Goal: Task Accomplishment & Management: Use online tool/utility

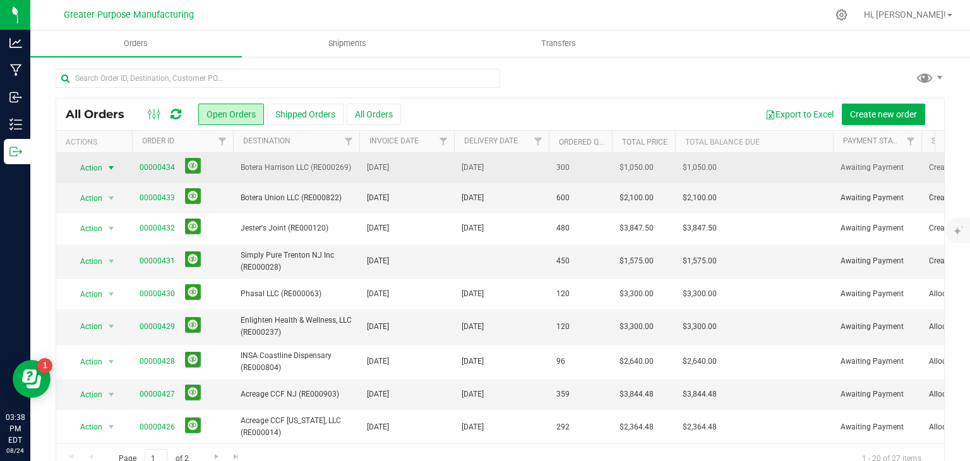
click at [112, 165] on span "select" at bounding box center [111, 168] width 10 height 10
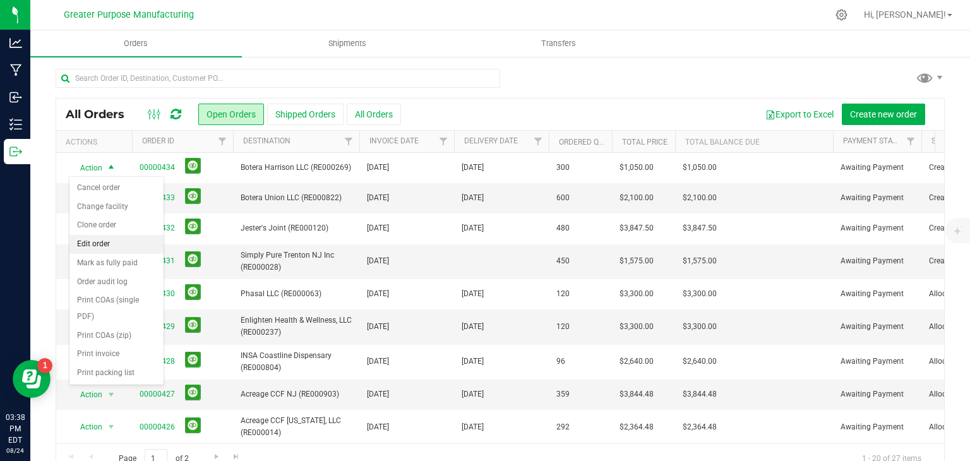
click at [104, 243] on li "Edit order" at bounding box center [116, 244] width 94 height 19
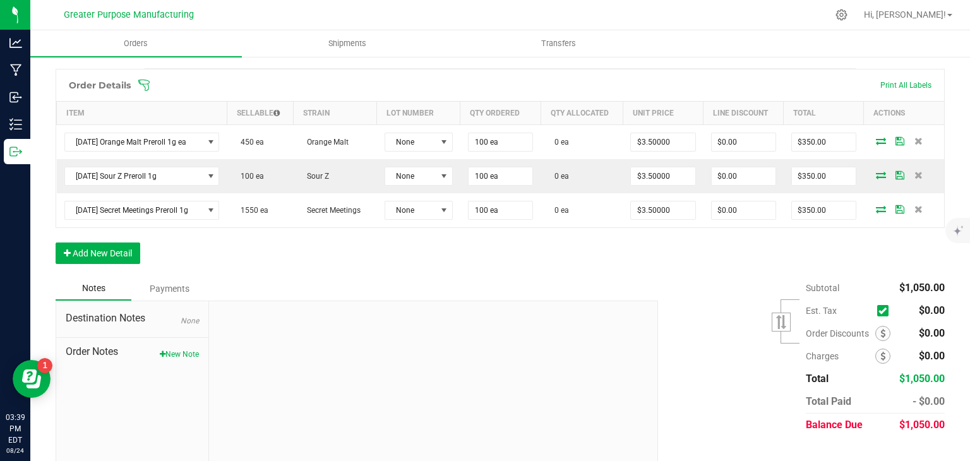
scroll to position [255, 0]
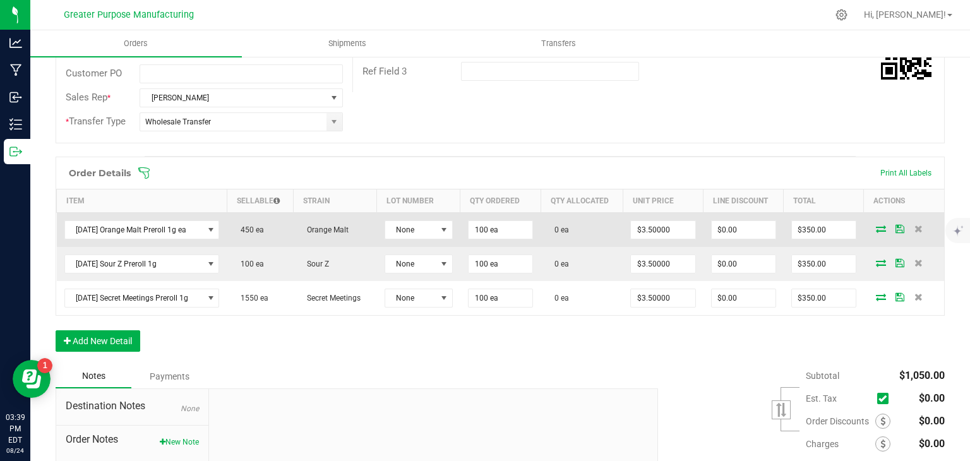
click at [876, 231] on icon at bounding box center [881, 229] width 10 height 8
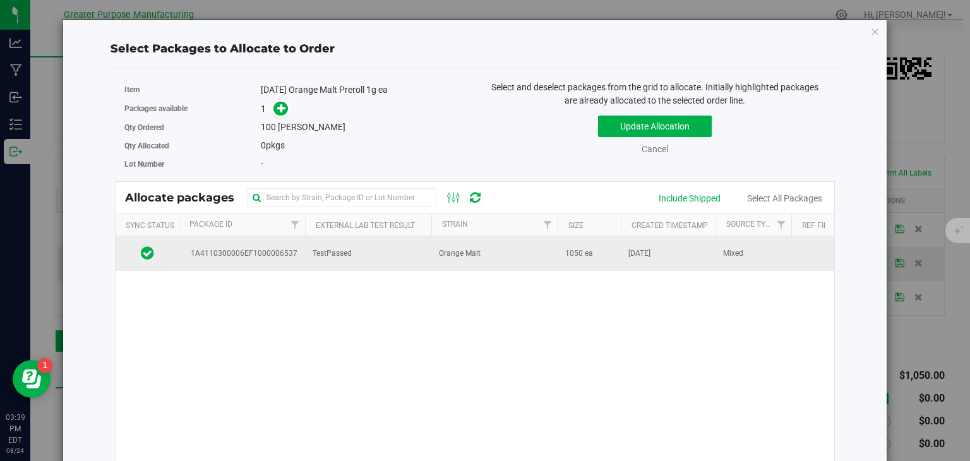
click at [297, 248] on td "1A4110300006EF1000006537" at bounding box center [242, 253] width 126 height 34
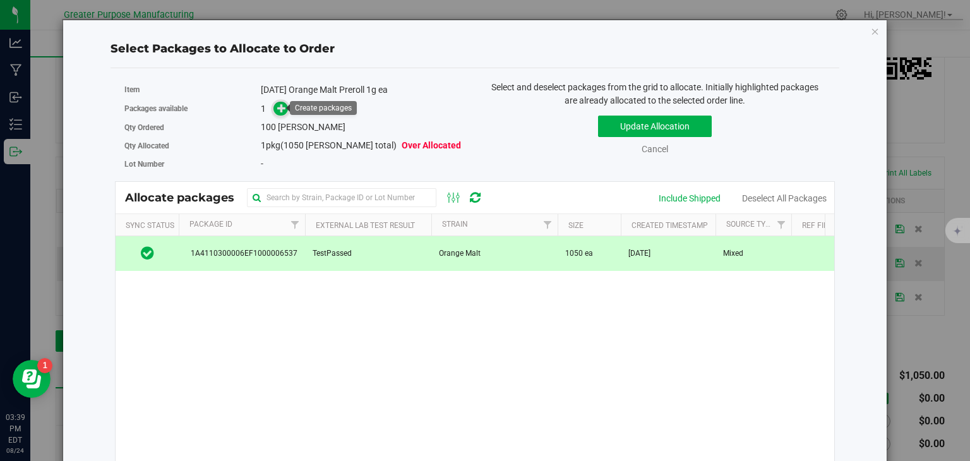
click at [279, 114] on span at bounding box center [280, 109] width 15 height 15
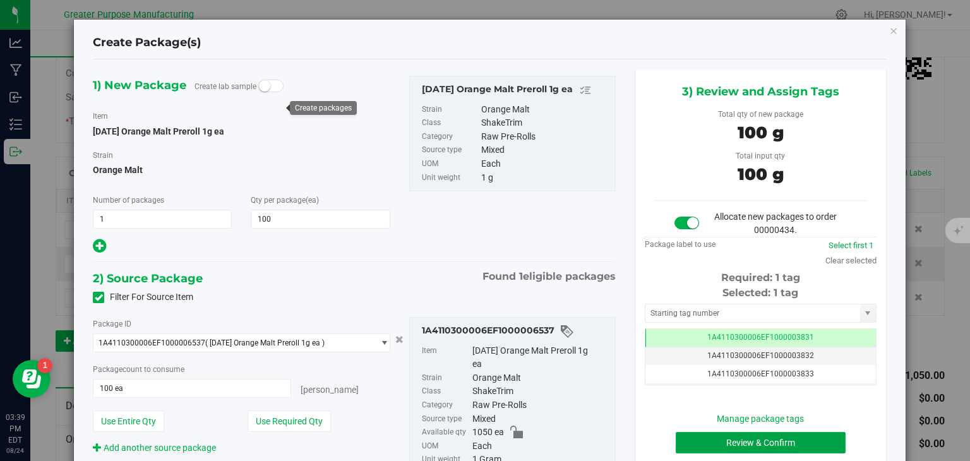
click at [699, 440] on button "Review & Confirm" at bounding box center [761, 442] width 170 height 21
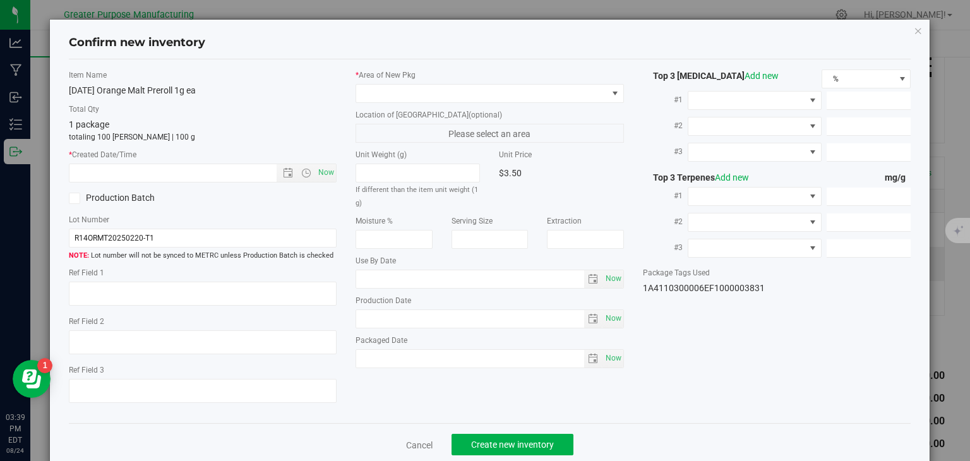
type input "[DATE]"
click at [323, 171] on span "Now" at bounding box center [326, 173] width 21 height 18
type input "[DATE] 3:39 PM"
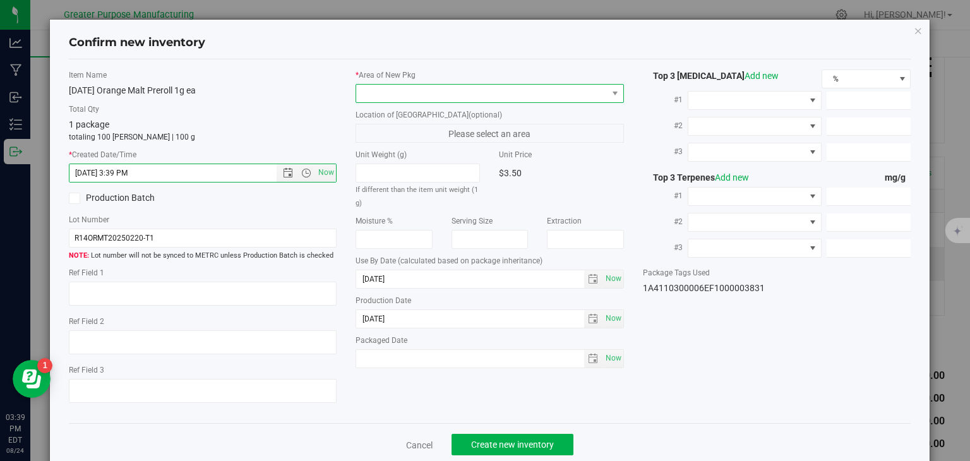
click at [382, 95] on span at bounding box center [481, 94] width 251 height 18
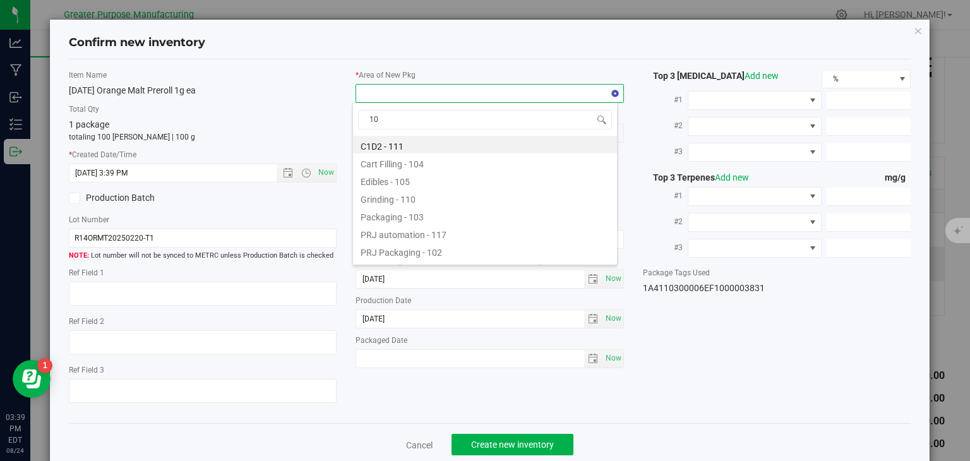
type input "108"
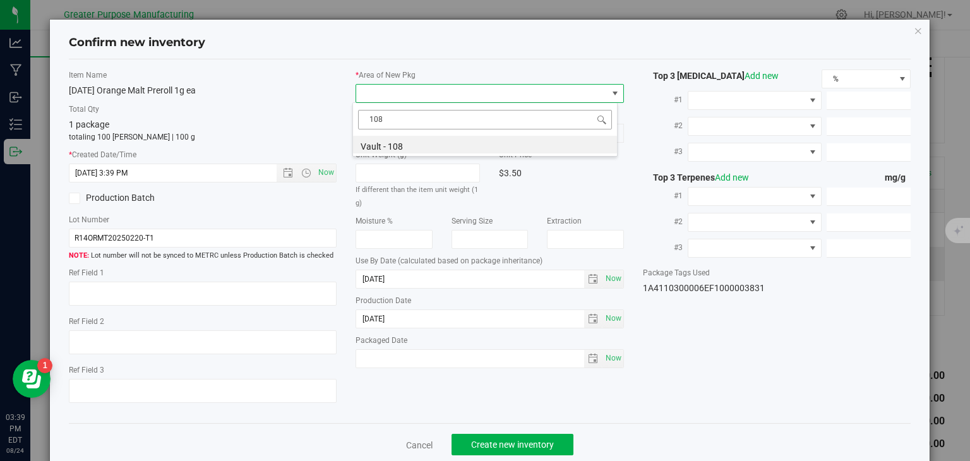
drag, startPoint x: 388, startPoint y: 112, endPoint x: 358, endPoint y: 114, distance: 30.4
click at [358, 114] on input "108" at bounding box center [485, 120] width 254 height 20
click at [393, 138] on li "Vault - 108" at bounding box center [485, 145] width 264 height 18
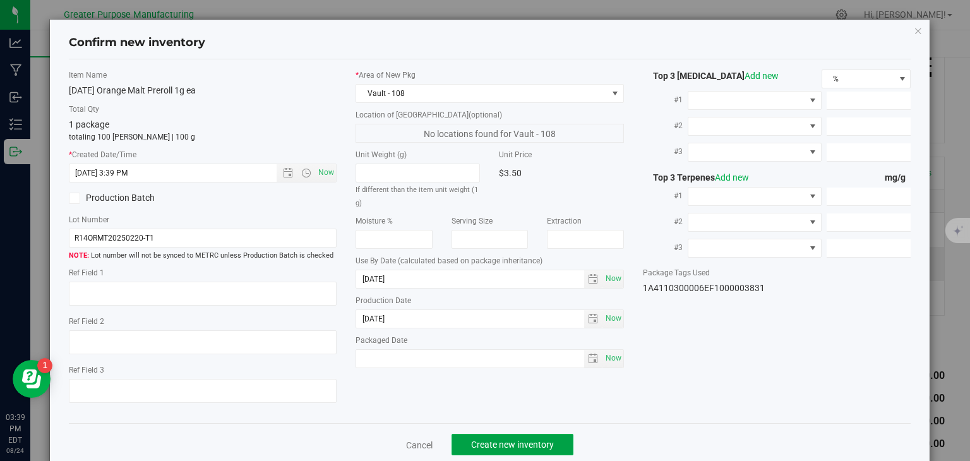
click at [526, 450] on span "Create new inventory" at bounding box center [512, 445] width 83 height 10
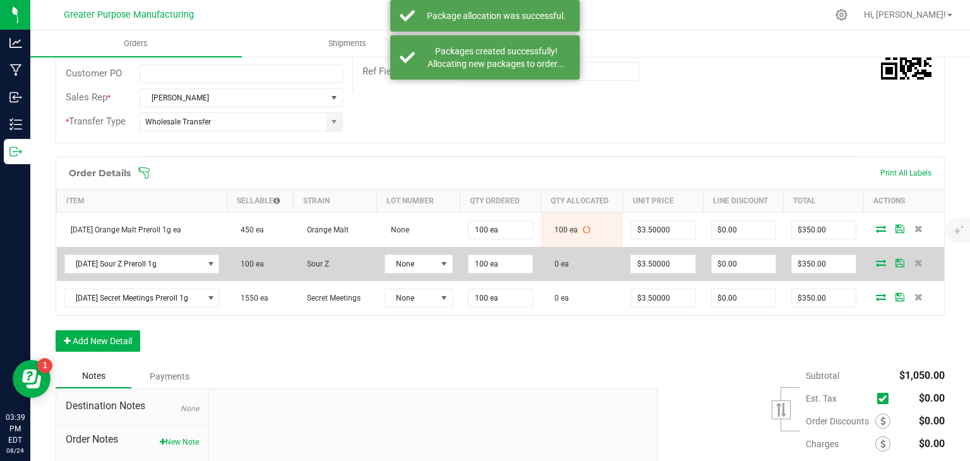
click at [876, 259] on icon at bounding box center [881, 263] width 10 height 8
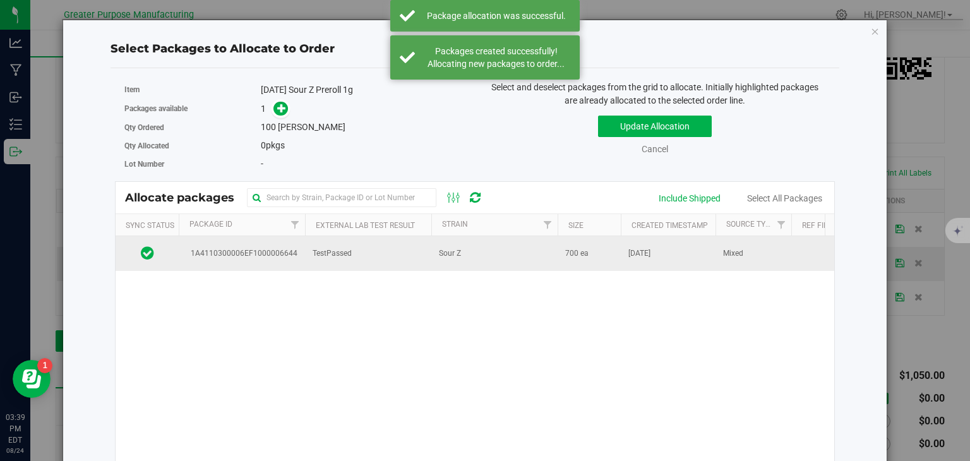
click at [500, 246] on td "Sour Z" at bounding box center [494, 253] width 126 height 34
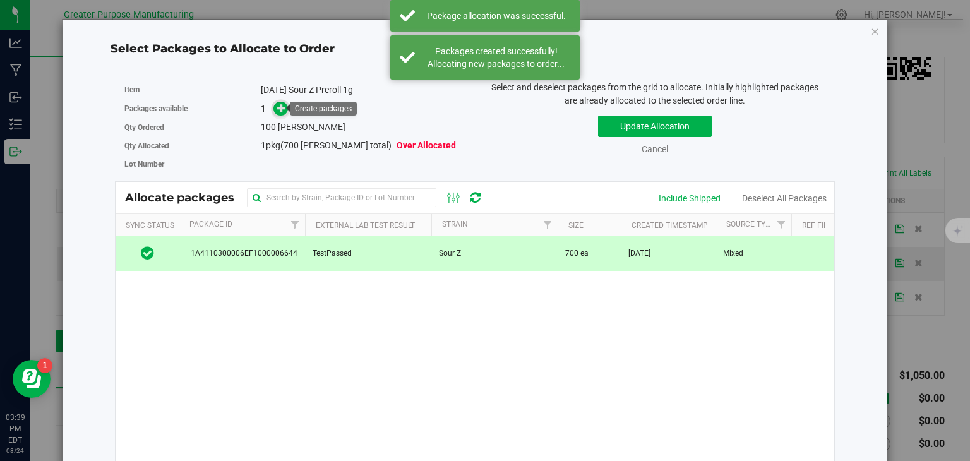
click at [277, 109] on icon at bounding box center [281, 108] width 9 height 9
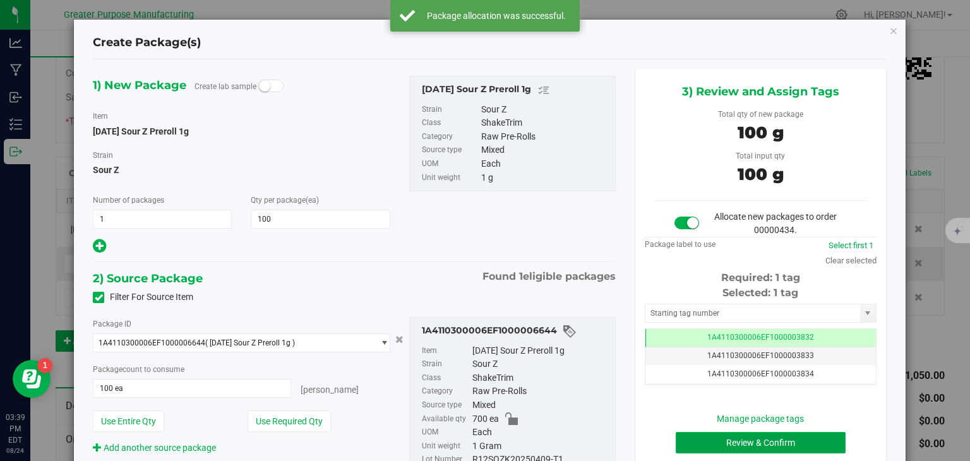
click at [695, 443] on button "Review & Confirm" at bounding box center [761, 442] width 170 height 21
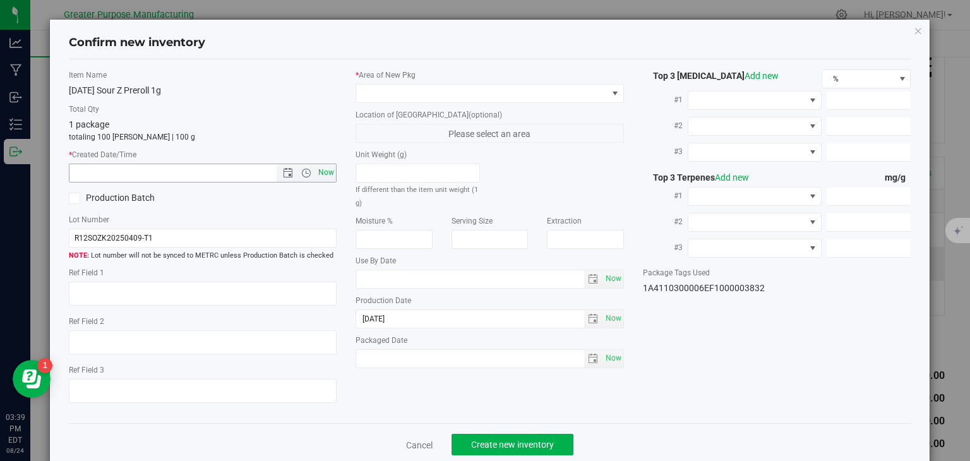
click at [330, 180] on span "Now" at bounding box center [326, 173] width 21 height 18
type input "[DATE] 3:39 PM"
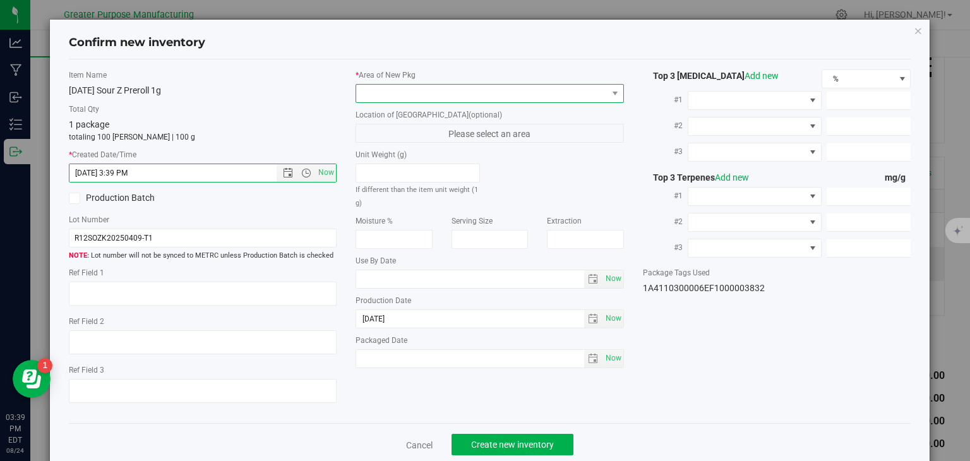
click at [399, 99] on span at bounding box center [481, 94] width 251 height 18
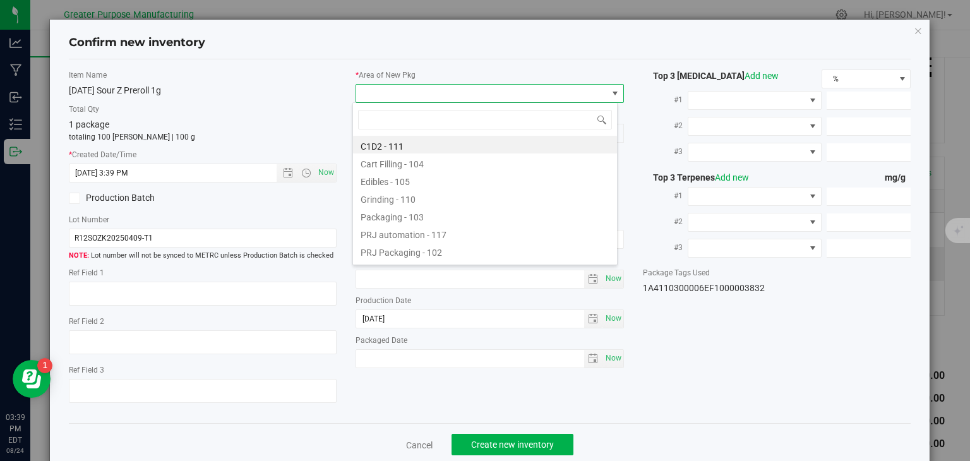
type input "108"
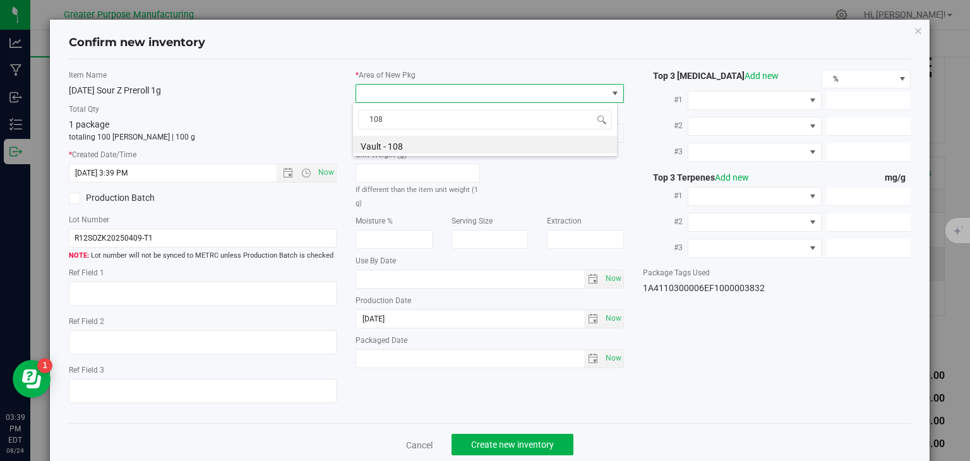
click at [402, 133] on span "108" at bounding box center [485, 120] width 264 height 30
click at [389, 148] on li "Vault - 108" at bounding box center [485, 145] width 264 height 18
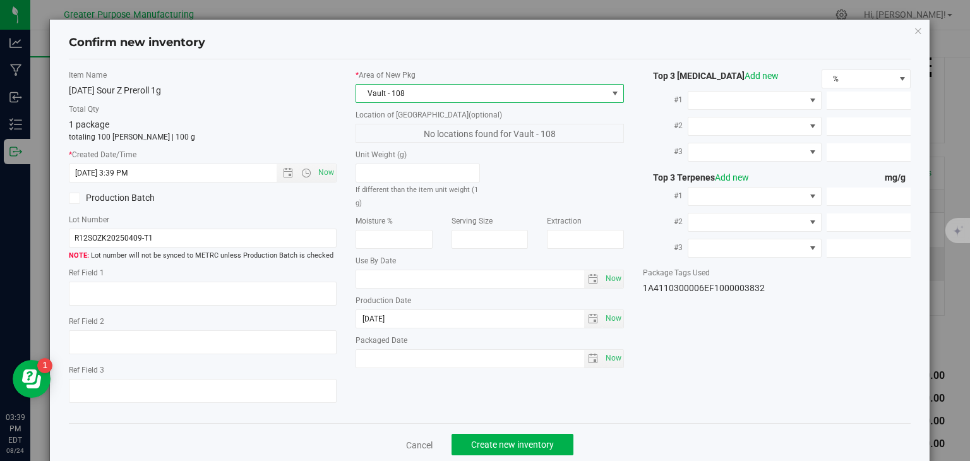
click at [500, 432] on div "Cancel Create new inventory" at bounding box center [490, 444] width 843 height 42
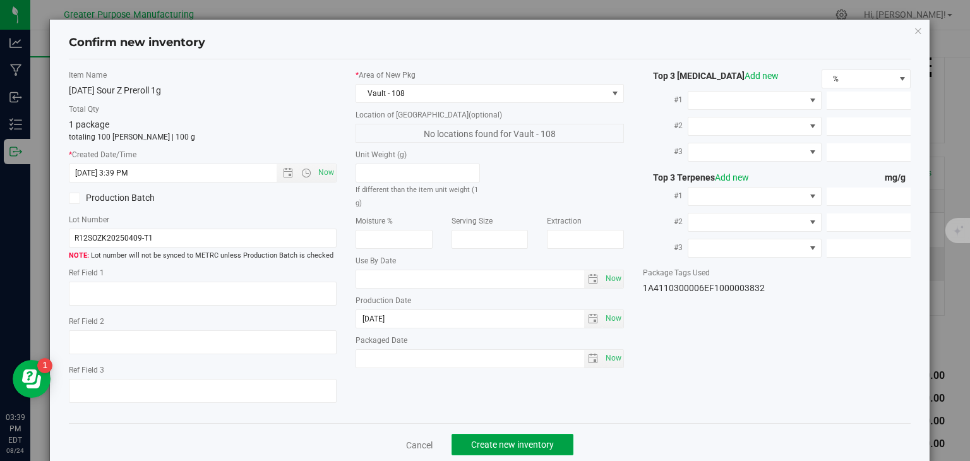
click at [494, 443] on span "Create new inventory" at bounding box center [512, 445] width 83 height 10
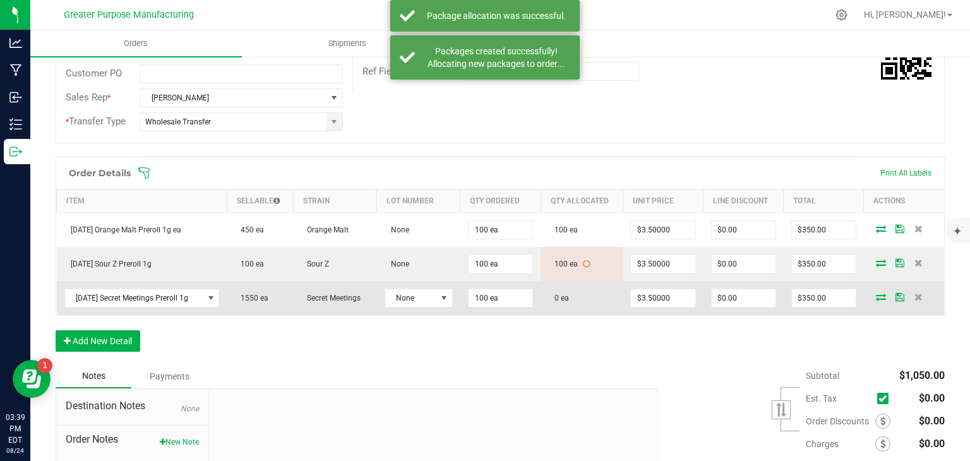
click at [876, 294] on icon at bounding box center [881, 297] width 10 height 8
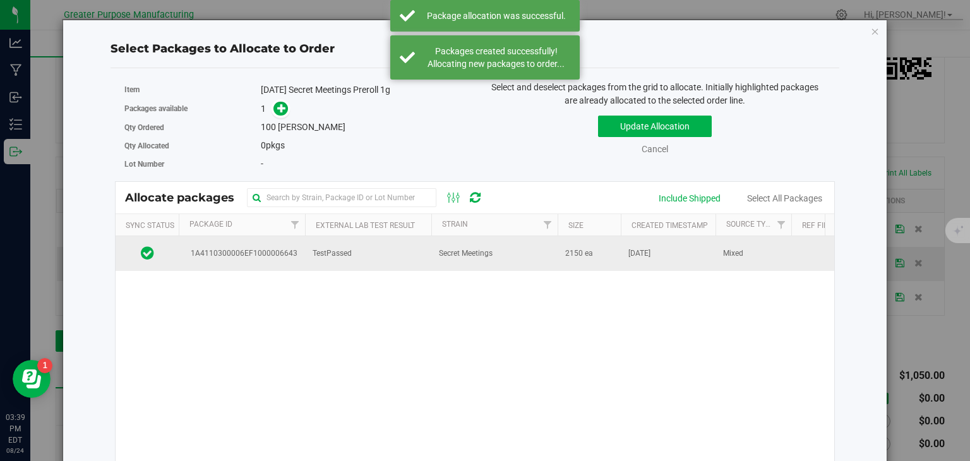
click at [435, 264] on td "Secret Meetings" at bounding box center [494, 253] width 126 height 34
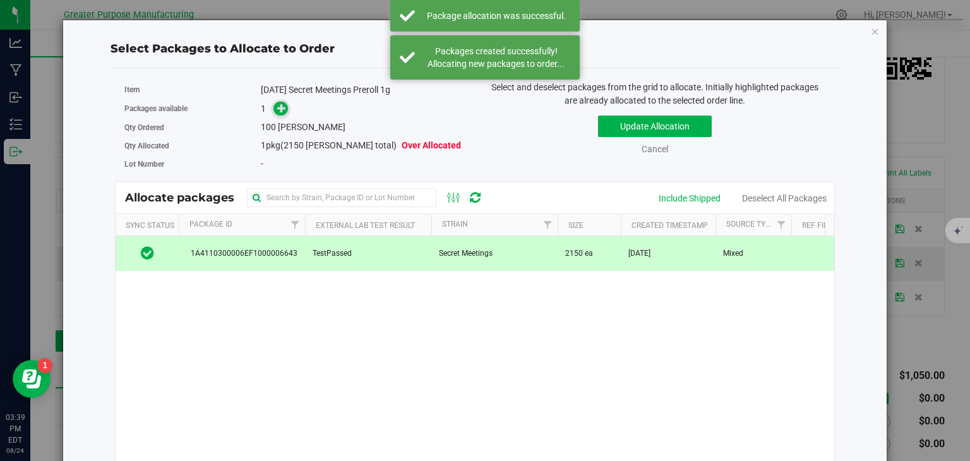
click at [278, 107] on icon at bounding box center [281, 108] width 9 height 9
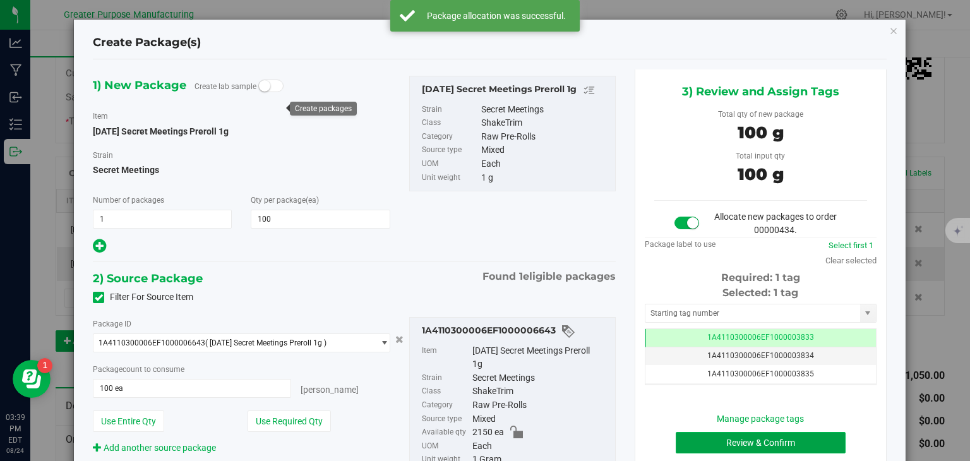
click at [728, 443] on button "Review & Confirm" at bounding box center [761, 442] width 170 height 21
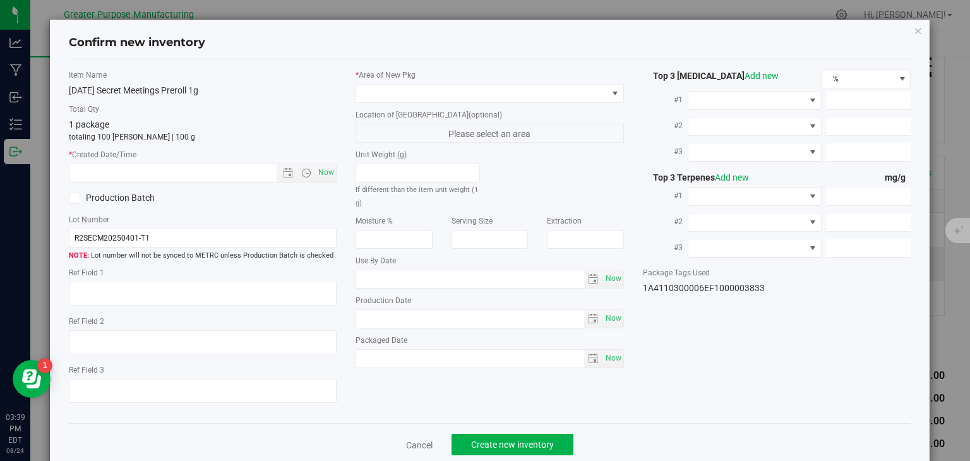
type input "[DATE]"
click at [322, 166] on span "Now" at bounding box center [326, 173] width 21 height 18
type input "[DATE] 3:39 PM"
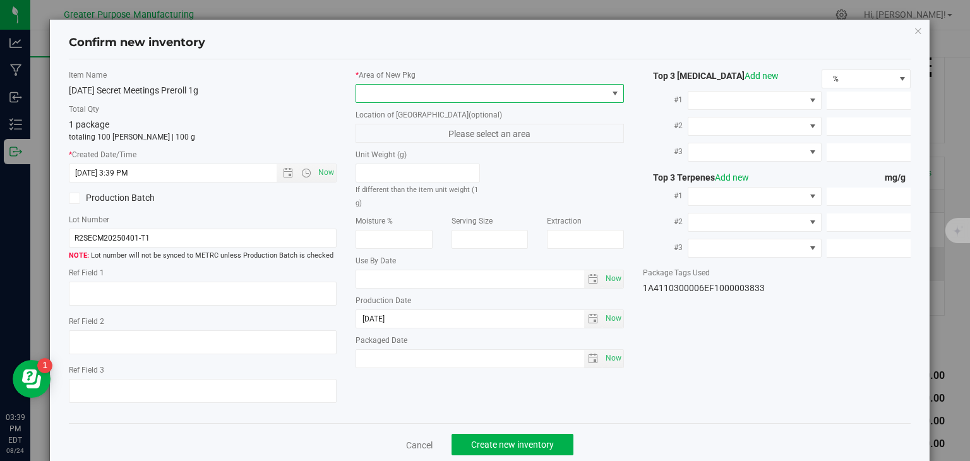
click at [414, 91] on span at bounding box center [481, 94] width 251 height 18
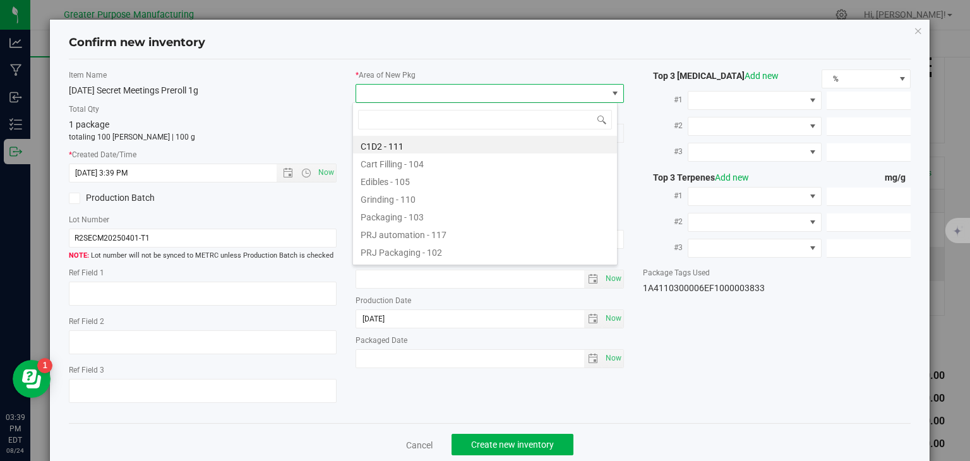
type input "108"
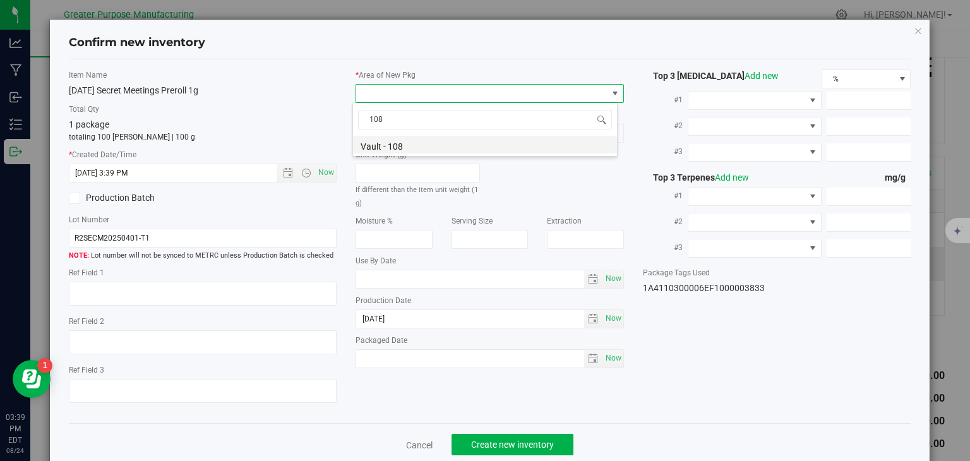
click at [399, 136] on li "Vault - 108" at bounding box center [485, 145] width 264 height 18
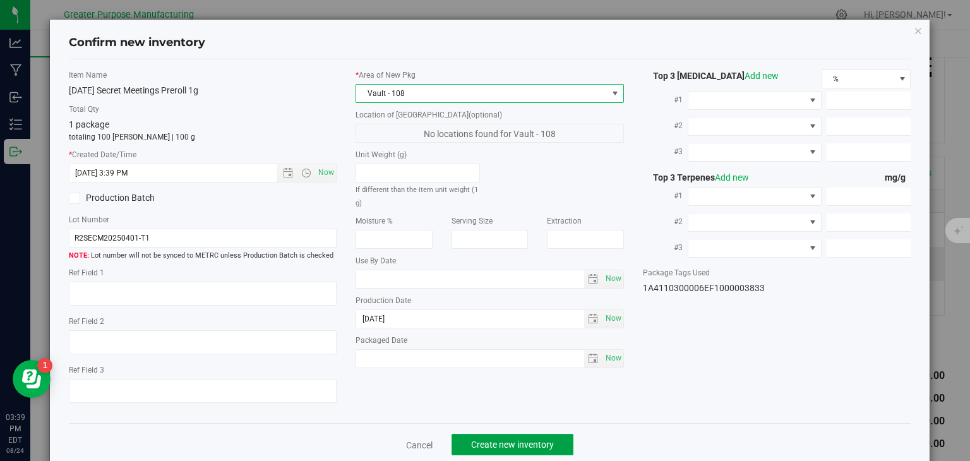
click at [498, 443] on span "Create new inventory" at bounding box center [512, 445] width 83 height 10
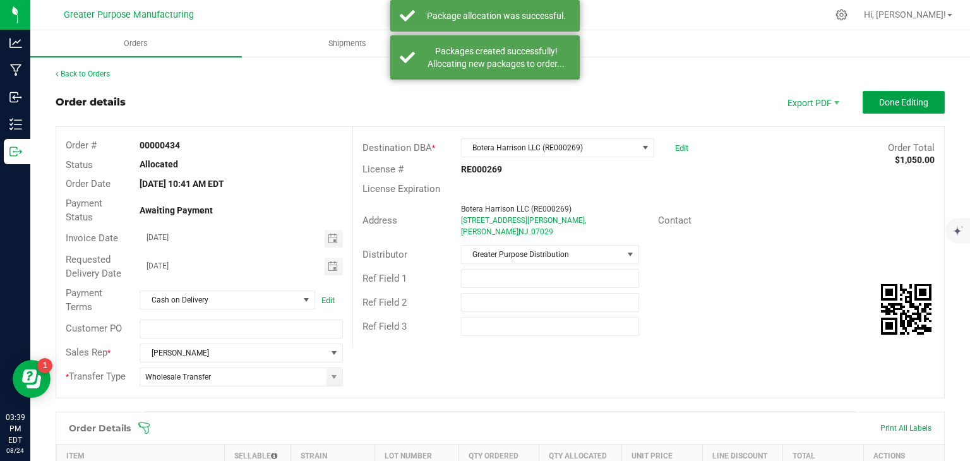
click at [884, 104] on span "Done Editing" at bounding box center [903, 102] width 49 height 10
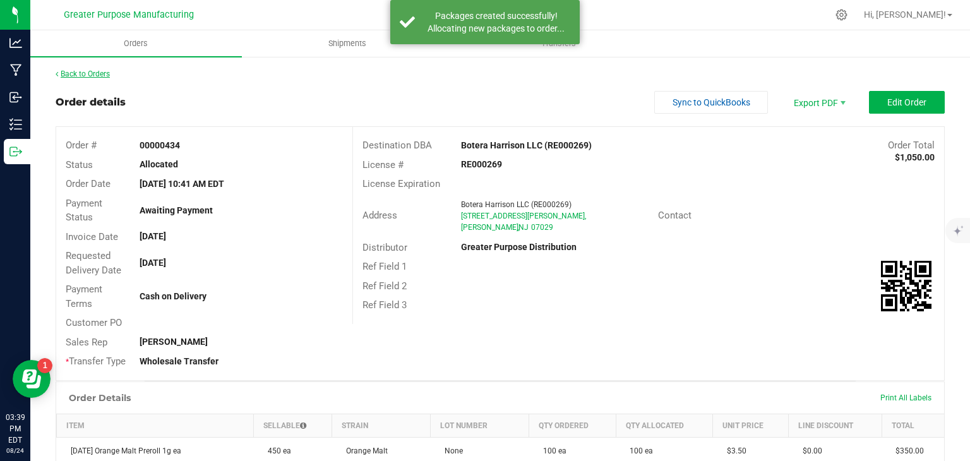
click at [94, 71] on link "Back to Orders" at bounding box center [83, 73] width 54 height 9
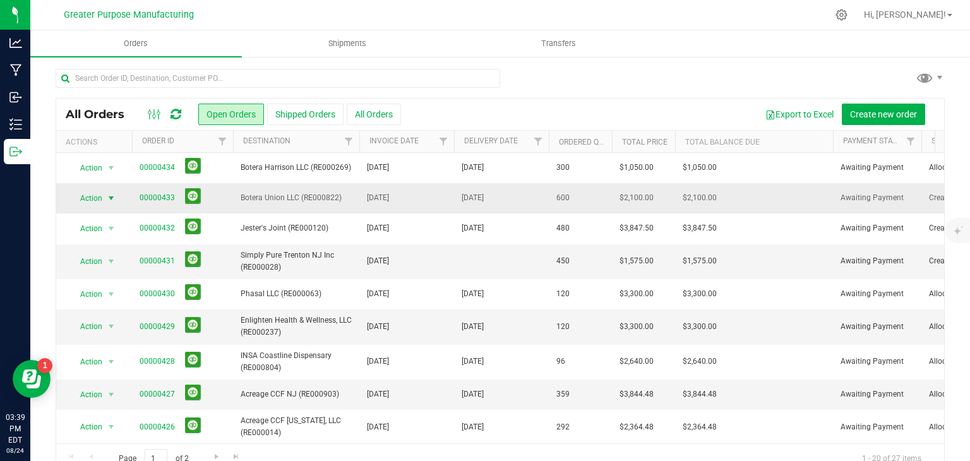
click at [104, 196] on span "select" at bounding box center [112, 198] width 16 height 18
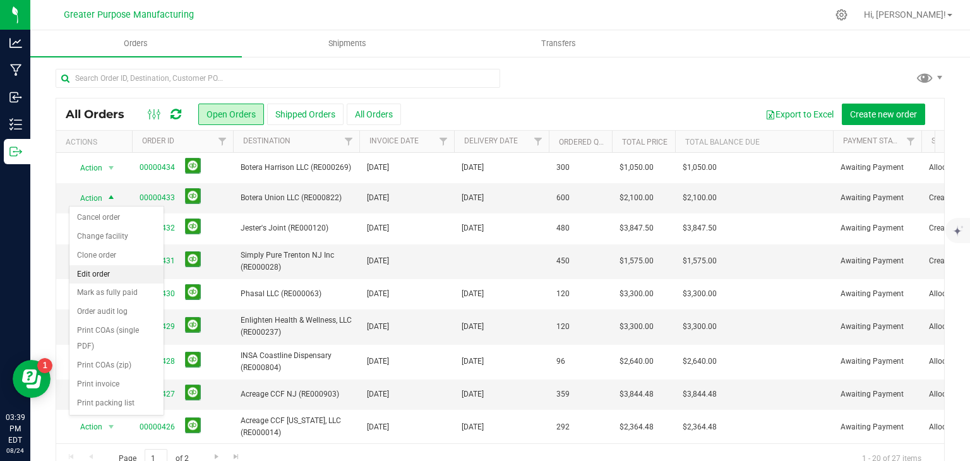
click at [109, 278] on li "Edit order" at bounding box center [116, 274] width 94 height 19
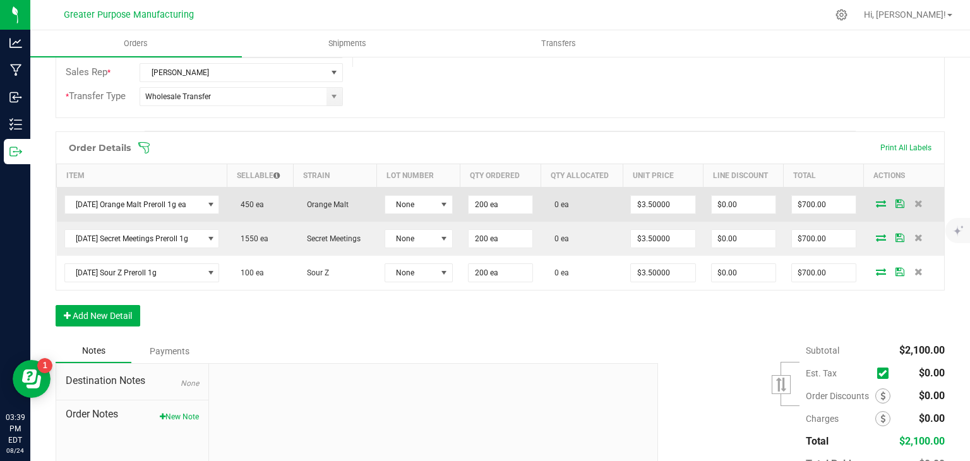
click at [874, 207] on td at bounding box center [904, 204] width 80 height 35
click at [876, 202] on icon at bounding box center [881, 204] width 10 height 8
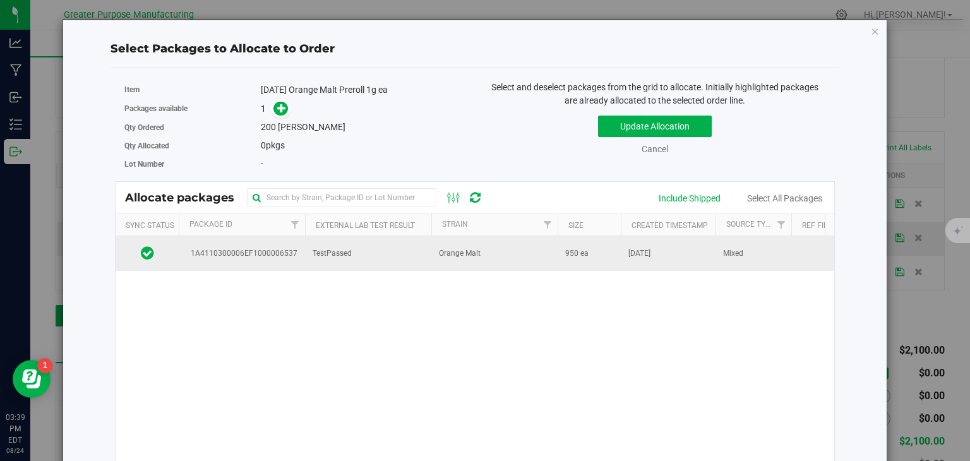
click at [651, 248] on span "[DATE]" at bounding box center [639, 254] width 22 height 12
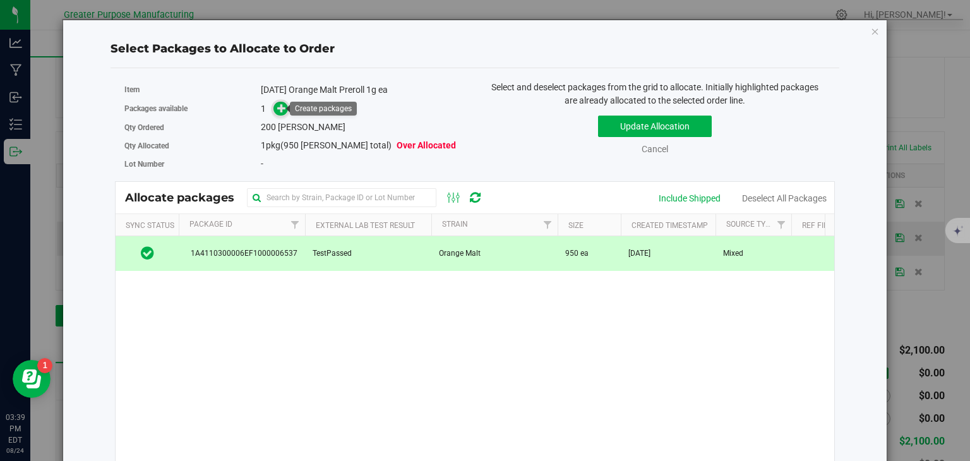
click at [282, 106] on icon at bounding box center [281, 108] width 9 height 9
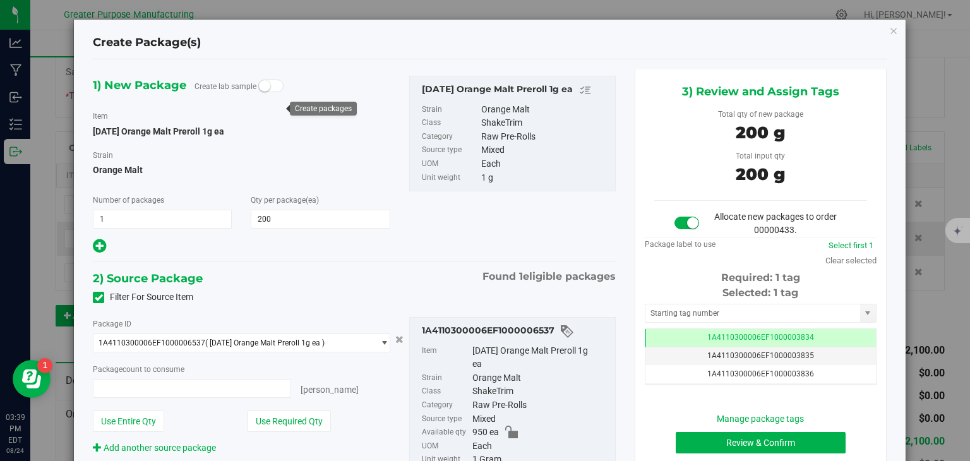
type input "200 ea"
click at [695, 438] on button "Review & Confirm" at bounding box center [761, 442] width 170 height 21
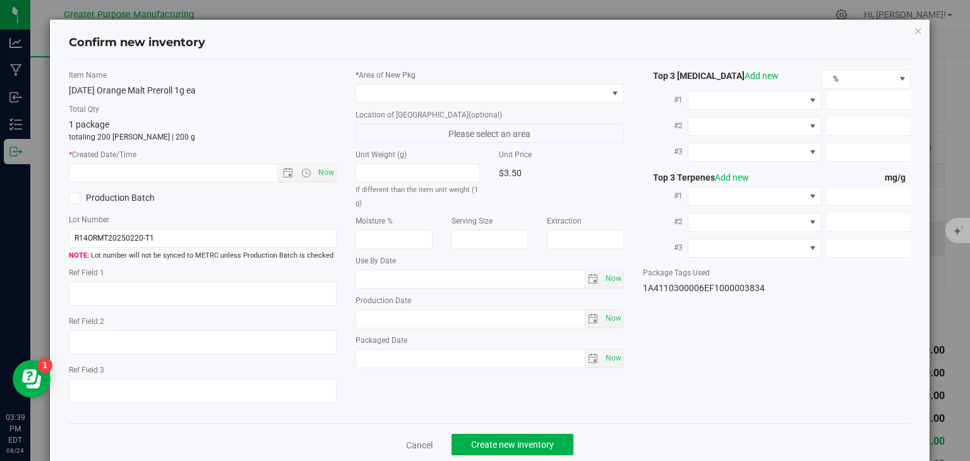
type input "[DATE]"
click at [321, 173] on span "Now" at bounding box center [326, 173] width 21 height 18
type input "[DATE] 3:39 PM"
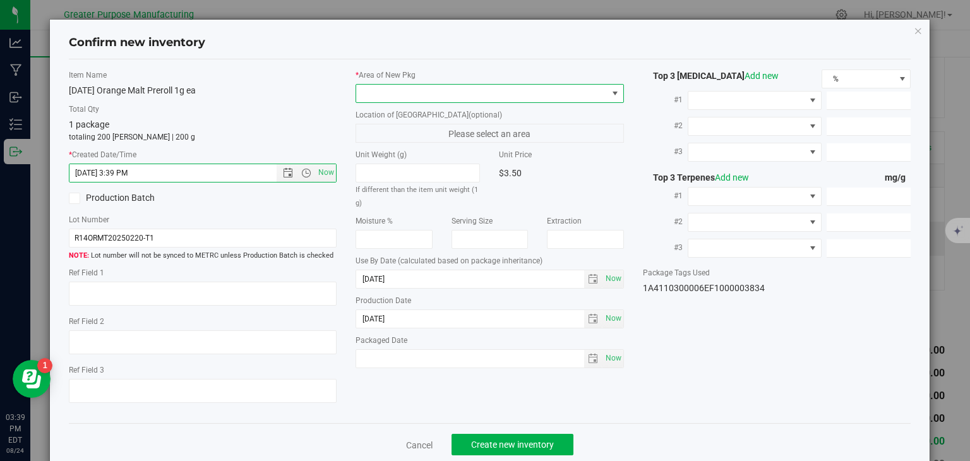
click at [411, 92] on span at bounding box center [481, 94] width 251 height 18
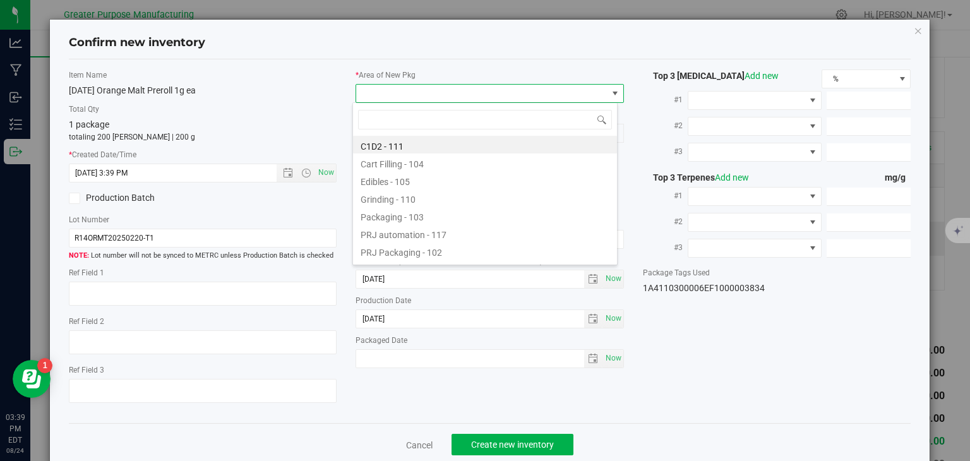
type input "108"
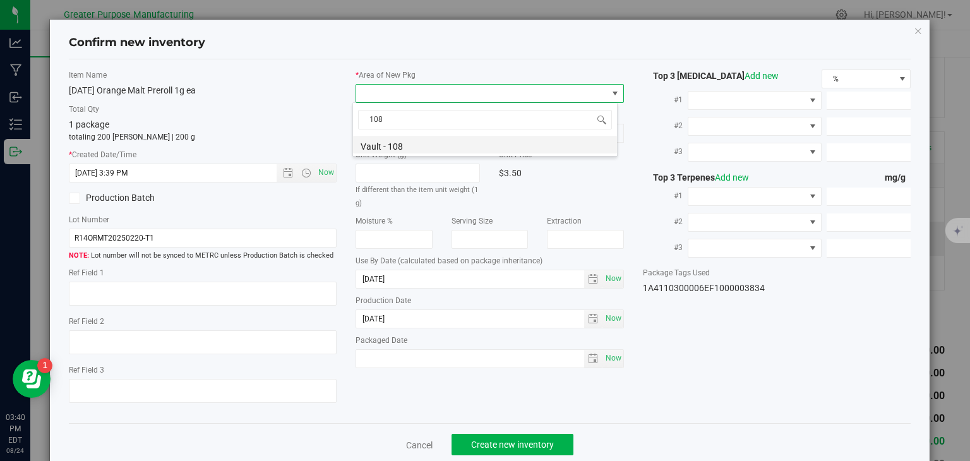
click at [392, 142] on li "Vault - 108" at bounding box center [485, 145] width 264 height 18
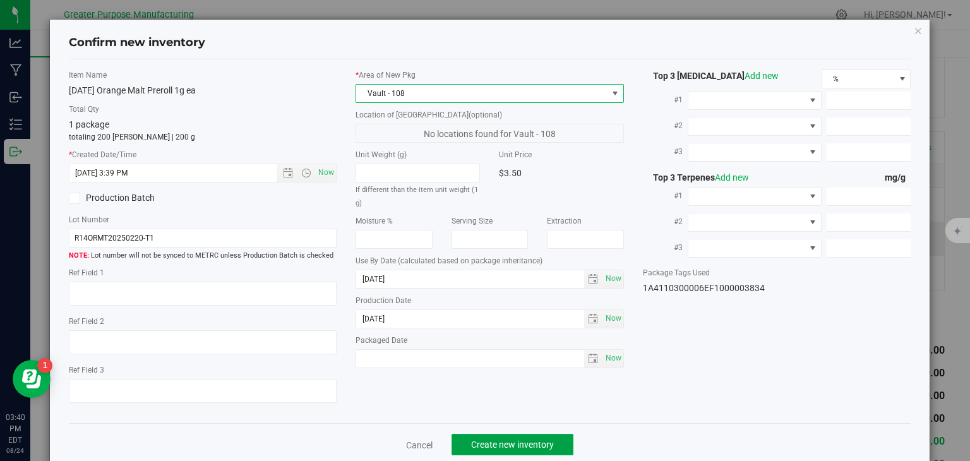
click at [502, 448] on span "Create new inventory" at bounding box center [512, 445] width 83 height 10
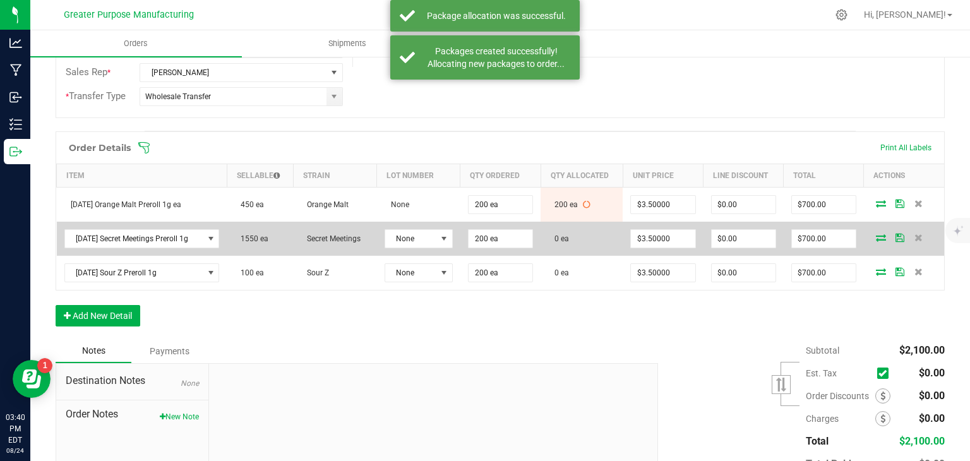
click at [876, 234] on icon at bounding box center [881, 238] width 10 height 8
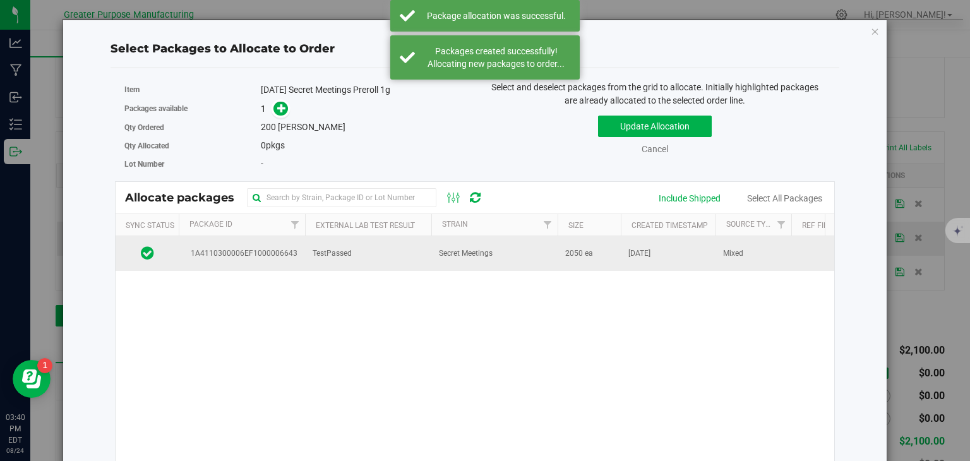
click at [457, 259] on td "Secret Meetings" at bounding box center [494, 253] width 126 height 34
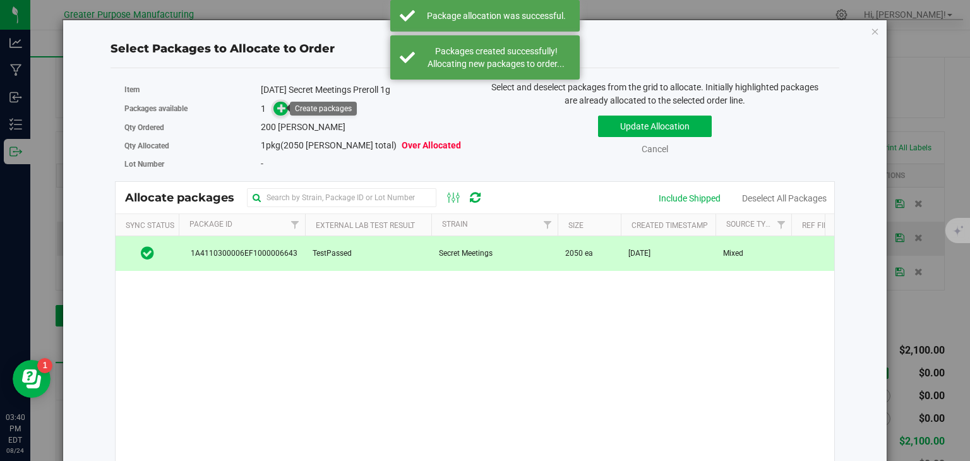
click at [277, 107] on icon at bounding box center [281, 108] width 9 height 9
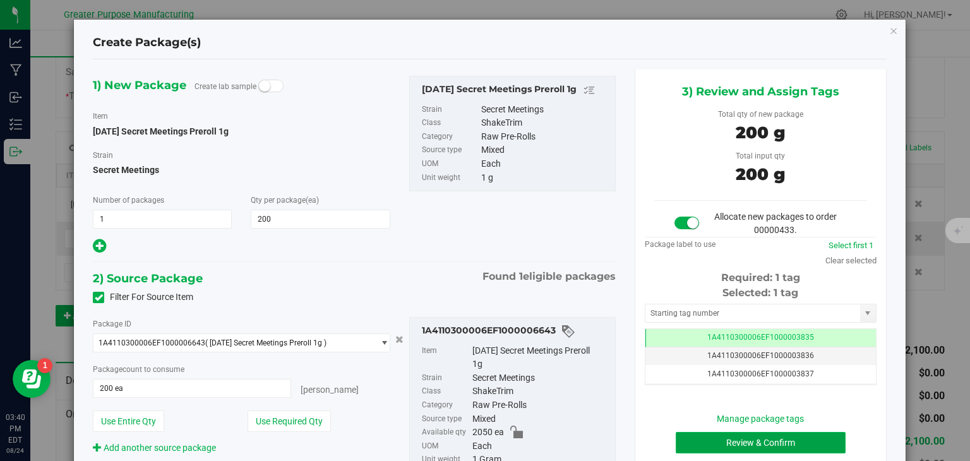
click at [702, 440] on button "Review & Confirm" at bounding box center [761, 442] width 170 height 21
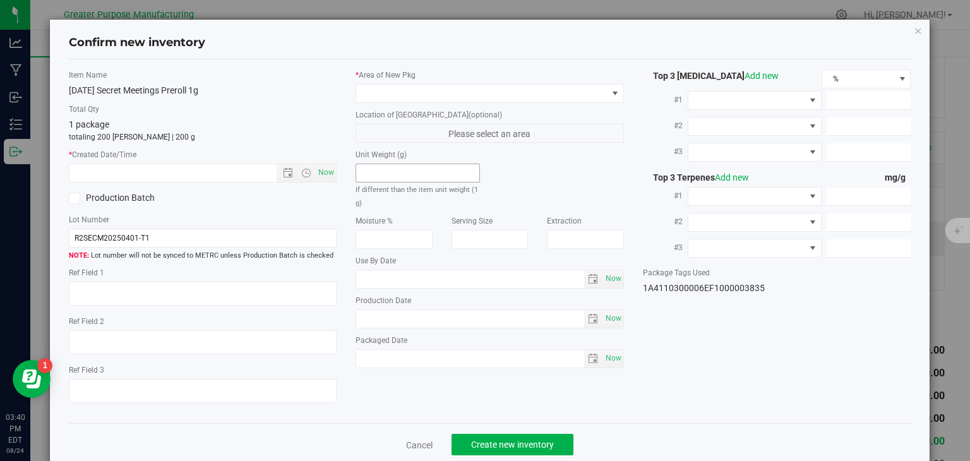
type input "[DATE]"
click at [328, 169] on span "Now" at bounding box center [326, 173] width 21 height 18
type input "[DATE] 3:40 PM"
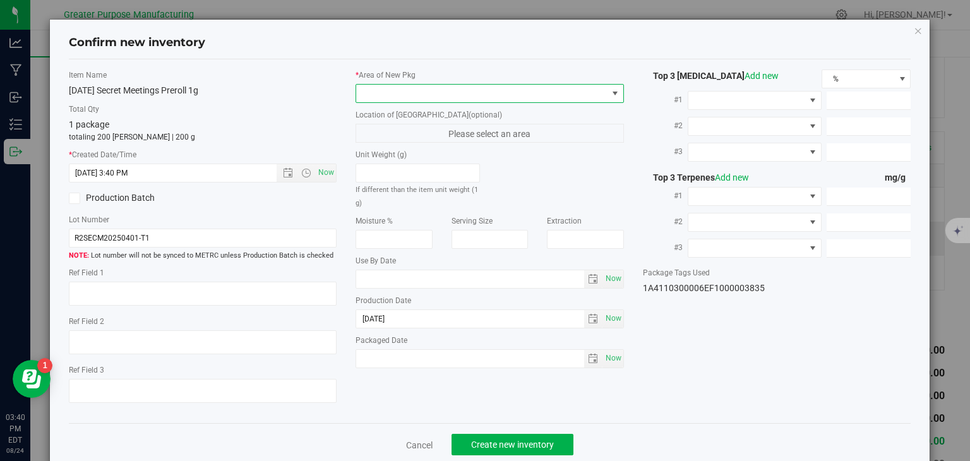
click at [380, 99] on span at bounding box center [481, 94] width 251 height 18
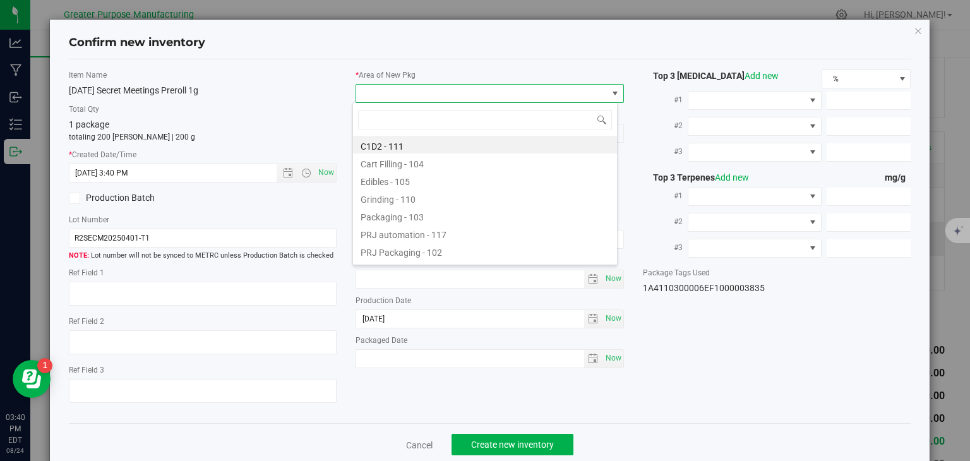
type input "108"
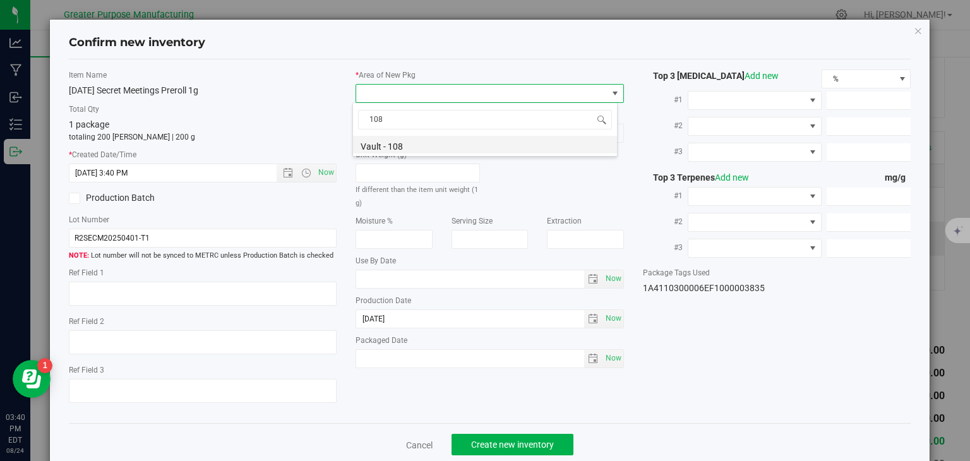
click at [385, 149] on li "Vault - 108" at bounding box center [485, 145] width 264 height 18
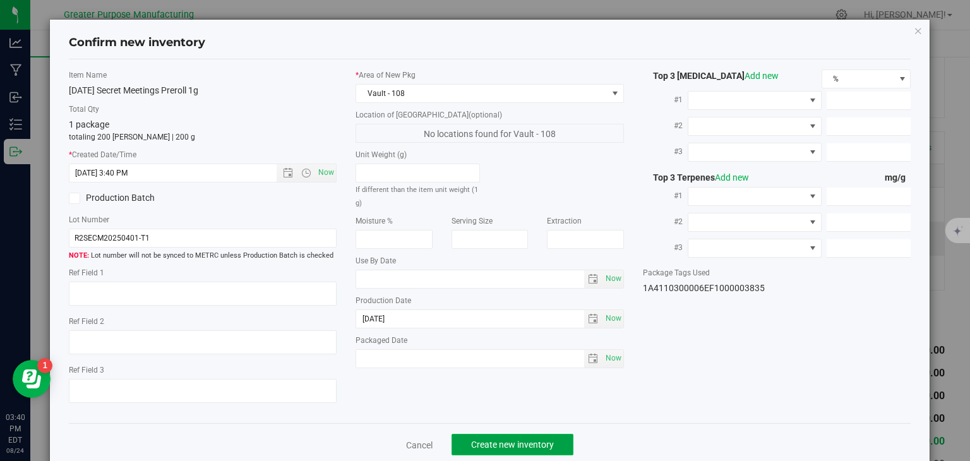
click at [515, 440] on span "Create new inventory" at bounding box center [512, 445] width 83 height 10
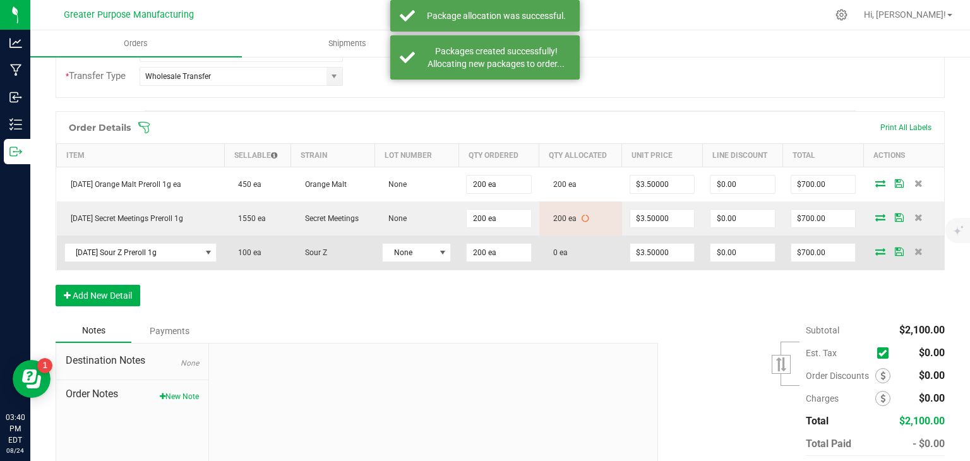
click at [875, 248] on icon at bounding box center [880, 252] width 10 height 8
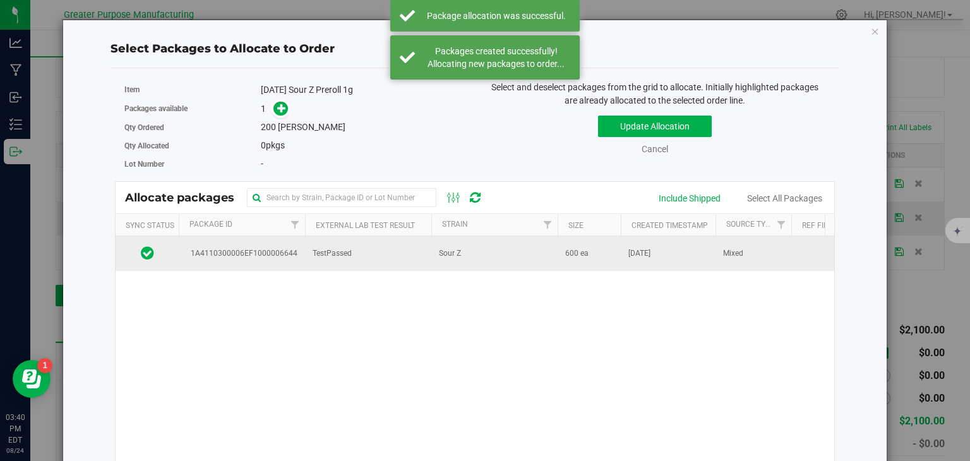
click at [442, 255] on span "Sour Z" at bounding box center [450, 254] width 22 height 12
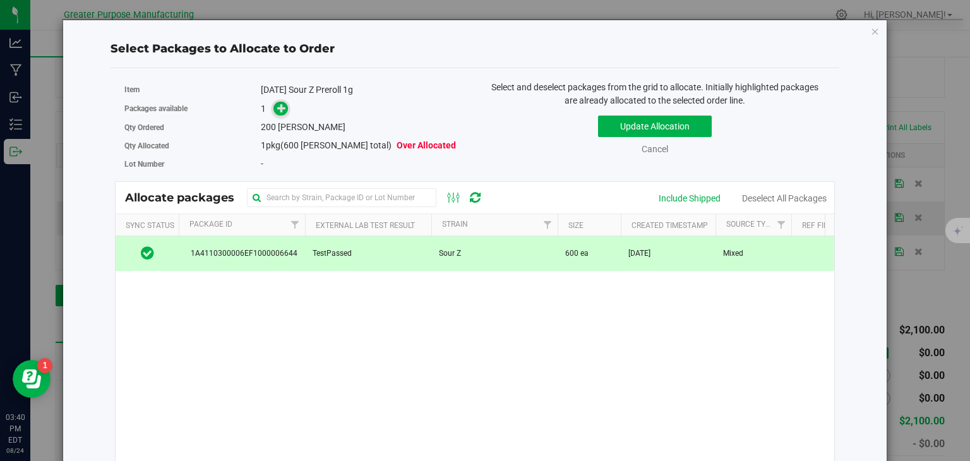
click at [281, 111] on icon at bounding box center [281, 108] width 9 height 9
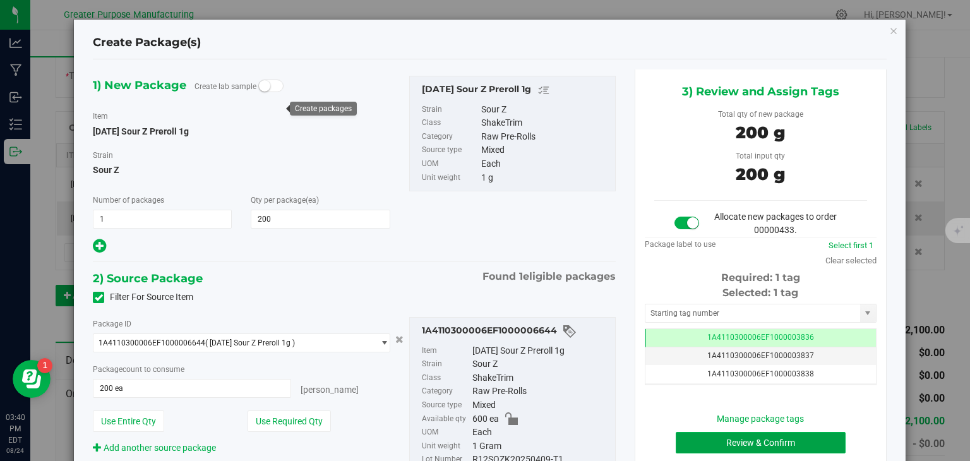
click at [735, 442] on button "Review & Confirm" at bounding box center [761, 442] width 170 height 21
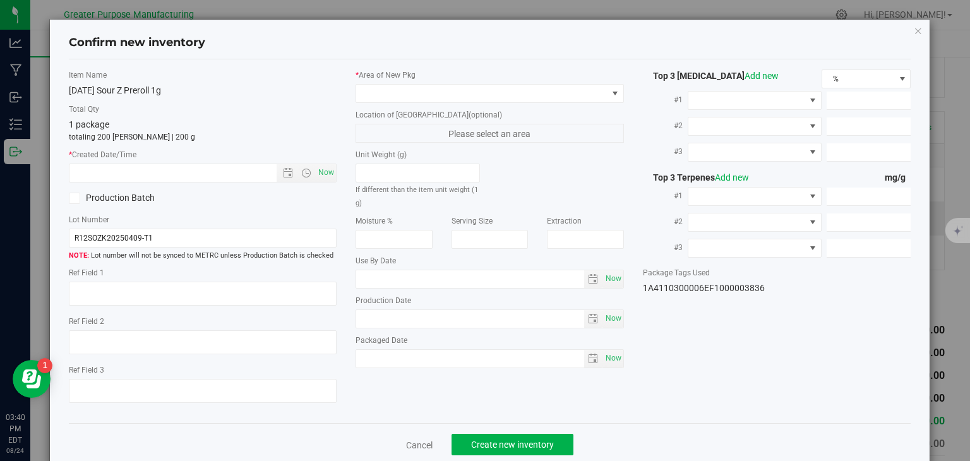
type input "[DATE]"
click at [325, 165] on span "Now" at bounding box center [326, 173] width 21 height 18
type input "[DATE] 3:40 PM"
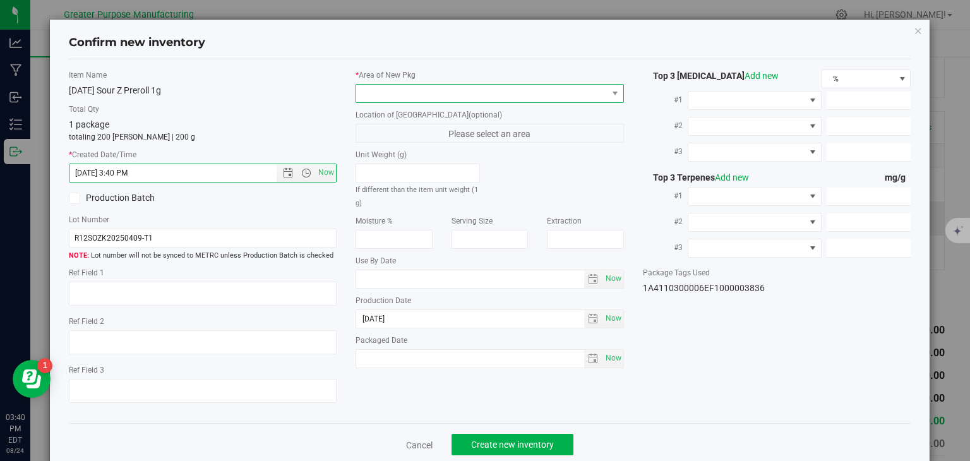
click at [402, 86] on span at bounding box center [481, 94] width 251 height 18
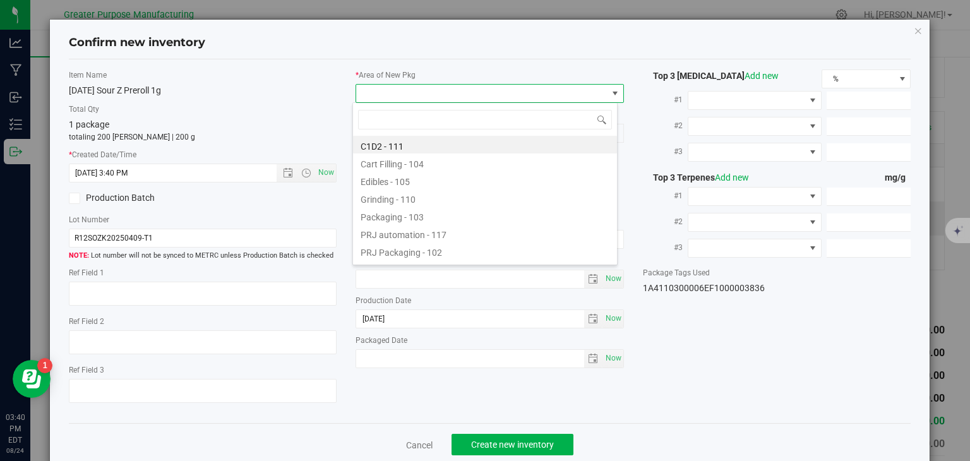
type input "108"
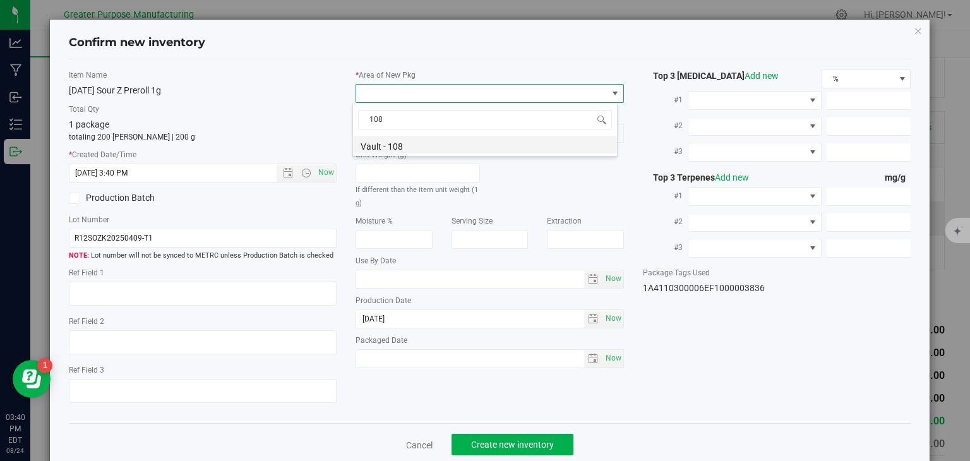
click at [393, 140] on li "Vault - 108" at bounding box center [485, 145] width 264 height 18
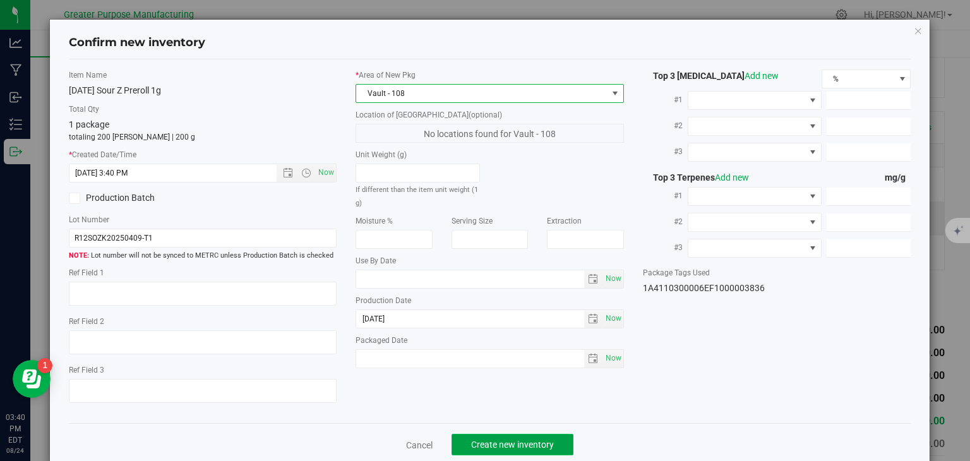
click at [518, 442] on span "Create new inventory" at bounding box center [512, 445] width 83 height 10
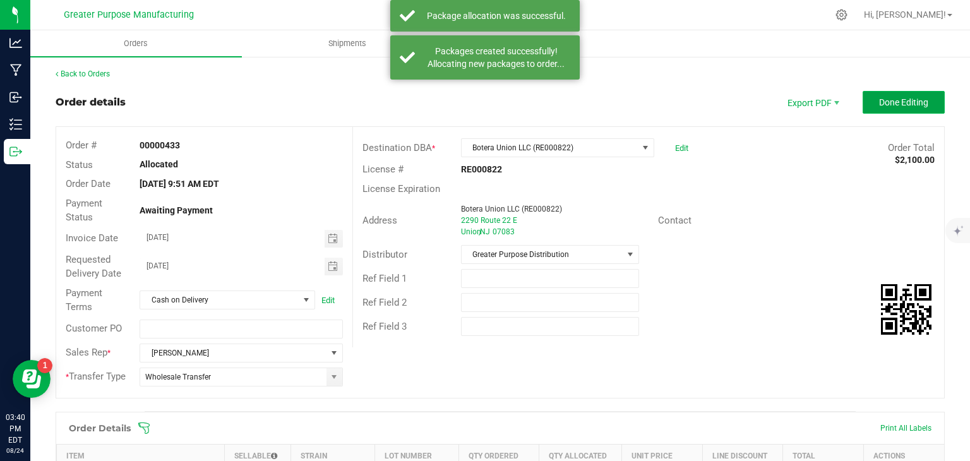
click at [879, 104] on span "Done Editing" at bounding box center [903, 102] width 49 height 10
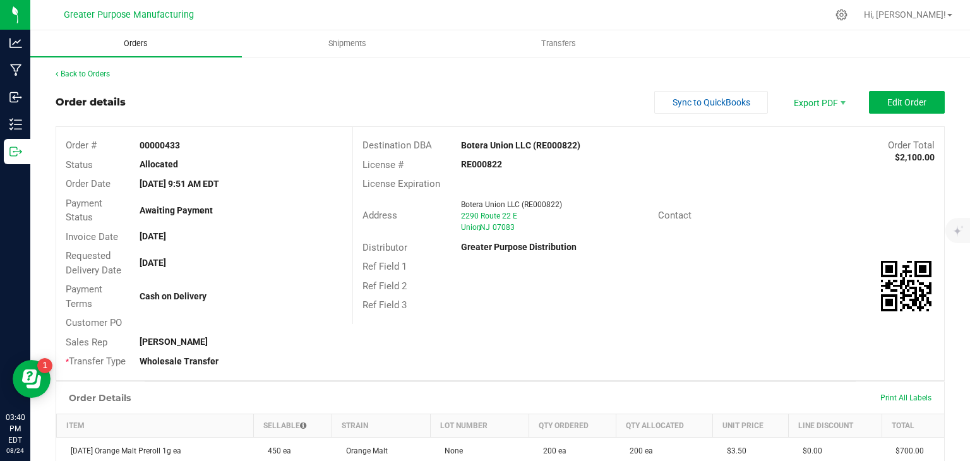
click at [140, 43] on span "Orders" at bounding box center [136, 43] width 58 height 11
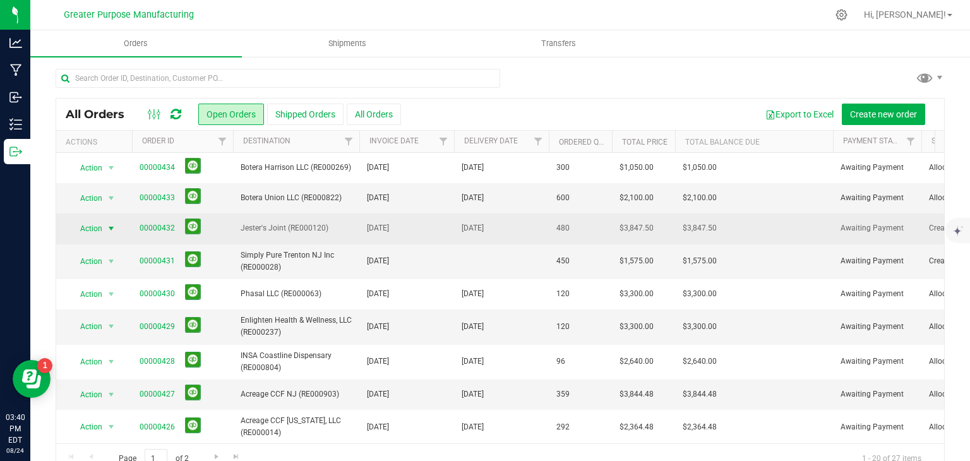
click at [112, 227] on span "select" at bounding box center [111, 229] width 10 height 10
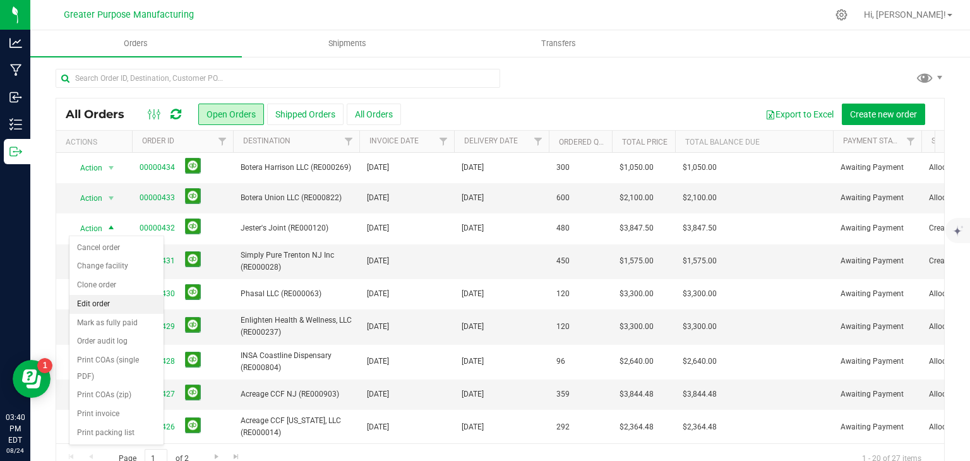
click at [117, 298] on li "Edit order" at bounding box center [116, 304] width 94 height 19
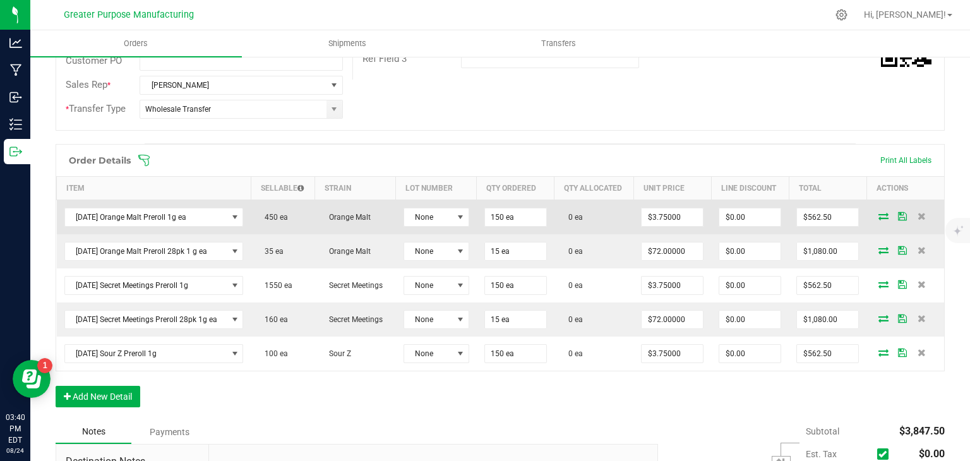
click at [879, 213] on icon at bounding box center [884, 216] width 10 height 8
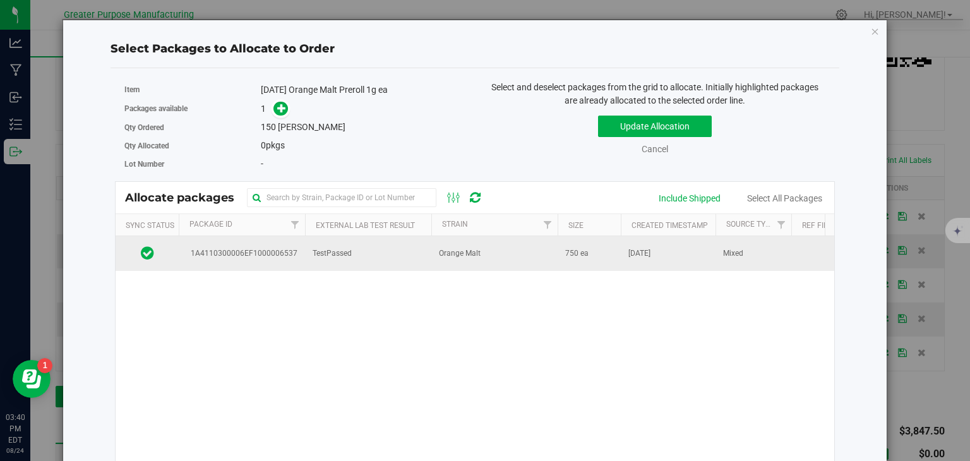
click at [467, 261] on td "Orange Malt" at bounding box center [494, 253] width 126 height 34
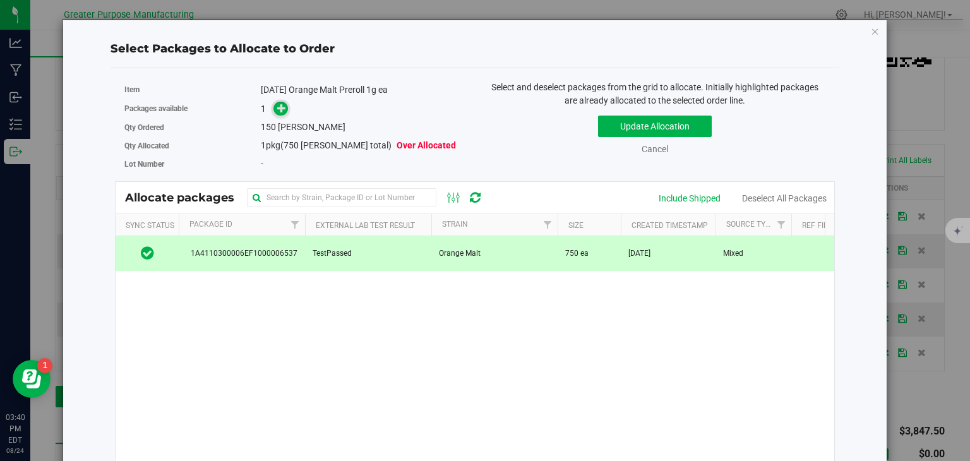
click at [282, 109] on icon at bounding box center [281, 108] width 9 height 9
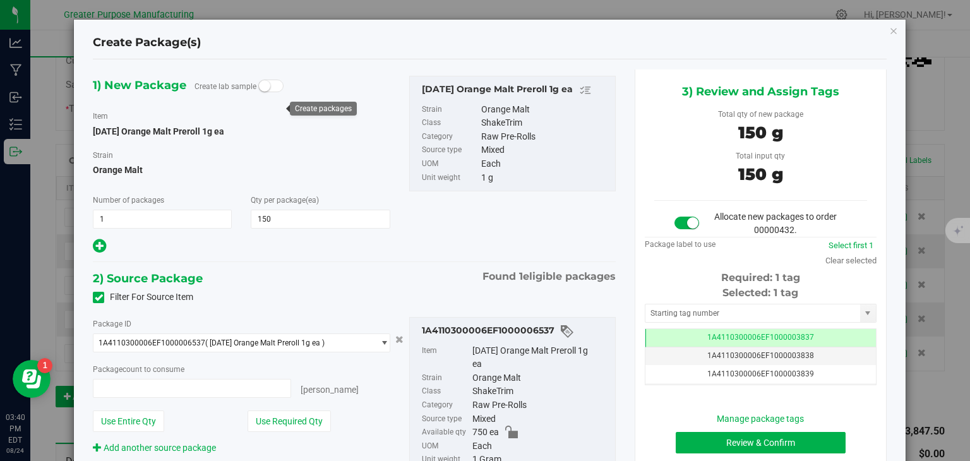
type input "150 ea"
click at [742, 448] on button "Review & Confirm" at bounding box center [761, 442] width 170 height 21
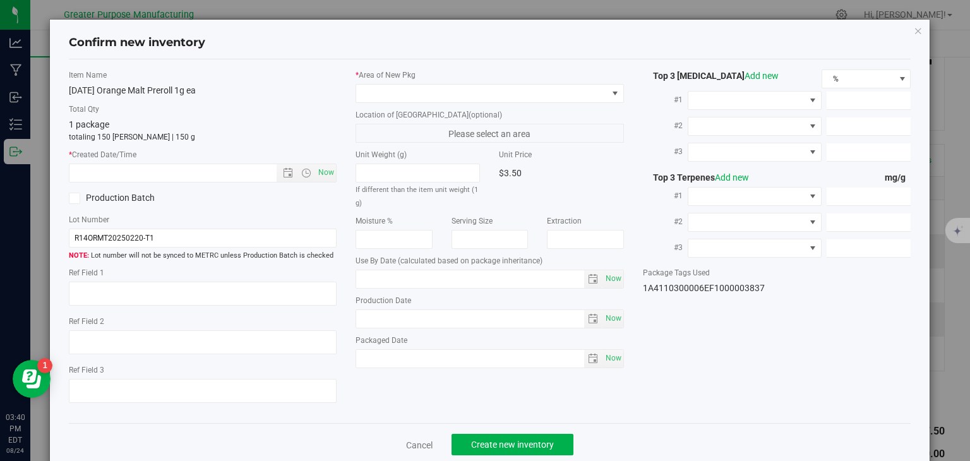
type input "[DATE]"
click at [317, 171] on span "Now" at bounding box center [326, 173] width 21 height 18
type input "[DATE] 3:40 PM"
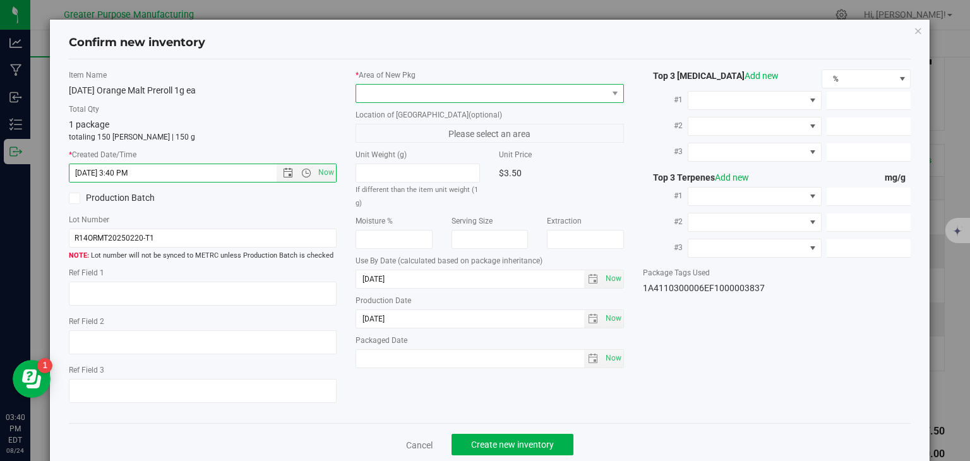
click at [390, 93] on span at bounding box center [481, 94] width 251 height 18
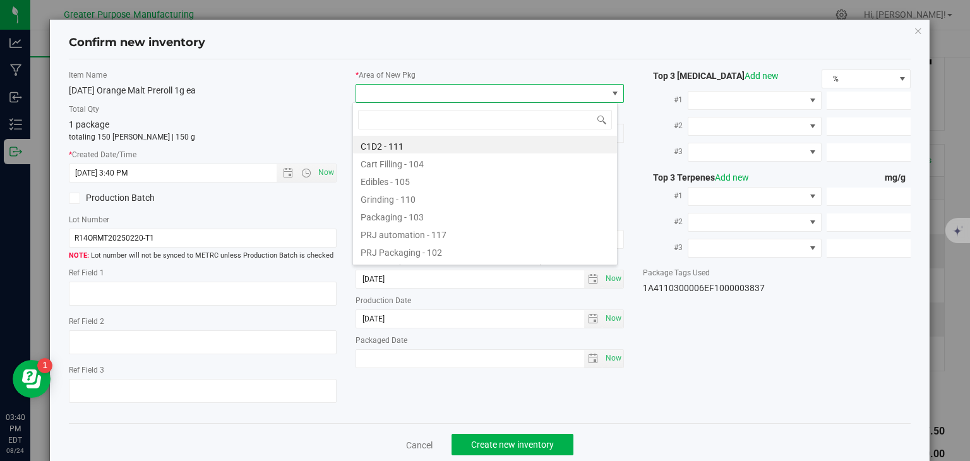
type input "v"
type input "108"
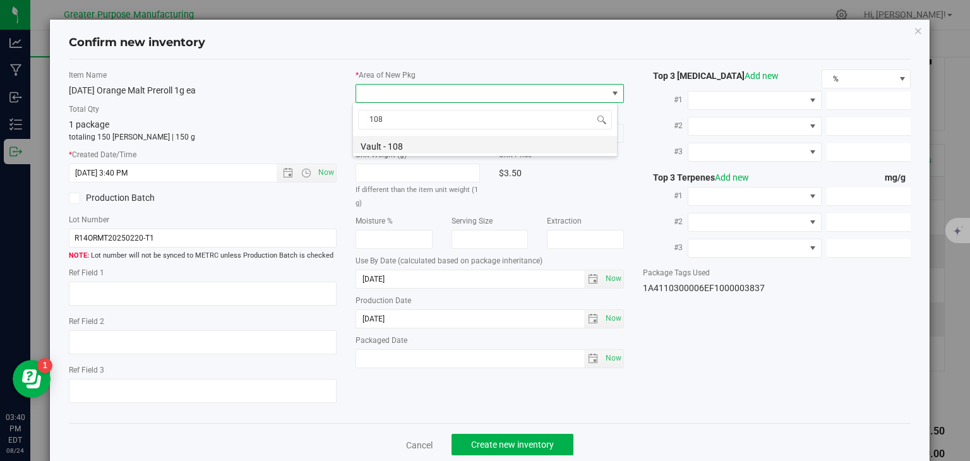
click at [388, 141] on li "Vault - 108" at bounding box center [485, 145] width 264 height 18
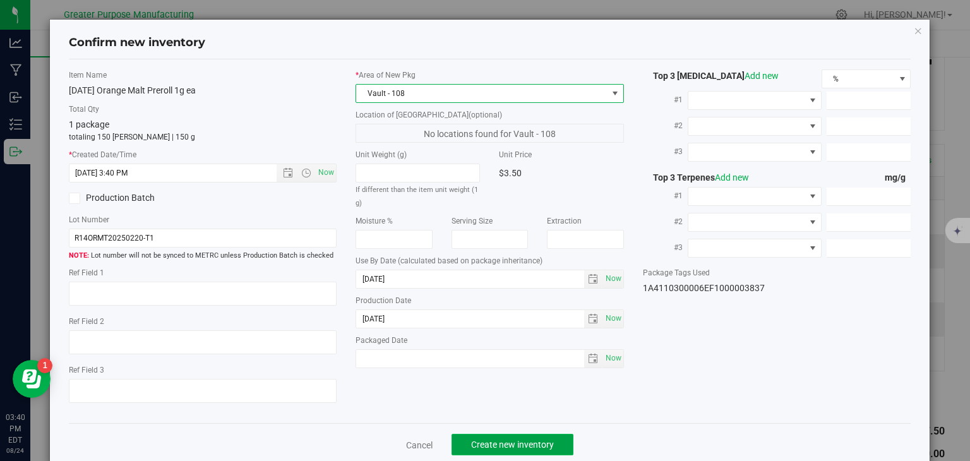
click at [506, 451] on button "Create new inventory" at bounding box center [513, 444] width 122 height 21
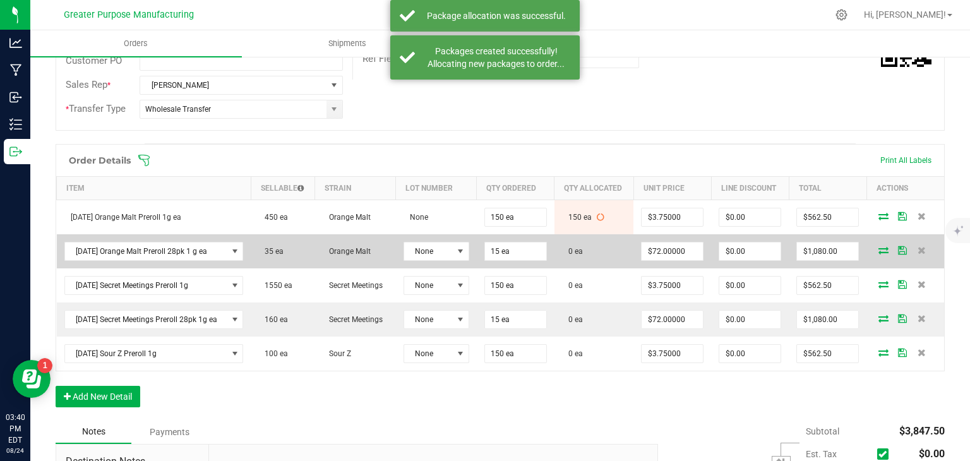
click at [869, 241] on td at bounding box center [906, 251] width 78 height 34
click at [879, 247] on icon at bounding box center [884, 250] width 10 height 8
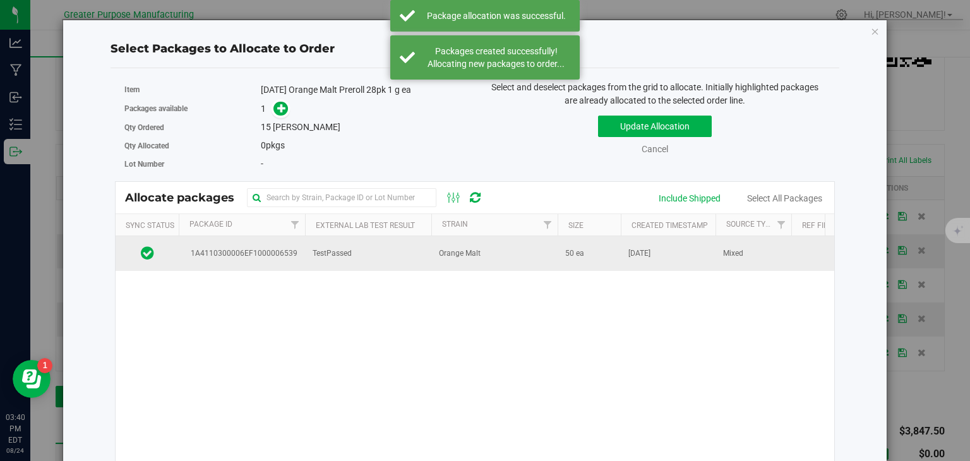
click at [459, 253] on span "Orange Malt" at bounding box center [460, 254] width 42 height 12
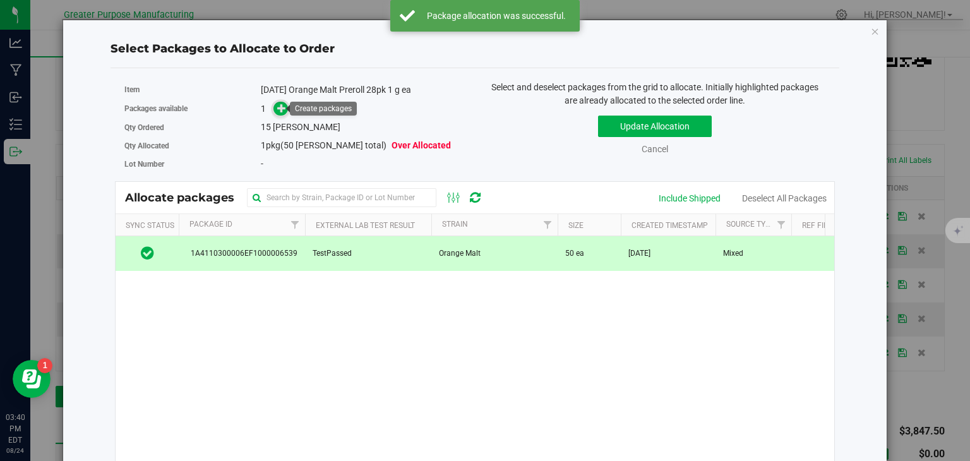
click at [280, 110] on icon at bounding box center [281, 108] width 9 height 9
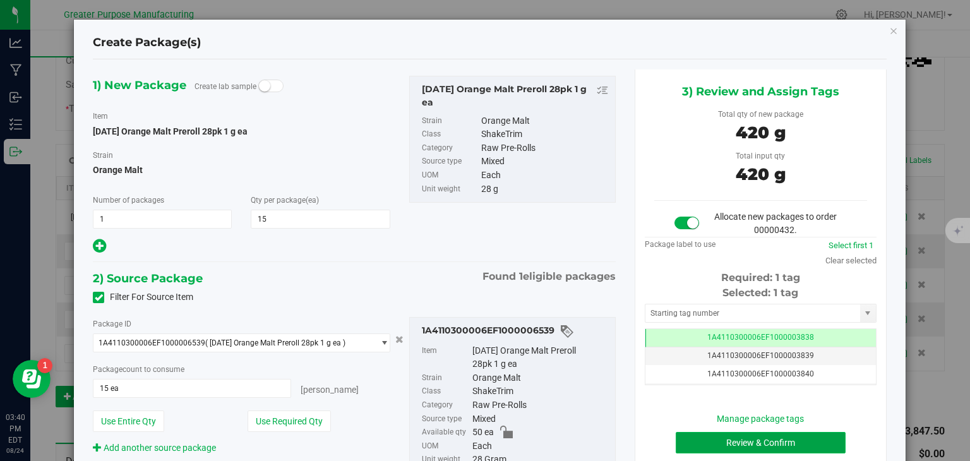
click at [746, 438] on button "Review & Confirm" at bounding box center [761, 442] width 170 height 21
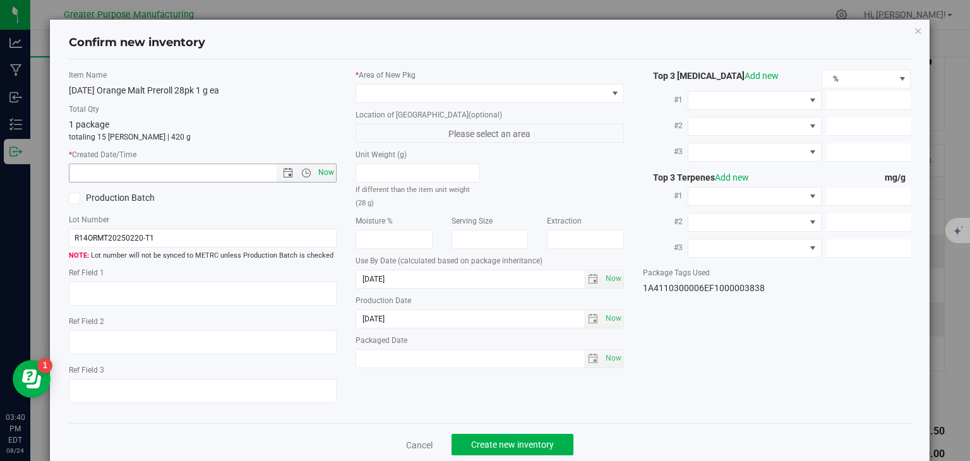
click at [323, 176] on span "Now" at bounding box center [326, 173] width 21 height 18
type input "[DATE] 3:40 PM"
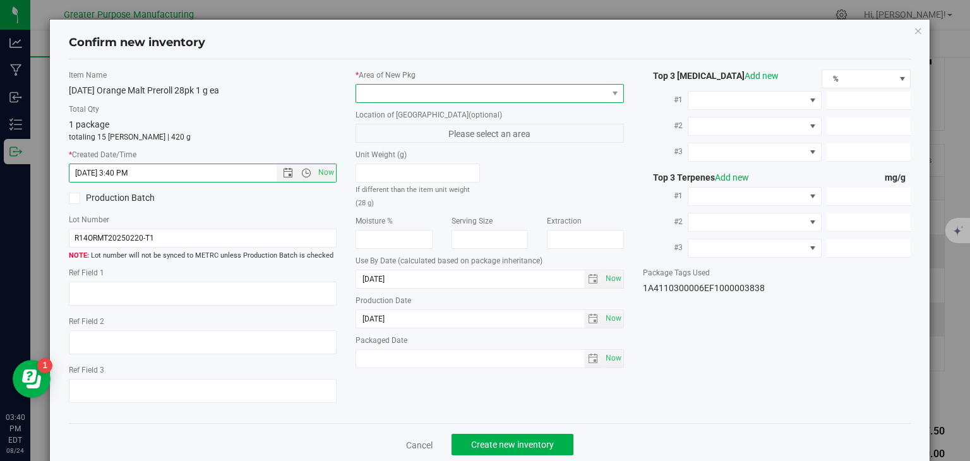
click at [395, 95] on span at bounding box center [481, 94] width 251 height 18
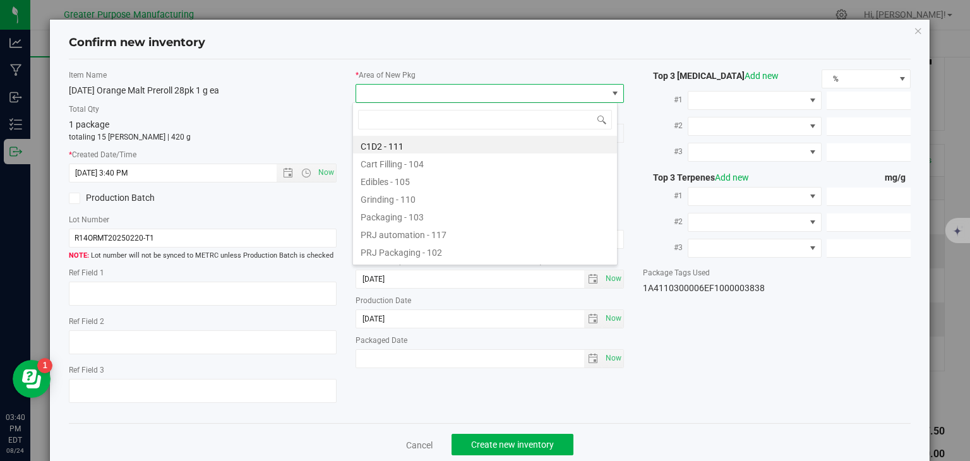
type input "108"
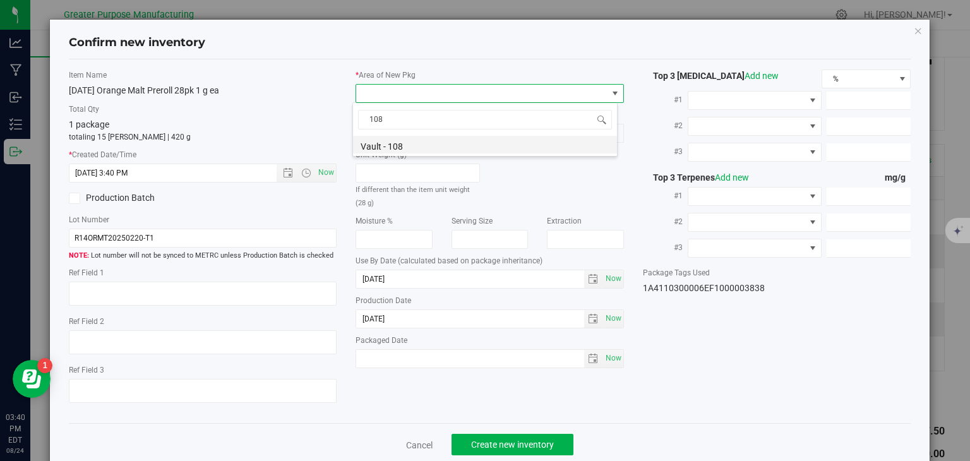
click at [383, 143] on li "Vault - 108" at bounding box center [485, 145] width 264 height 18
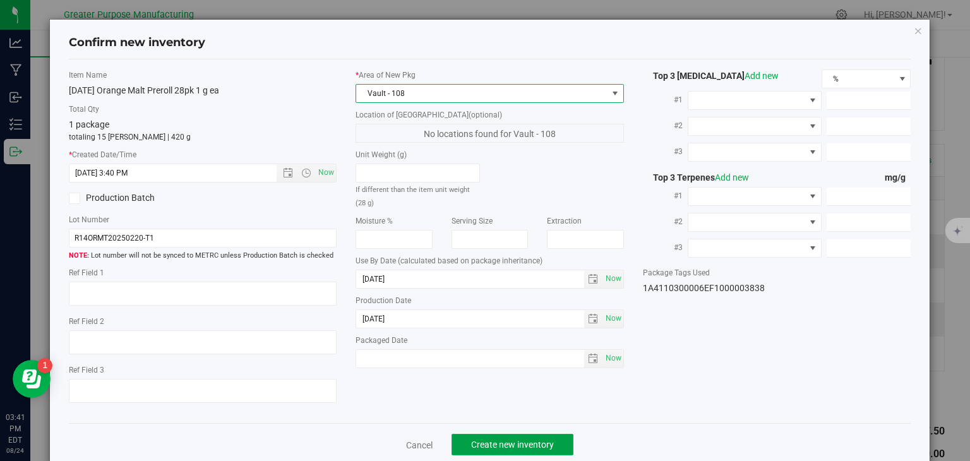
click at [490, 440] on span "Create new inventory" at bounding box center [512, 445] width 83 height 10
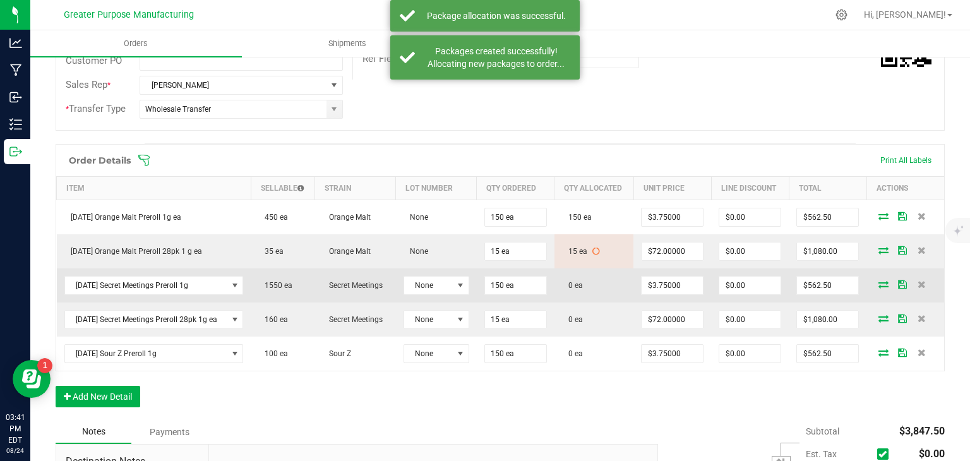
click at [879, 281] on icon at bounding box center [884, 284] width 10 height 8
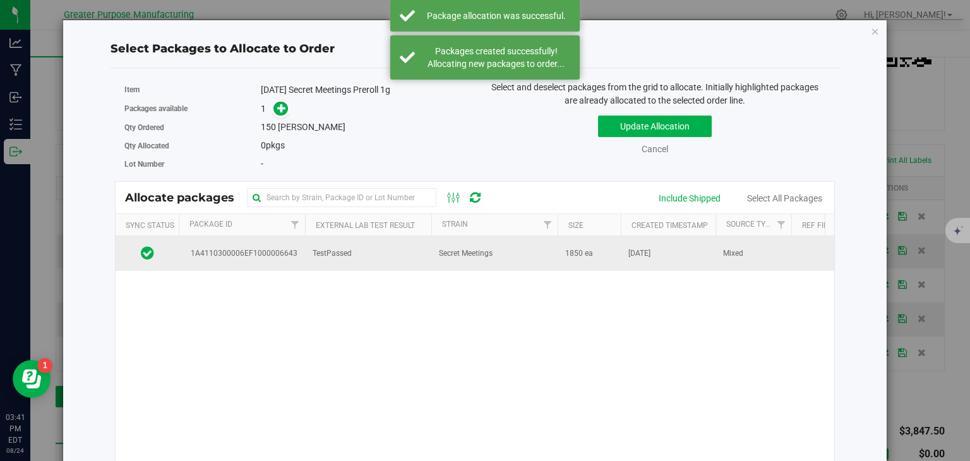
click at [446, 253] on span "Secret Meetings" at bounding box center [466, 254] width 54 height 12
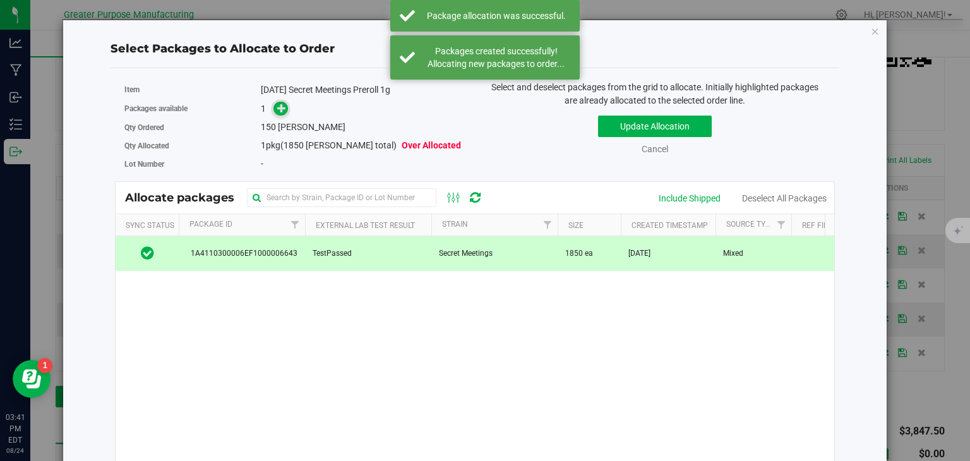
click at [279, 105] on icon at bounding box center [281, 108] width 9 height 9
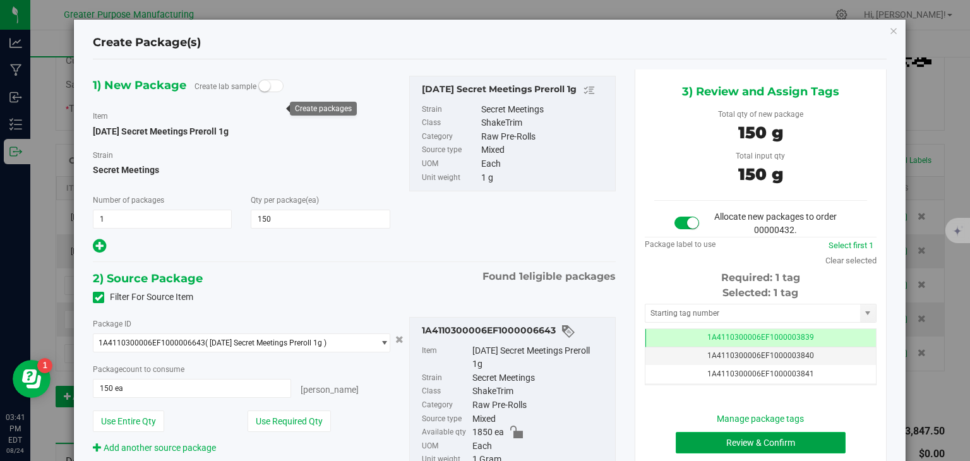
click at [722, 447] on button "Review & Confirm" at bounding box center [761, 442] width 170 height 21
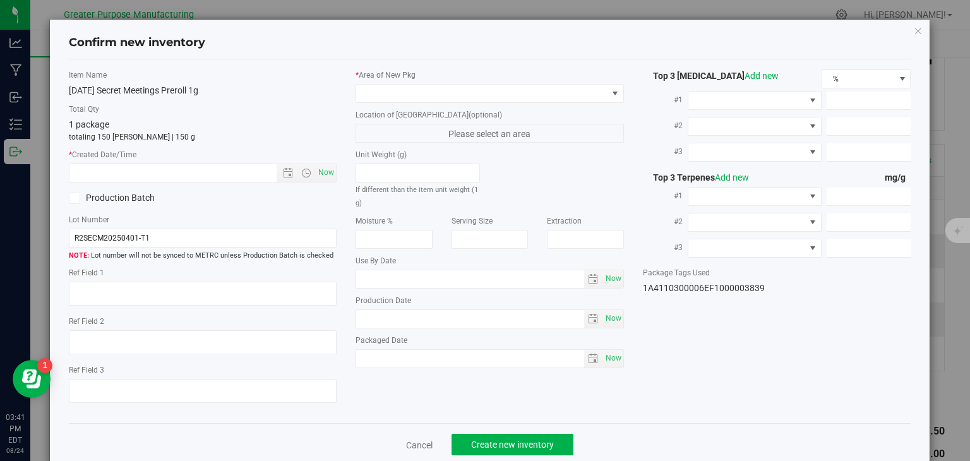
type input "[DATE]"
click at [318, 172] on span "Now" at bounding box center [326, 173] width 21 height 18
type input "[DATE] 3:41 PM"
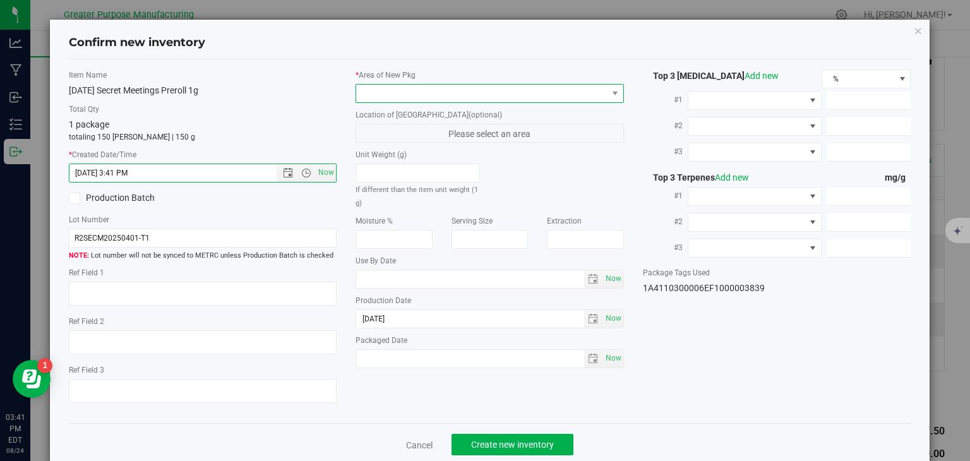
click at [411, 99] on span at bounding box center [481, 94] width 251 height 18
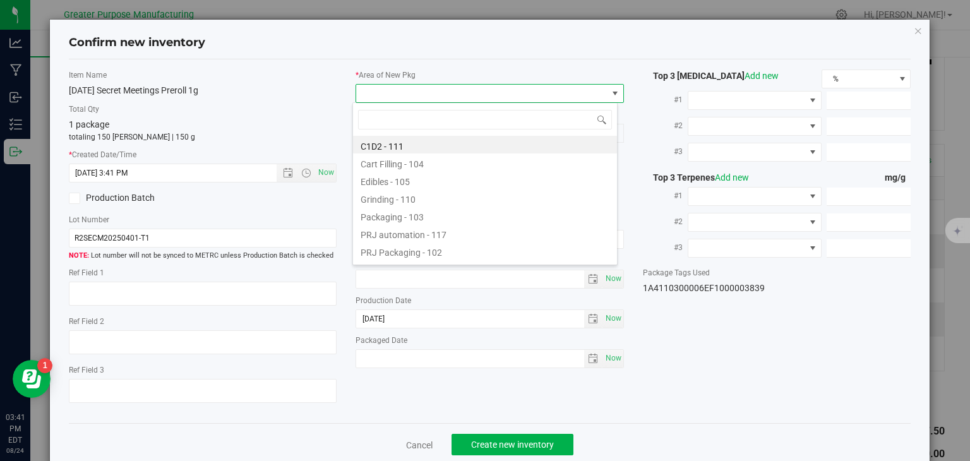
type input "108"
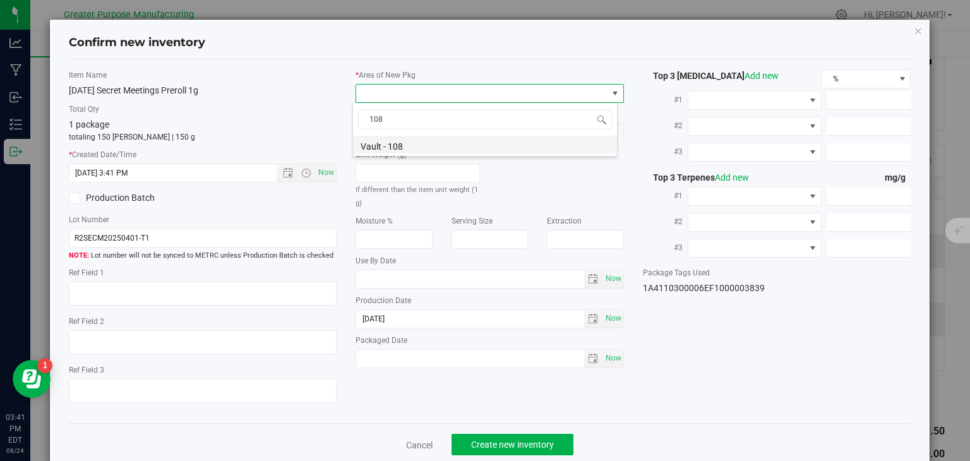
click at [392, 148] on li "Vault - 108" at bounding box center [485, 145] width 264 height 18
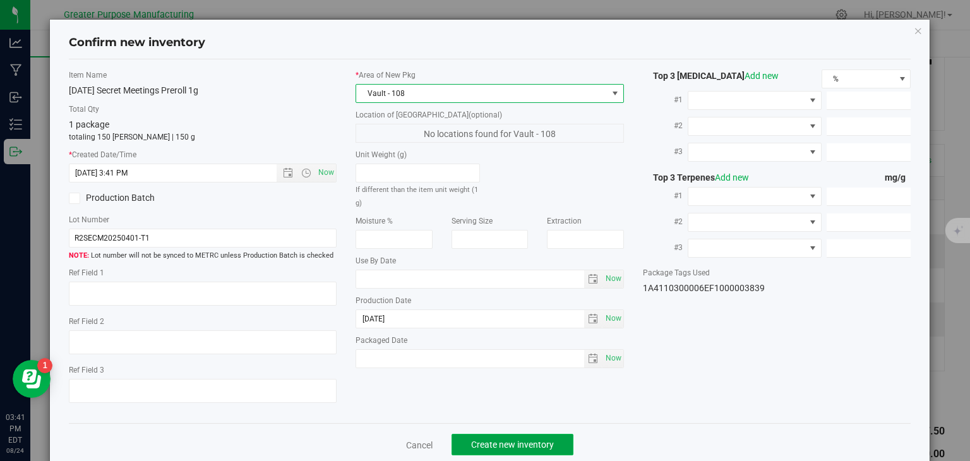
click at [512, 454] on button "Create new inventory" at bounding box center [513, 444] width 122 height 21
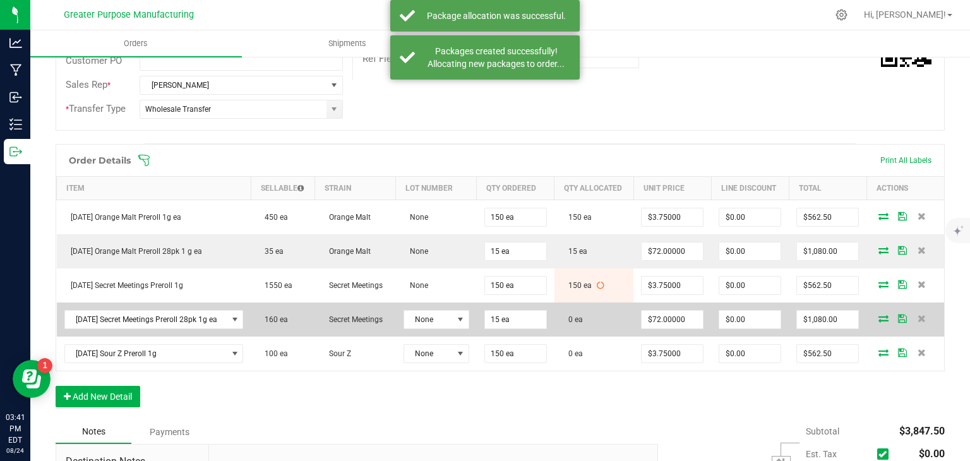
click at [879, 315] on icon at bounding box center [884, 319] width 10 height 8
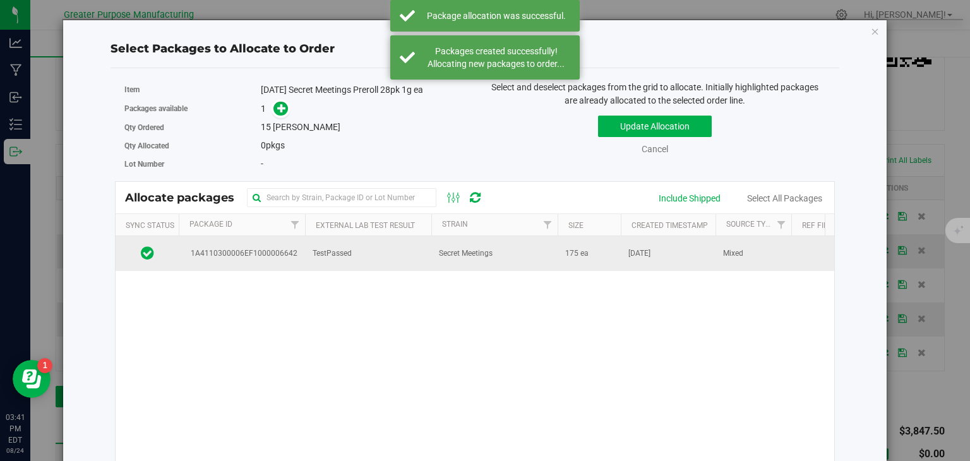
click at [455, 251] on span "Secret Meetings" at bounding box center [466, 254] width 54 height 12
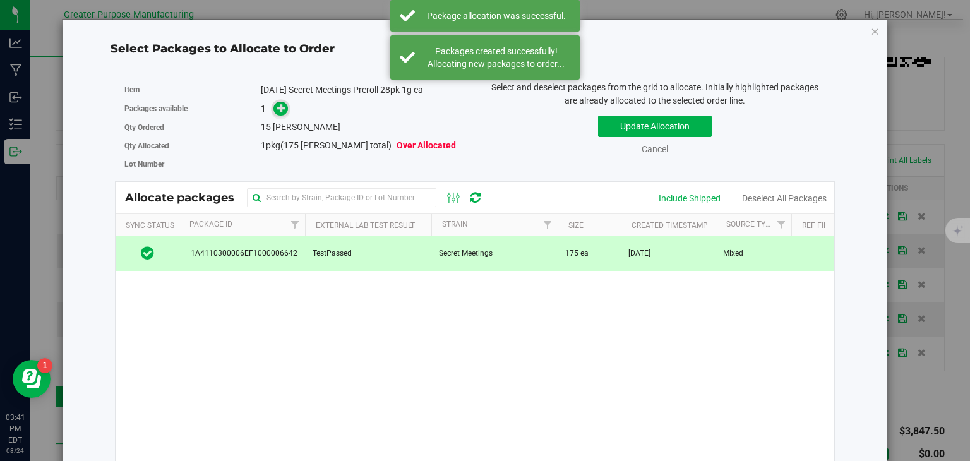
click at [279, 105] on icon at bounding box center [281, 108] width 9 height 9
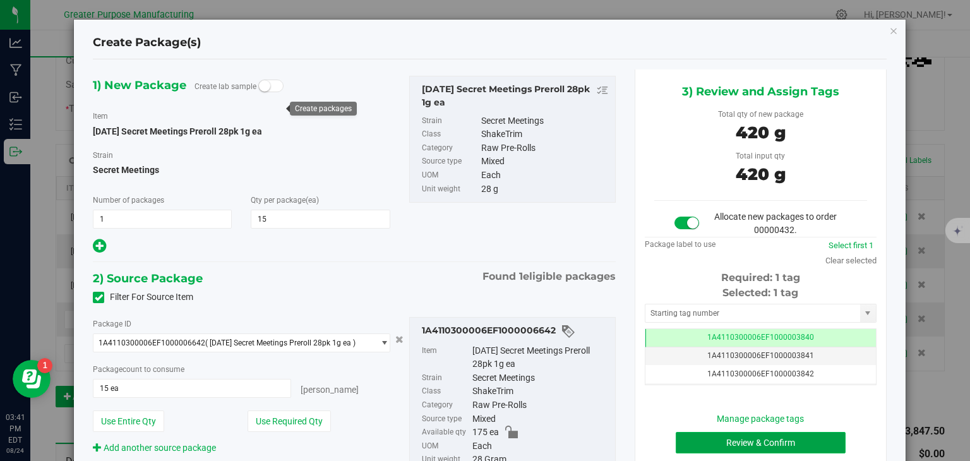
click at [712, 443] on button "Review & Confirm" at bounding box center [761, 442] width 170 height 21
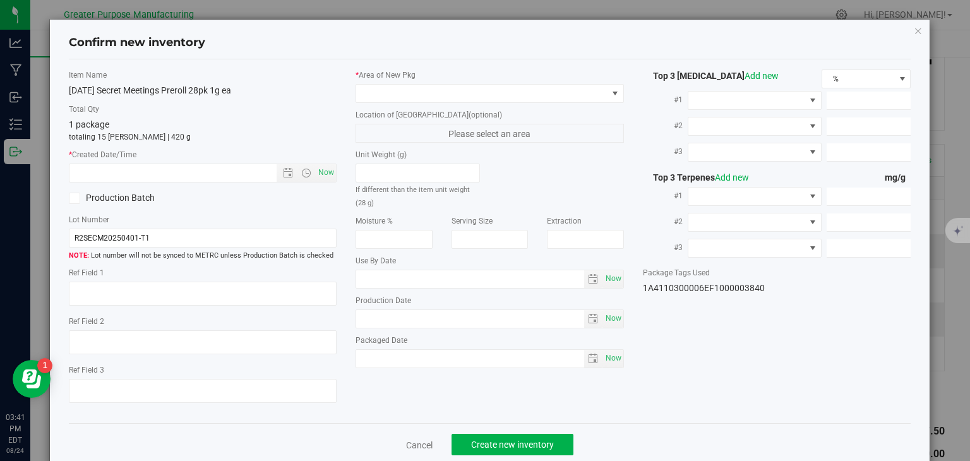
type input "[DATE]"
click at [327, 171] on span "Now" at bounding box center [326, 173] width 21 height 18
type input "[DATE] 3:41 PM"
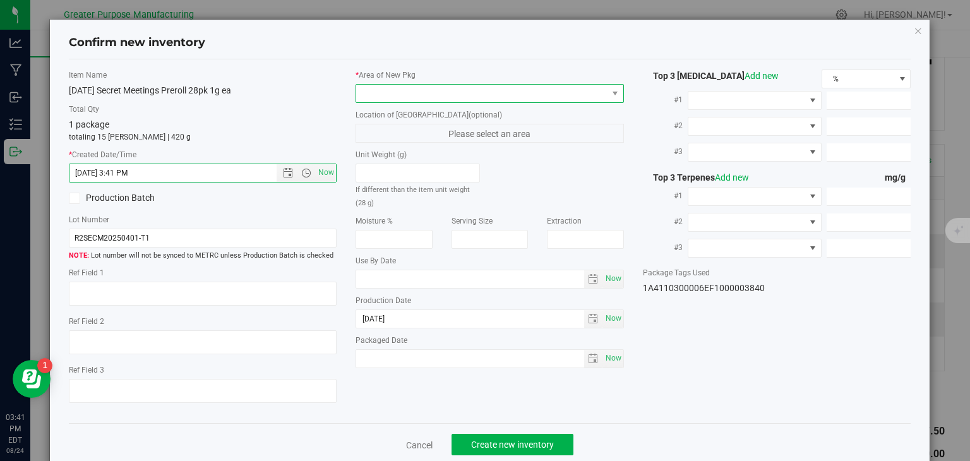
click at [393, 90] on span at bounding box center [481, 94] width 251 height 18
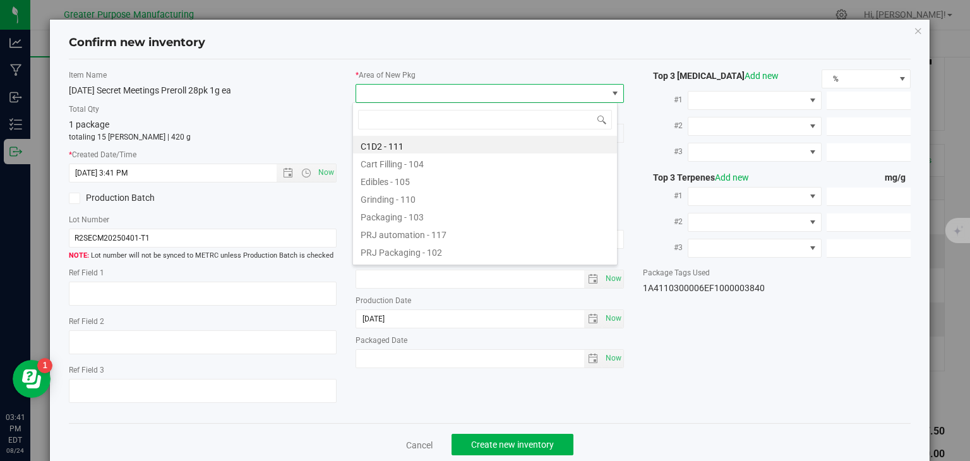
type input "108"
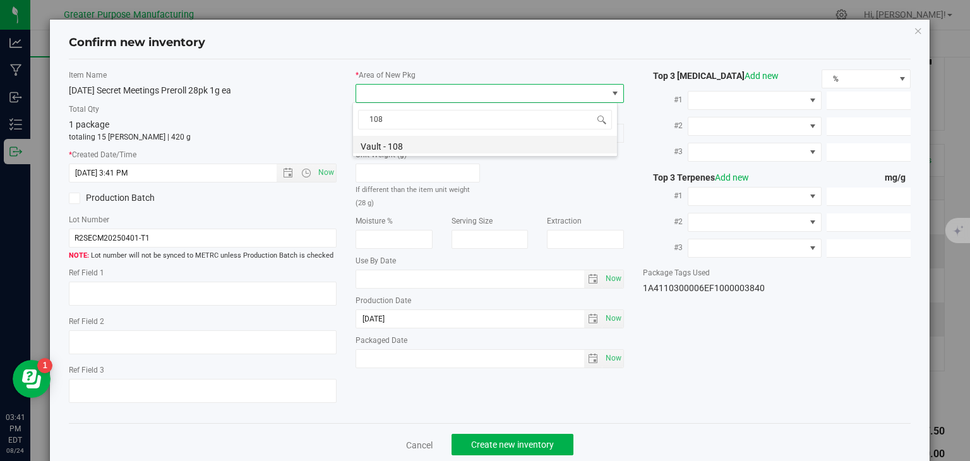
click at [382, 143] on li "Vault - 108" at bounding box center [485, 145] width 264 height 18
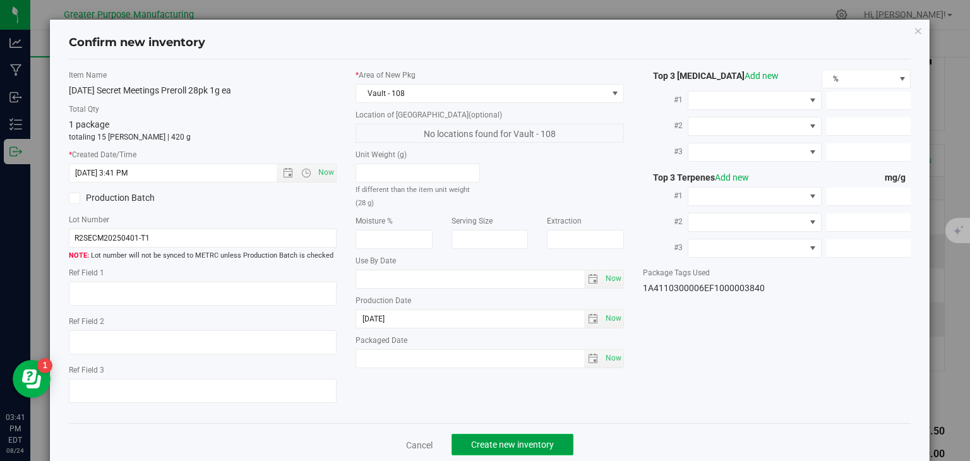
click at [514, 445] on span "Create new inventory" at bounding box center [512, 445] width 83 height 10
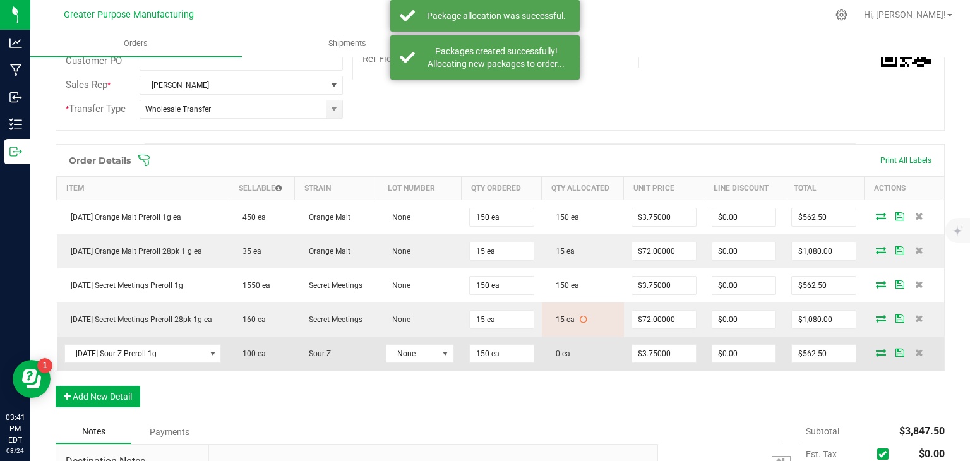
click at [876, 349] on icon at bounding box center [881, 353] width 10 height 8
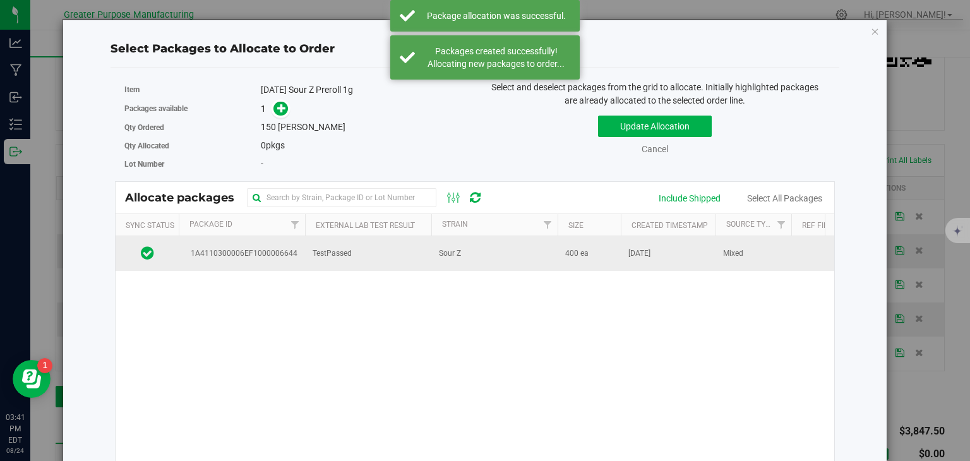
click at [452, 261] on td "Sour Z" at bounding box center [494, 253] width 126 height 34
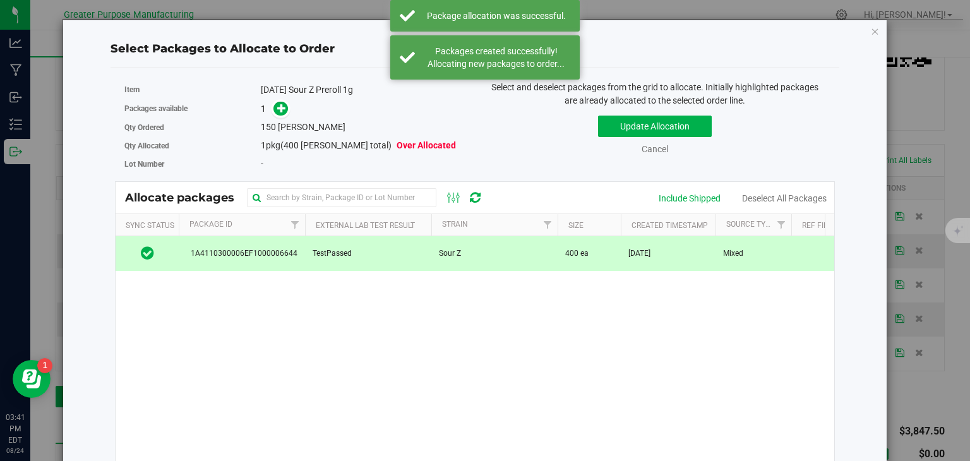
click at [284, 113] on link at bounding box center [280, 109] width 15 height 10
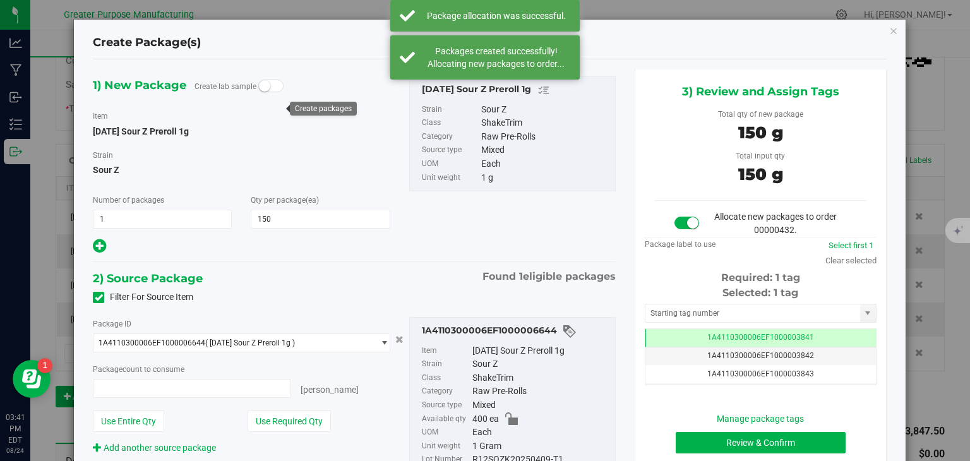
type input "150 ea"
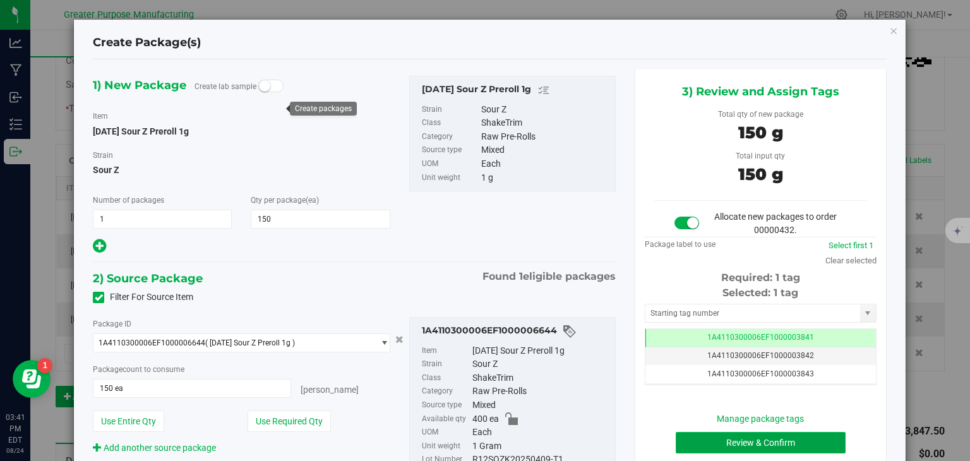
click at [752, 449] on button "Review & Confirm" at bounding box center [761, 442] width 170 height 21
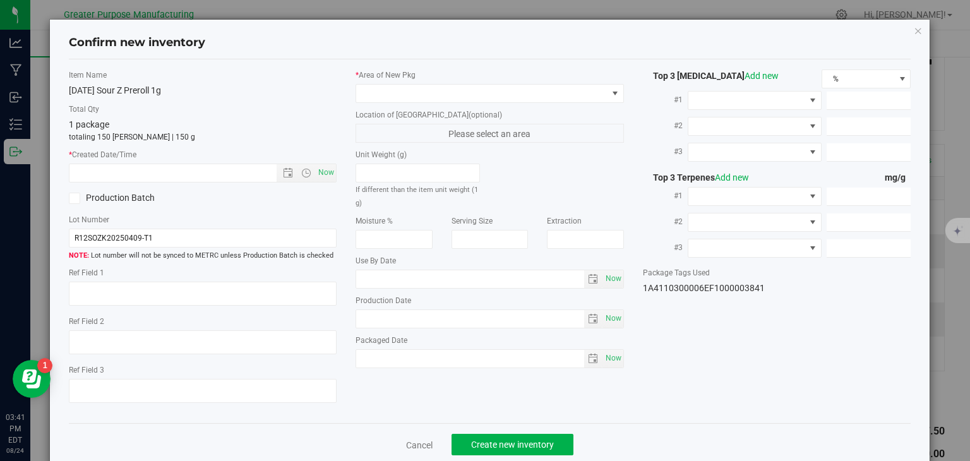
type input "[DATE]"
click at [318, 172] on span "Now" at bounding box center [326, 173] width 21 height 18
type input "[DATE] 3:41 PM"
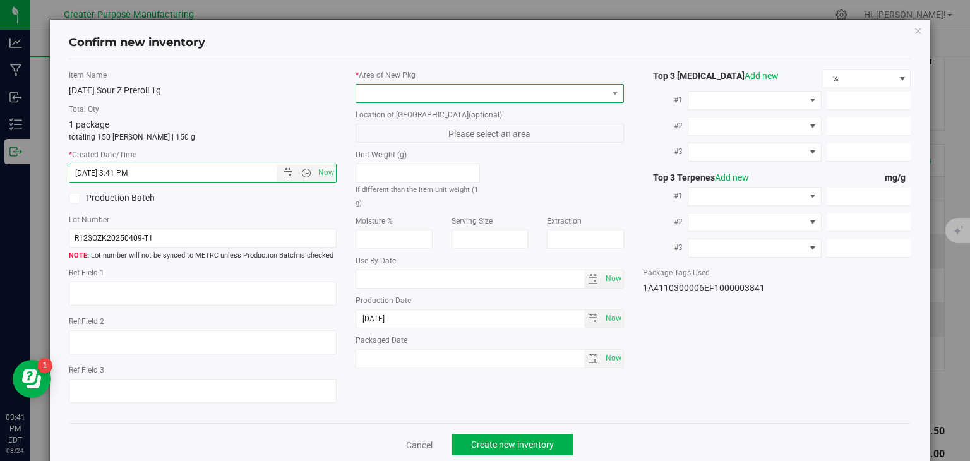
click at [397, 95] on span at bounding box center [481, 94] width 251 height 18
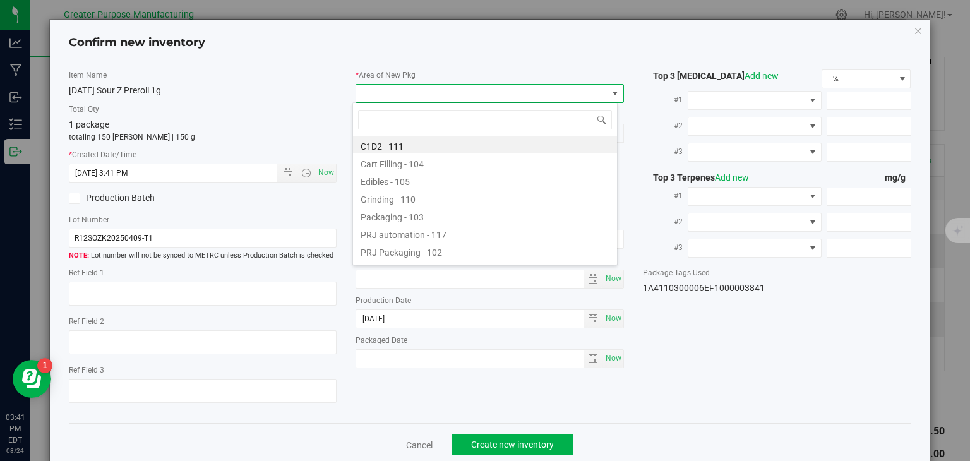
type input "108"
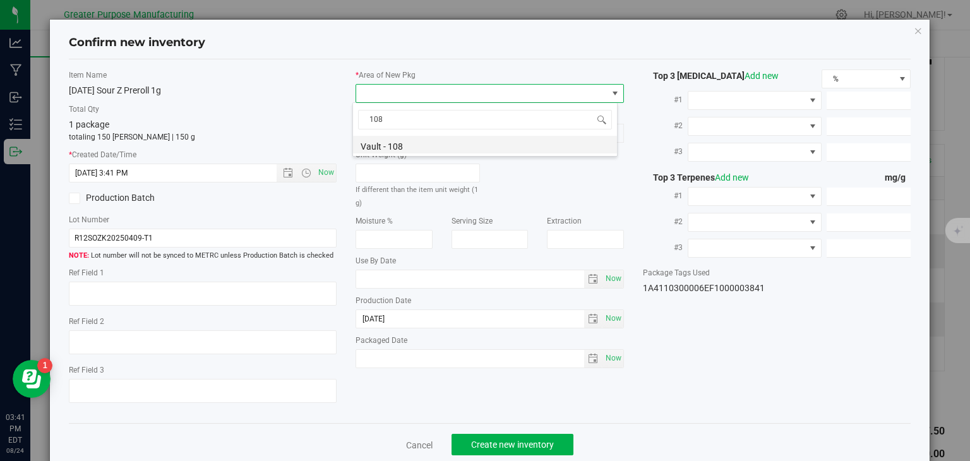
click at [391, 143] on li "Vault - 108" at bounding box center [485, 145] width 264 height 18
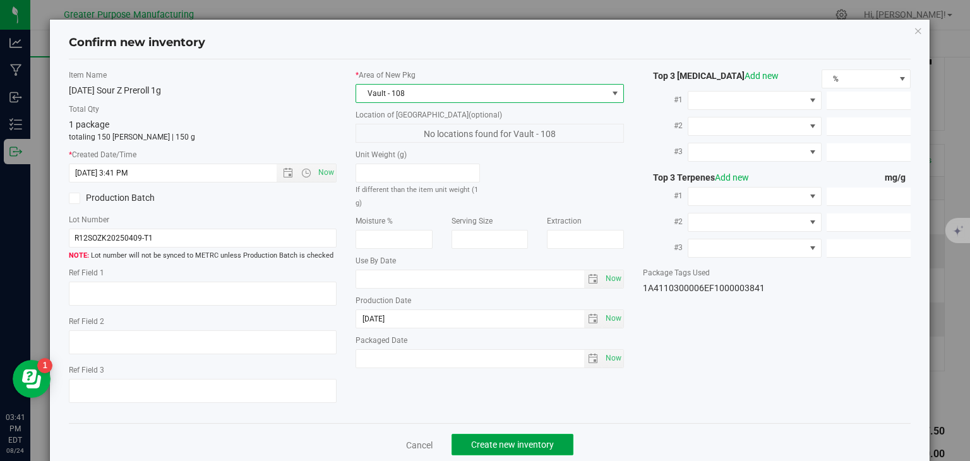
click at [513, 437] on button "Create new inventory" at bounding box center [513, 444] width 122 height 21
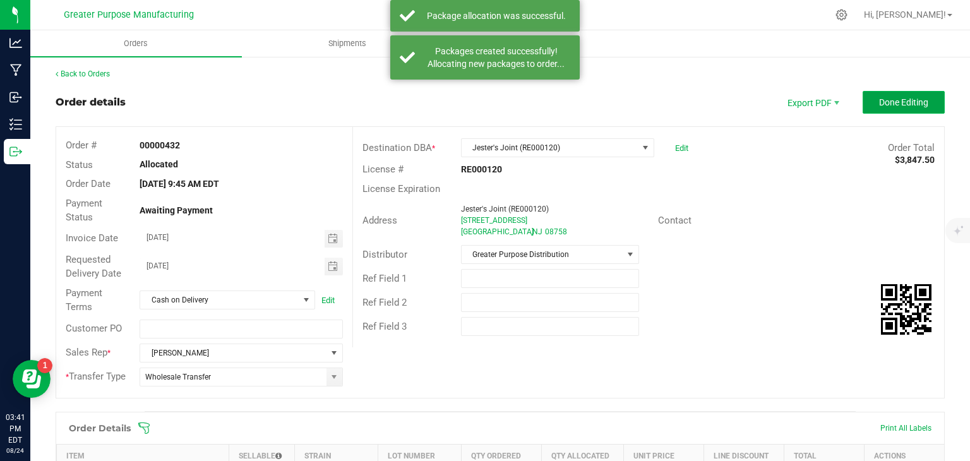
click at [885, 102] on span "Done Editing" at bounding box center [903, 102] width 49 height 10
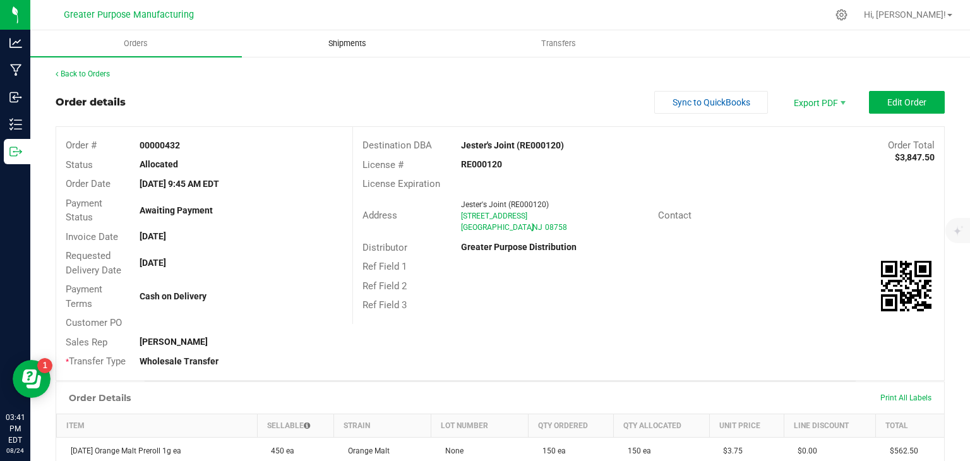
click at [349, 42] on span "Shipments" at bounding box center [347, 43] width 72 height 11
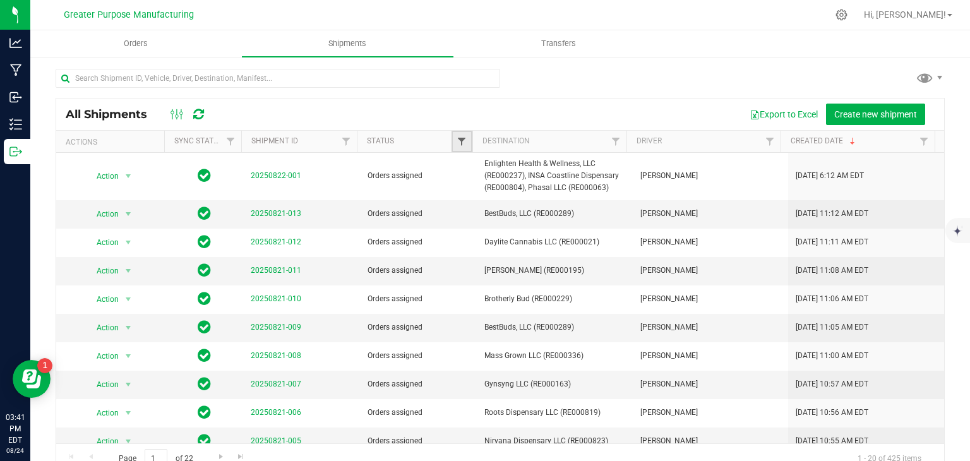
click at [459, 142] on span "Filter" at bounding box center [462, 141] width 10 height 10
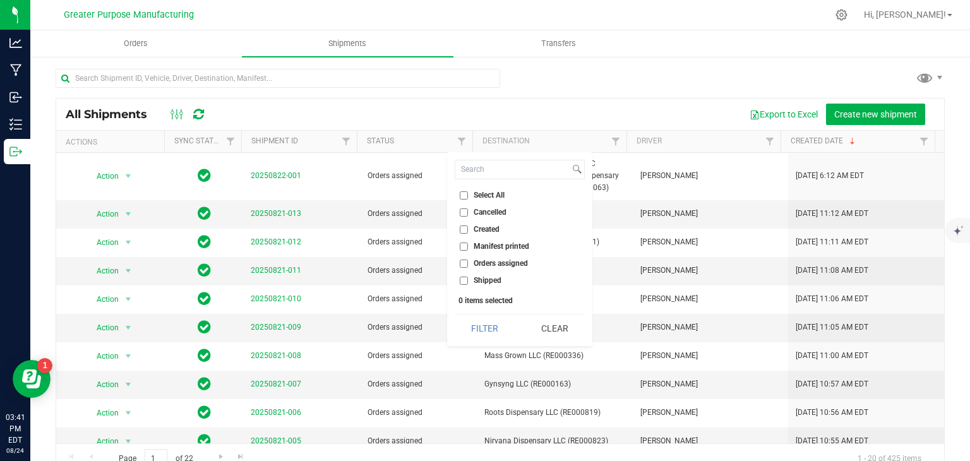
click at [490, 264] on span "Orders assigned" at bounding box center [501, 264] width 54 height 8
click at [468, 264] on input "Orders assigned" at bounding box center [464, 264] width 8 height 8
checkbox input "true"
click at [485, 328] on button "Filter" at bounding box center [485, 329] width 61 height 28
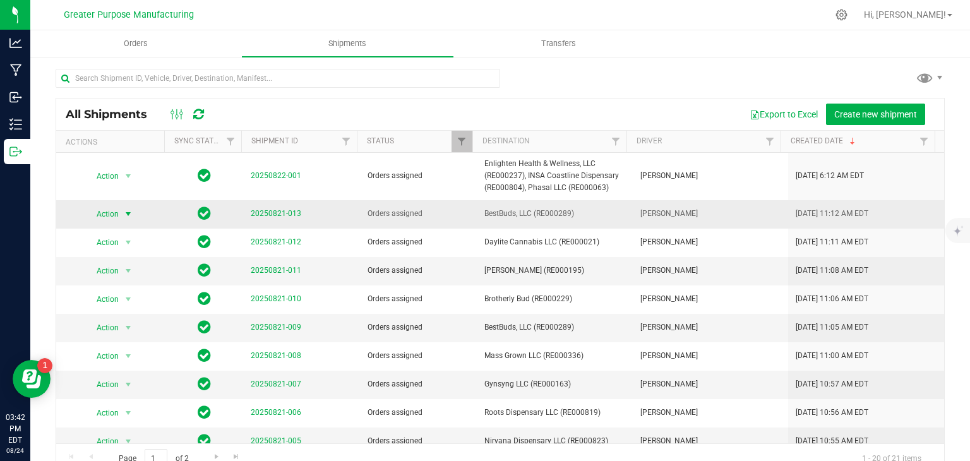
click at [117, 212] on span "Action" at bounding box center [102, 214] width 34 height 18
click at [121, 335] on li "Ship shipment" at bounding box center [131, 344] width 93 height 19
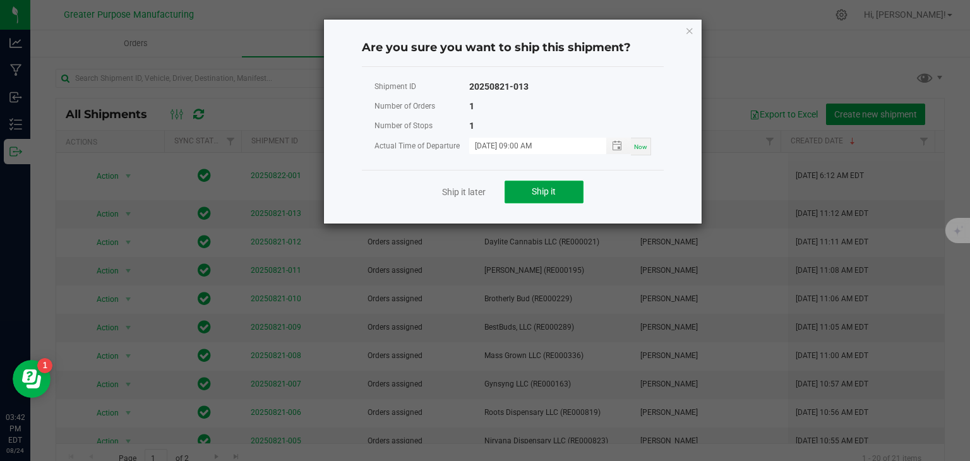
click at [543, 191] on span "Ship it" at bounding box center [544, 191] width 24 height 10
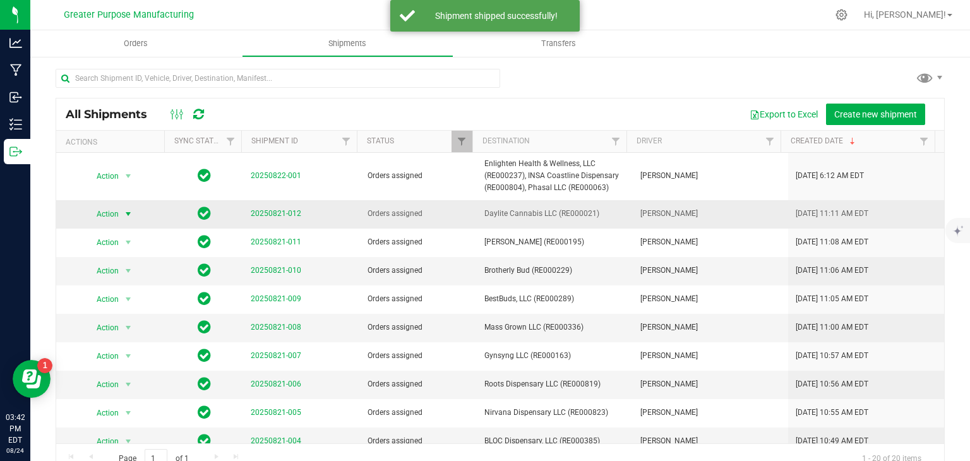
click at [128, 212] on span "select" at bounding box center [128, 214] width 10 height 10
click at [111, 335] on li "Ship shipment" at bounding box center [131, 344] width 93 height 19
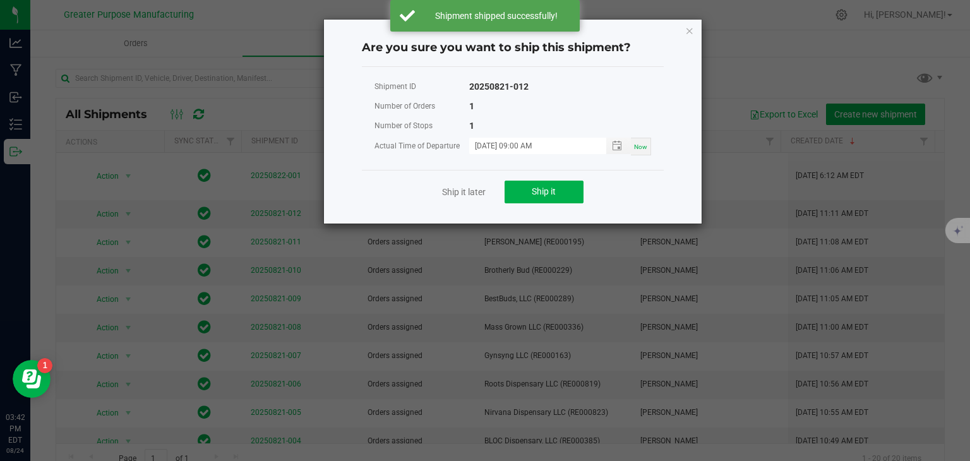
click at [522, 203] on div "Ship it later Ship it" at bounding box center [513, 192] width 302 height 44
click at [536, 190] on span "Ship it" at bounding box center [544, 191] width 24 height 10
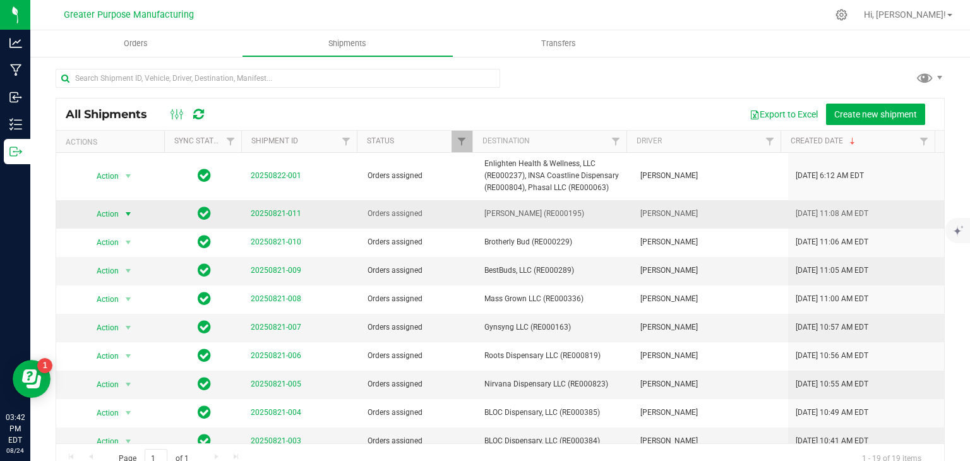
click at [120, 213] on span "select" at bounding box center [128, 214] width 16 height 18
click at [113, 335] on li "Ship shipment" at bounding box center [131, 344] width 93 height 19
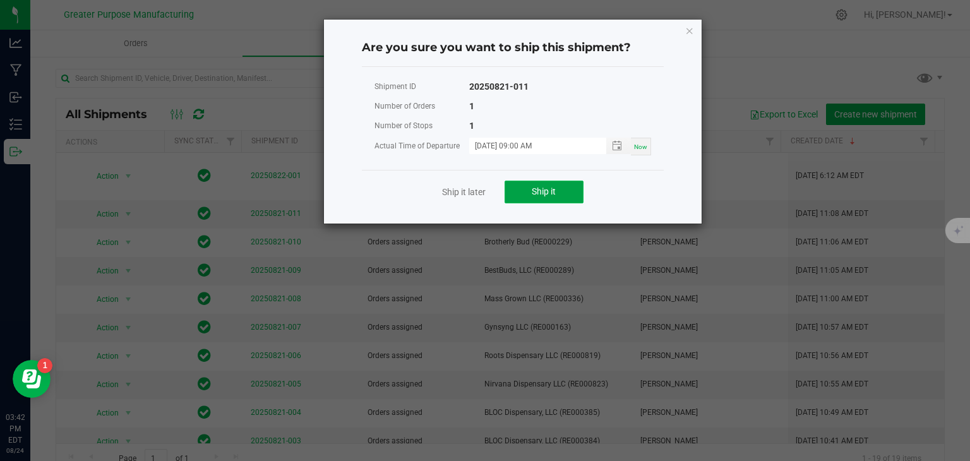
click at [541, 196] on button "Ship it" at bounding box center [544, 192] width 79 height 23
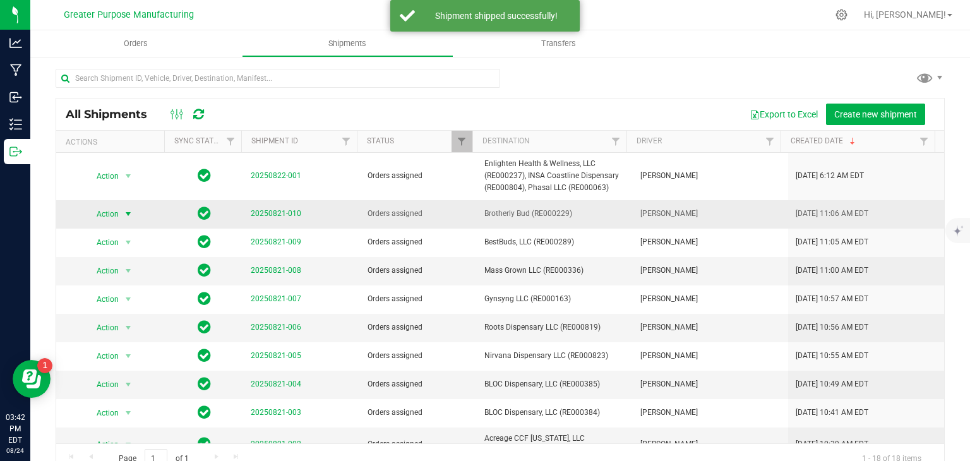
click at [126, 213] on span "select" at bounding box center [128, 214] width 10 height 10
click at [119, 335] on li "Ship shipment" at bounding box center [131, 344] width 93 height 19
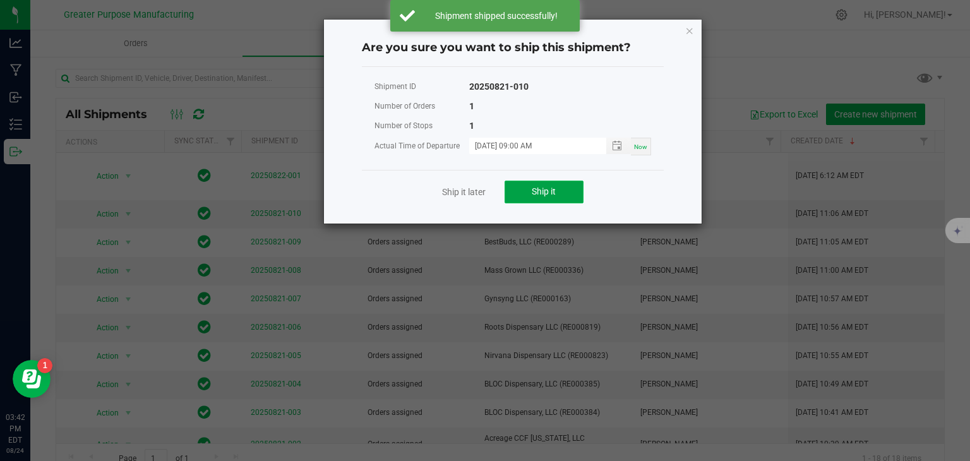
click at [539, 187] on span "Ship it" at bounding box center [544, 191] width 24 height 10
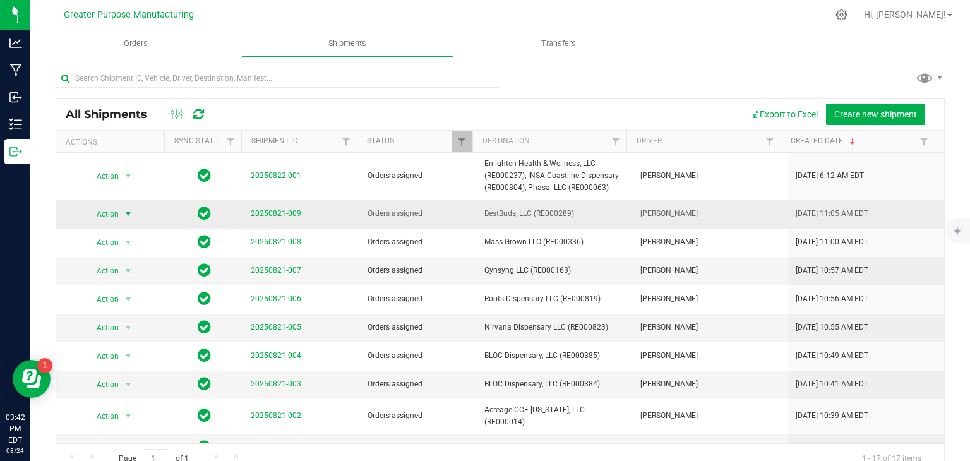
click at [123, 213] on span "select" at bounding box center [128, 214] width 10 height 10
click at [131, 335] on li "Ship shipment" at bounding box center [131, 344] width 93 height 19
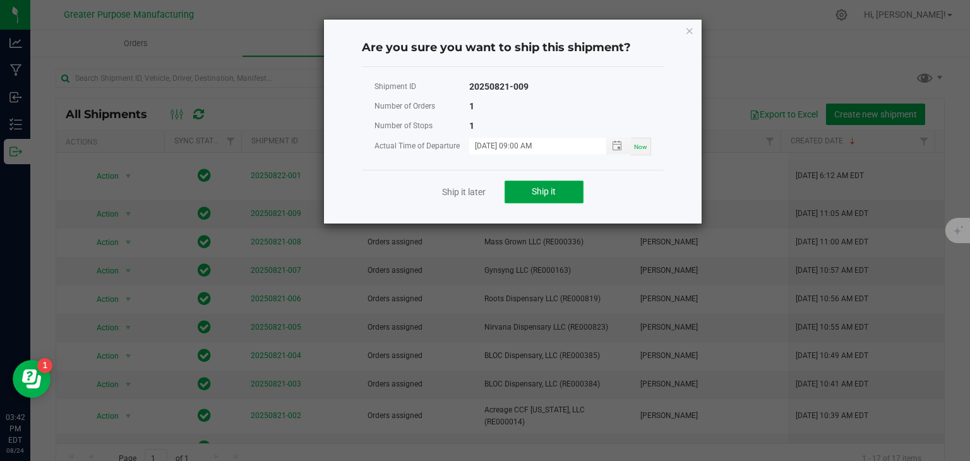
click at [539, 195] on span "Ship it" at bounding box center [544, 191] width 24 height 10
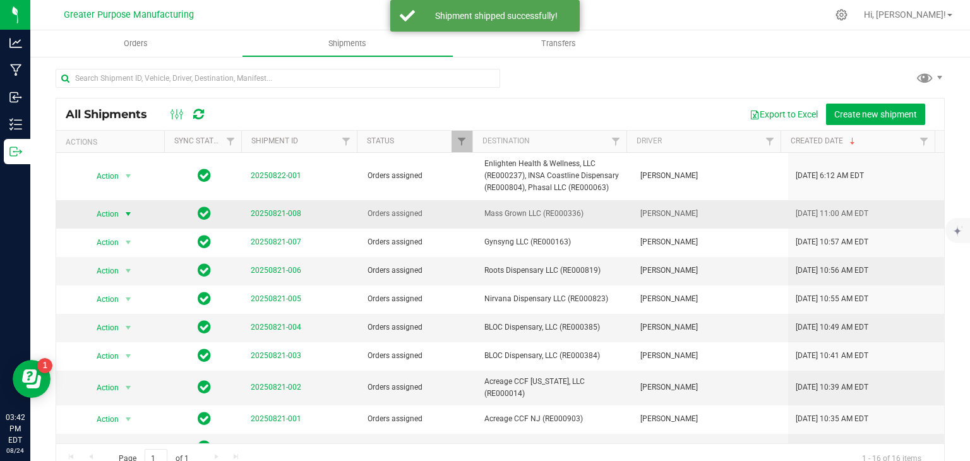
click at [129, 212] on span "select" at bounding box center [128, 214] width 10 height 10
click at [135, 335] on li "Ship shipment" at bounding box center [131, 344] width 93 height 19
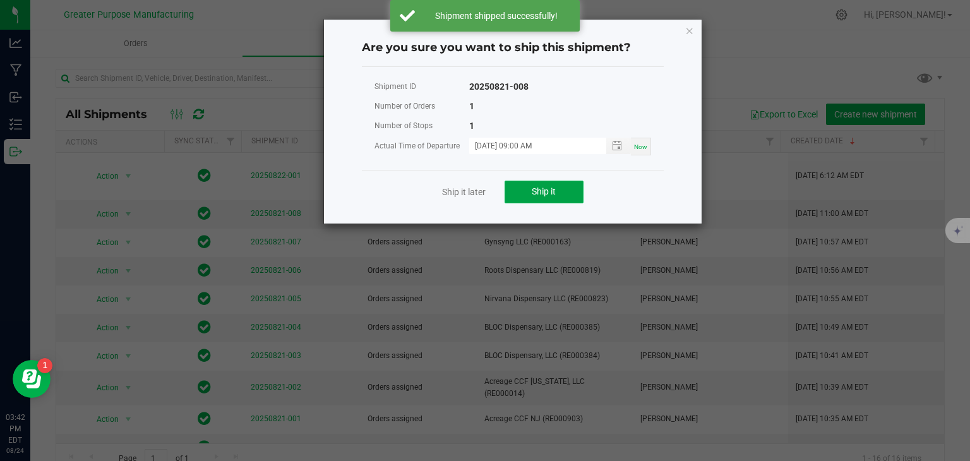
click at [553, 184] on button "Ship it" at bounding box center [544, 192] width 79 height 23
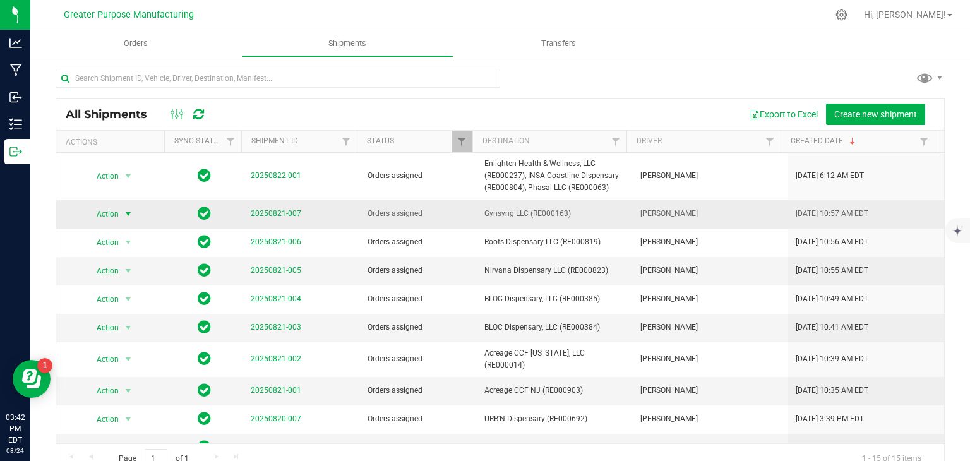
click at [123, 209] on span "select" at bounding box center [128, 214] width 10 height 10
click at [124, 335] on li "Ship shipment" at bounding box center [131, 344] width 93 height 19
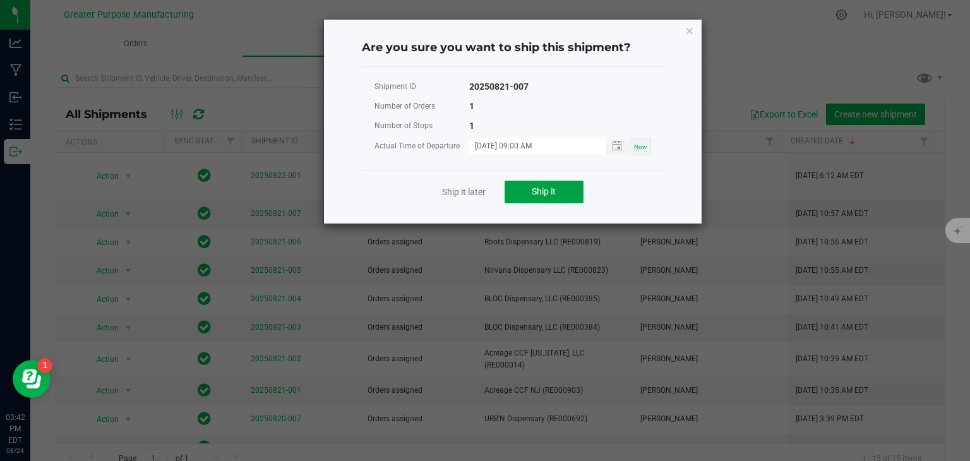
click at [524, 195] on button "Ship it" at bounding box center [544, 192] width 79 height 23
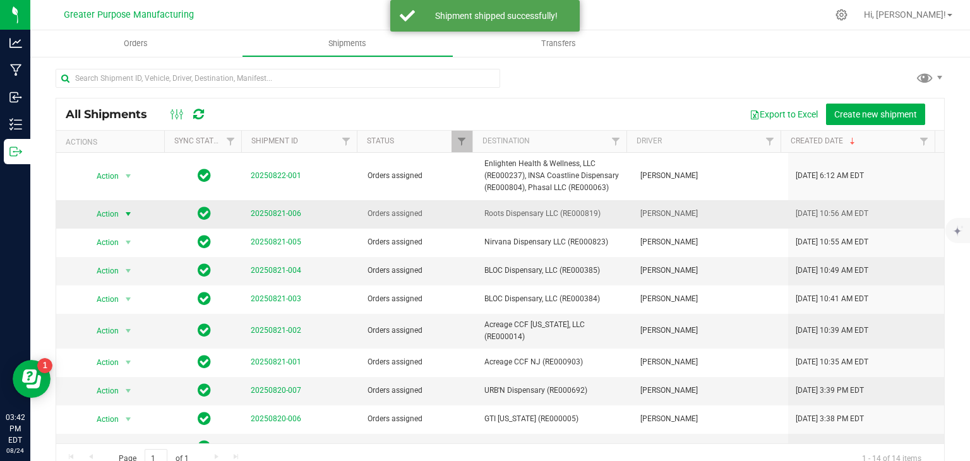
click at [123, 211] on span "select" at bounding box center [128, 214] width 10 height 10
click at [124, 335] on li "Ship shipment" at bounding box center [131, 344] width 93 height 19
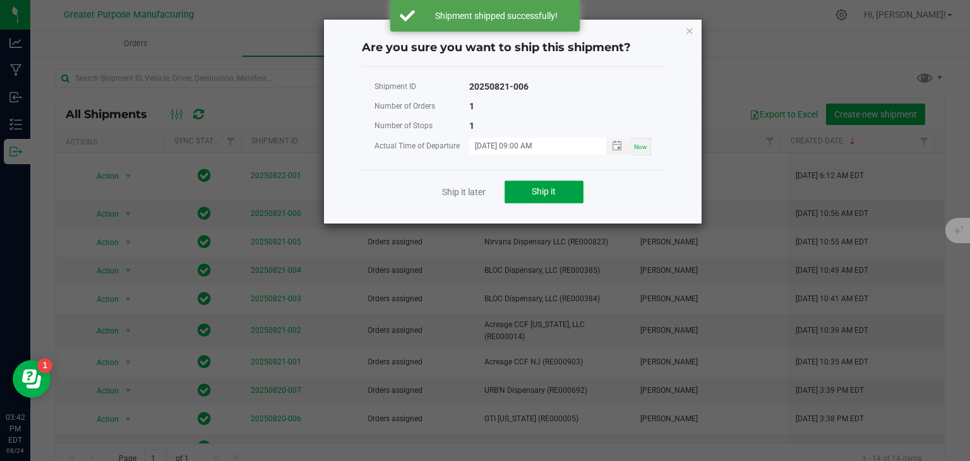
click at [536, 190] on span "Ship it" at bounding box center [544, 191] width 24 height 10
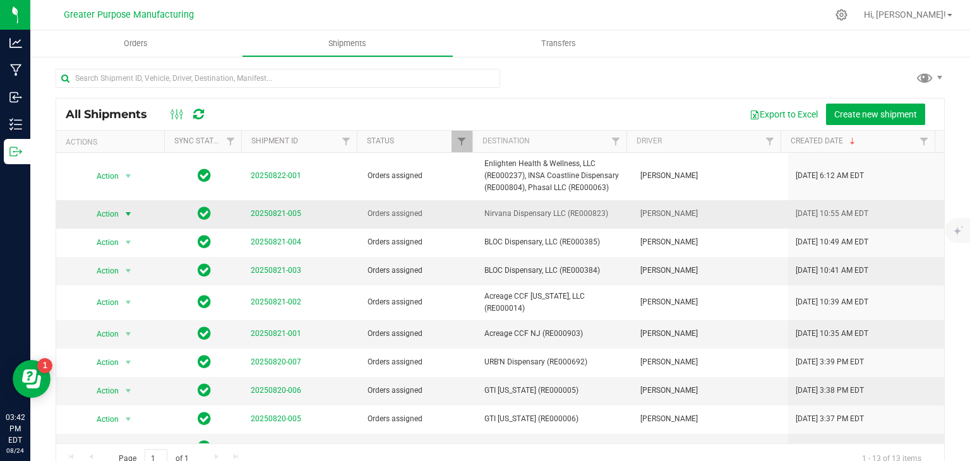
click at [126, 213] on span "select" at bounding box center [128, 214] width 10 height 10
click at [127, 335] on li "Ship shipment" at bounding box center [131, 344] width 93 height 19
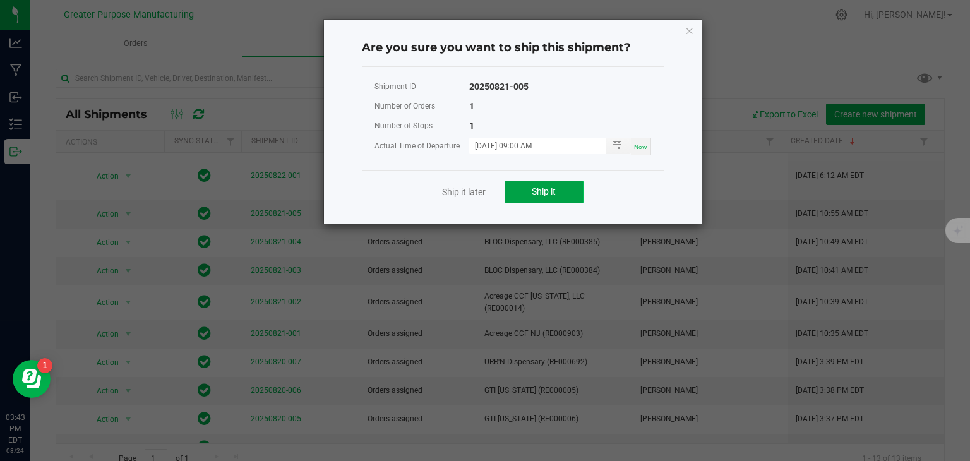
click at [548, 193] on span "Ship it" at bounding box center [544, 191] width 24 height 10
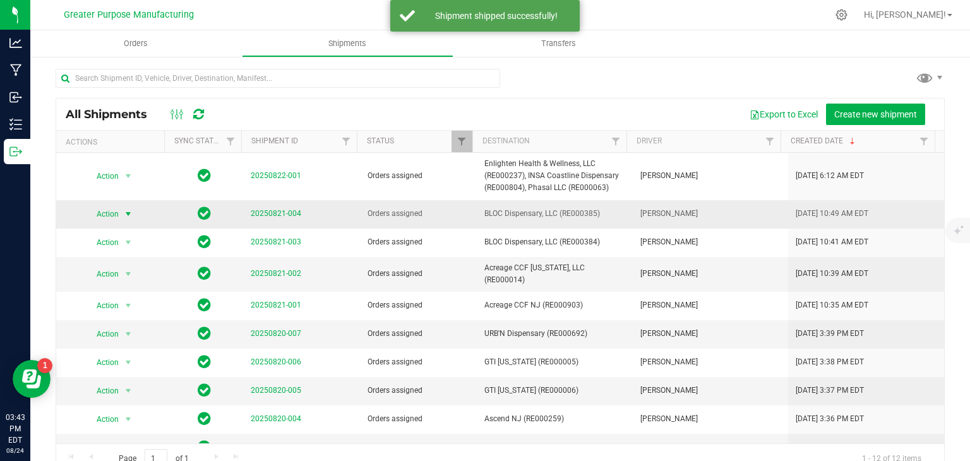
click at [128, 212] on span "select" at bounding box center [128, 214] width 10 height 10
click at [125, 335] on li "Ship shipment" at bounding box center [131, 344] width 93 height 19
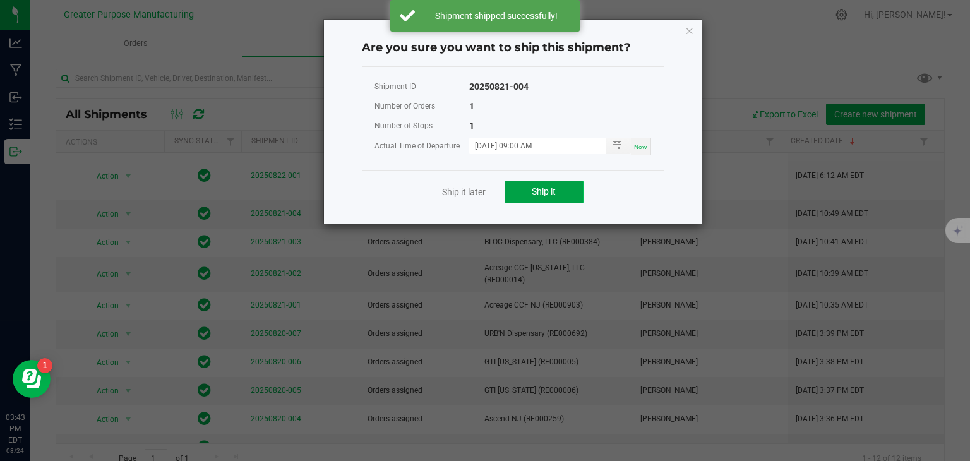
click at [551, 186] on span "Ship it" at bounding box center [544, 191] width 24 height 10
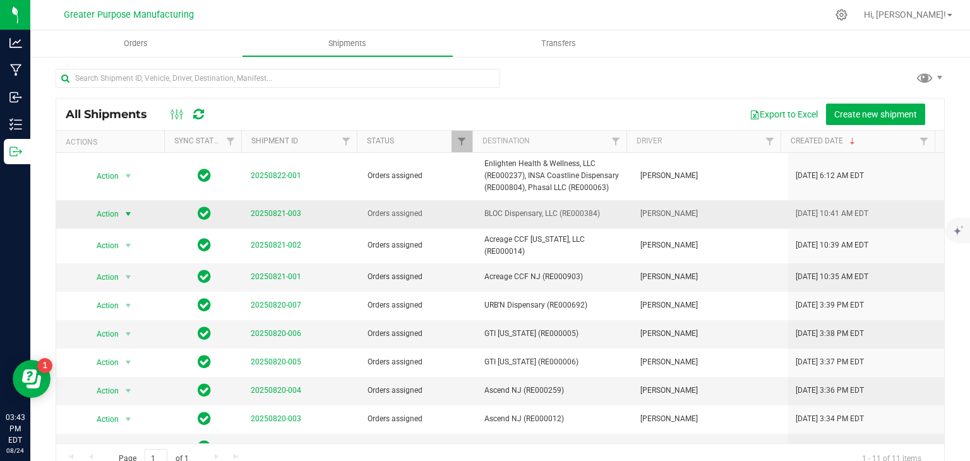
click at [124, 209] on span "select" at bounding box center [128, 214] width 10 height 10
click at [131, 335] on li "Ship shipment" at bounding box center [131, 344] width 93 height 19
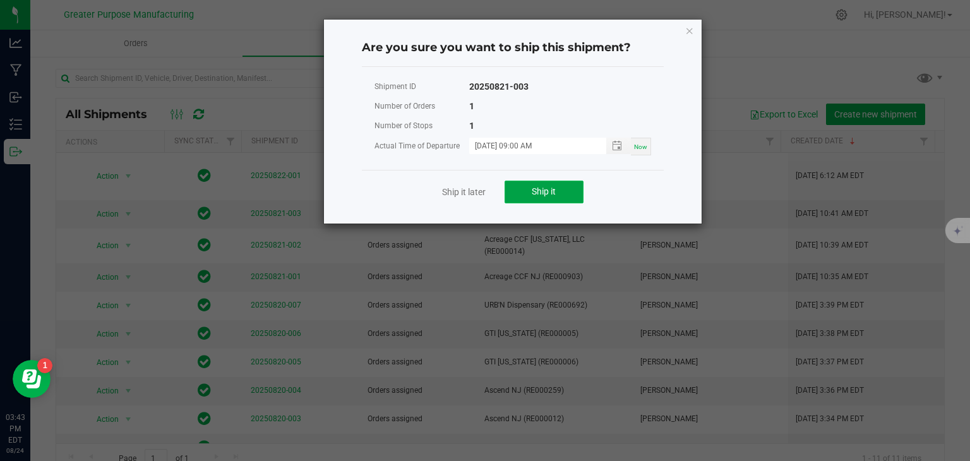
click at [528, 196] on button "Ship it" at bounding box center [544, 192] width 79 height 23
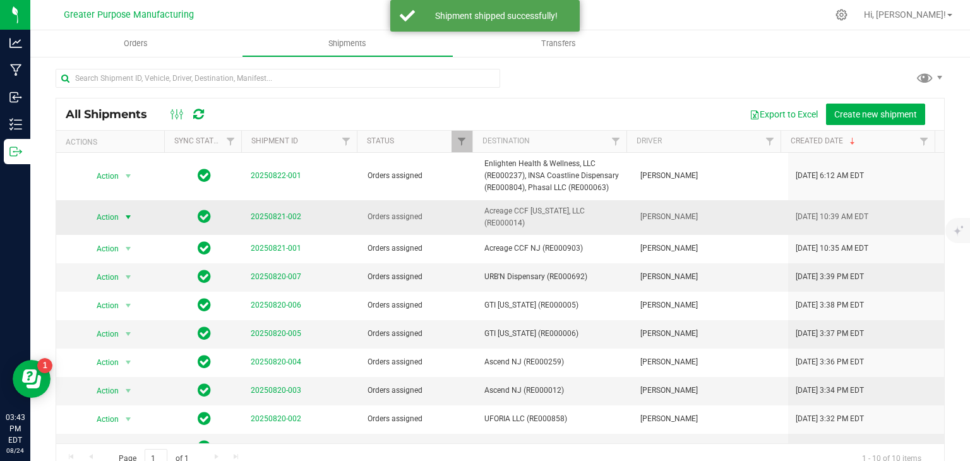
click at [123, 217] on span "select" at bounding box center [128, 217] width 10 height 10
click at [134, 339] on li "Ship shipment" at bounding box center [131, 348] width 93 height 19
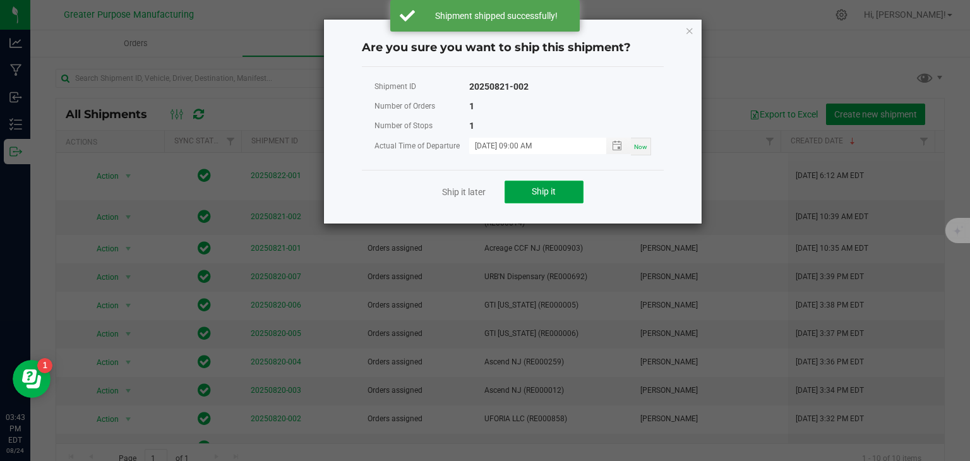
click at [528, 186] on button "Ship it" at bounding box center [544, 192] width 79 height 23
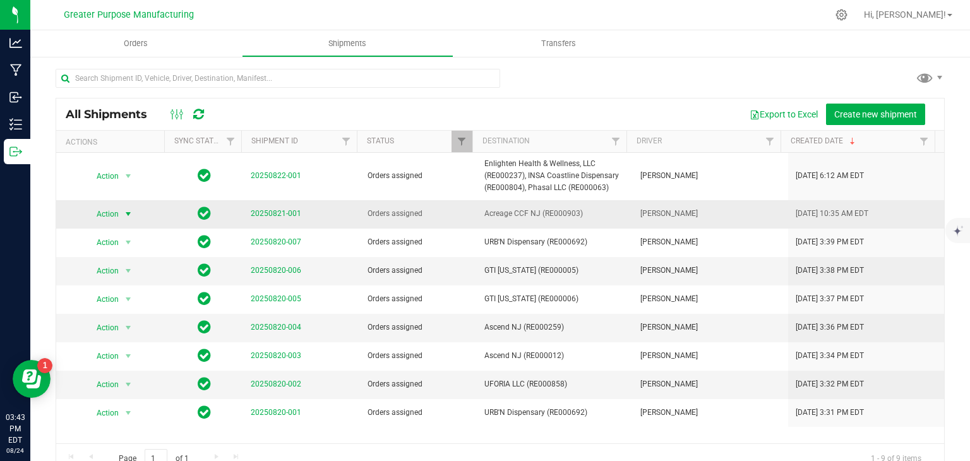
click at [123, 212] on span "select" at bounding box center [128, 214] width 10 height 10
click at [130, 335] on li "Ship shipment" at bounding box center [131, 344] width 93 height 19
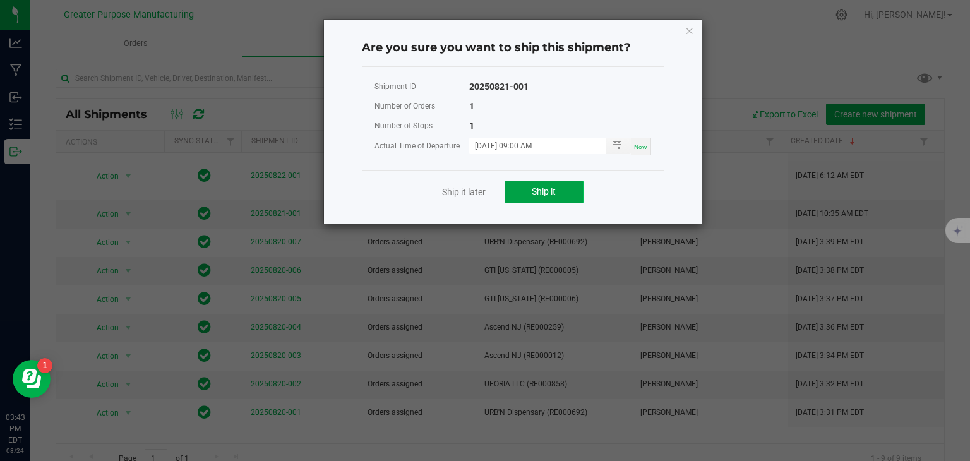
click at [555, 188] on span "Ship it" at bounding box center [544, 191] width 24 height 10
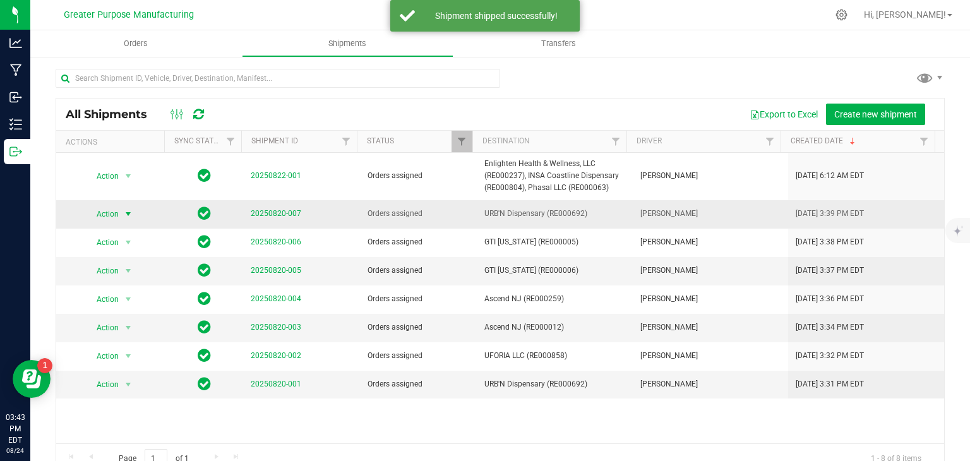
click at [126, 213] on span "select" at bounding box center [128, 214] width 10 height 10
click at [134, 335] on li "Ship shipment" at bounding box center [131, 344] width 93 height 19
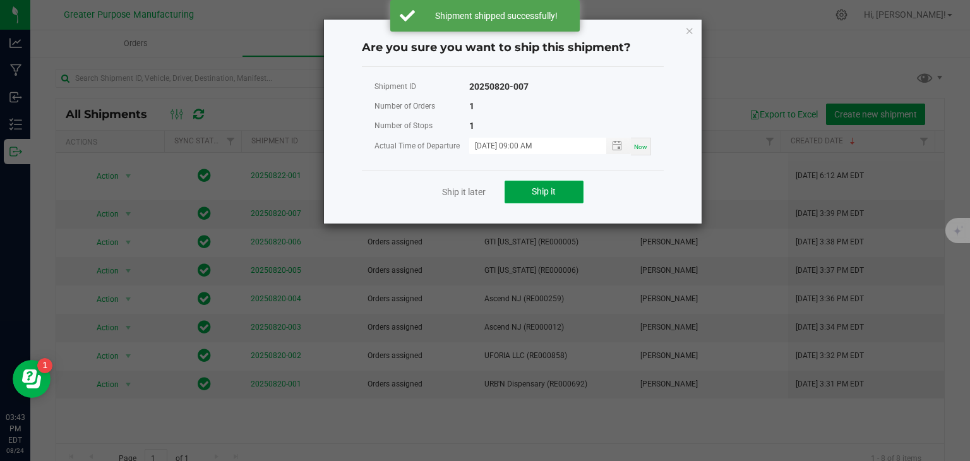
click at [540, 189] on span "Ship it" at bounding box center [544, 191] width 24 height 10
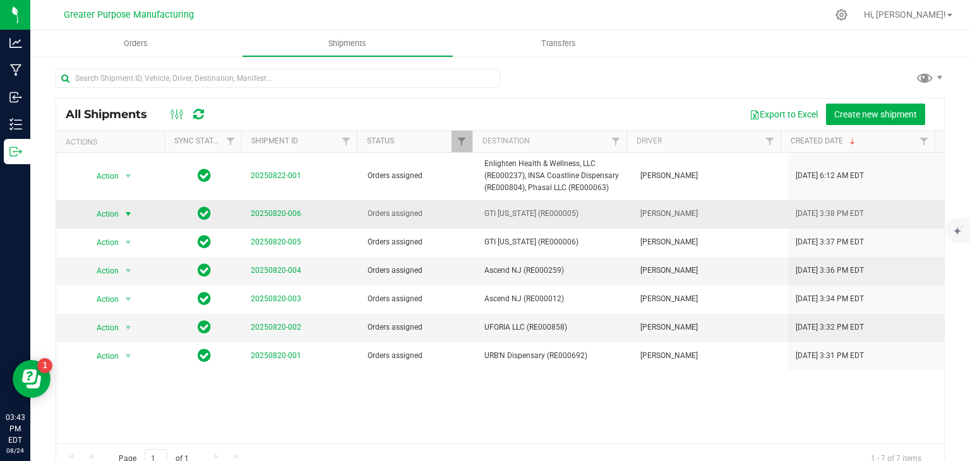
click at [129, 215] on span "select" at bounding box center [128, 214] width 10 height 10
click at [106, 335] on li "Ship shipment" at bounding box center [131, 344] width 93 height 19
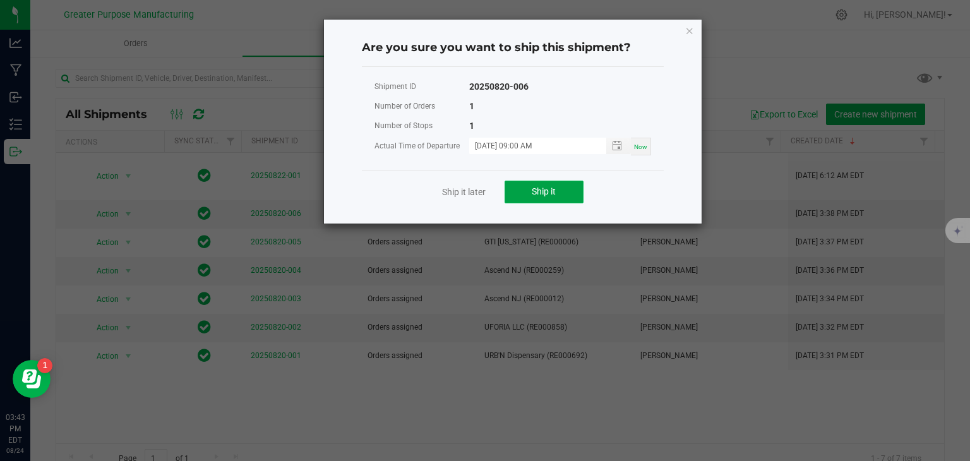
click at [527, 191] on button "Ship it" at bounding box center [544, 192] width 79 height 23
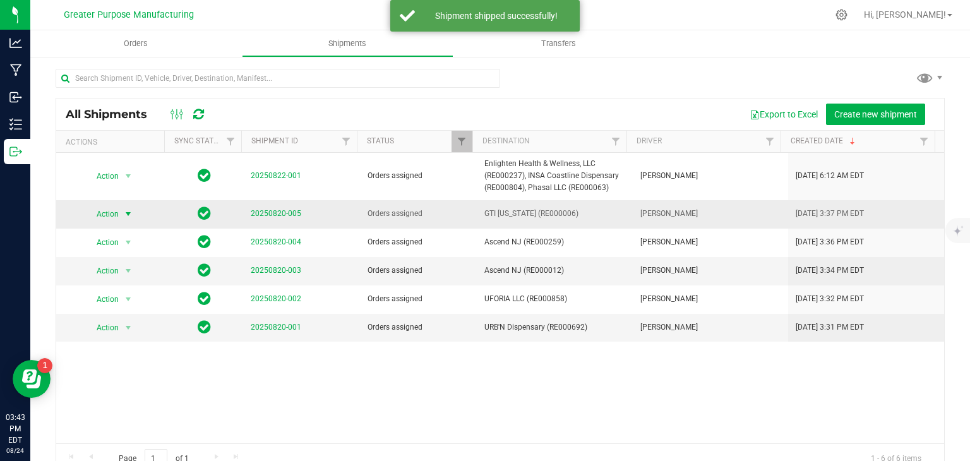
click at [127, 210] on span "select" at bounding box center [128, 214] width 10 height 10
click at [124, 335] on li "Ship shipment" at bounding box center [131, 344] width 93 height 19
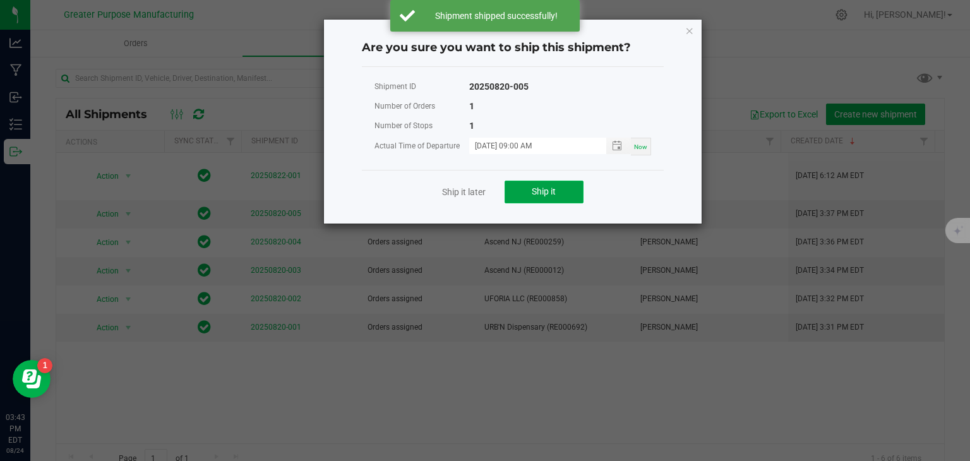
click at [538, 193] on span "Ship it" at bounding box center [544, 191] width 24 height 10
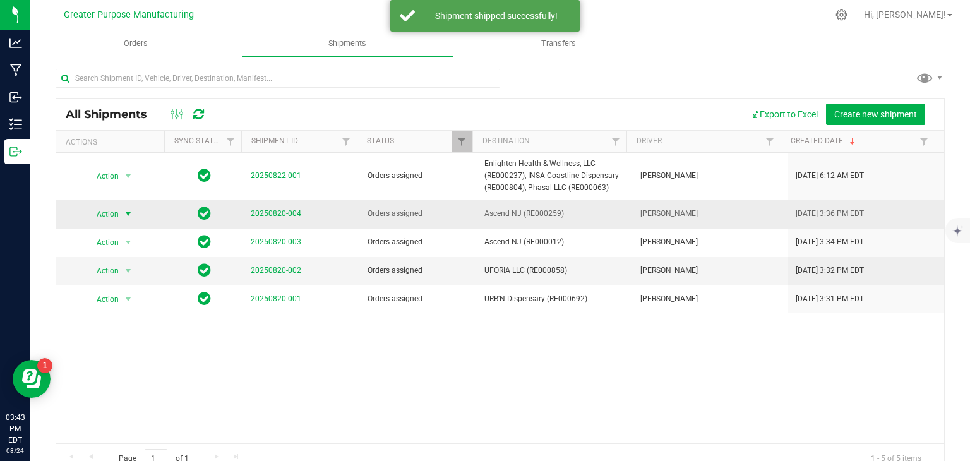
click at [124, 212] on span "select" at bounding box center [128, 214] width 10 height 10
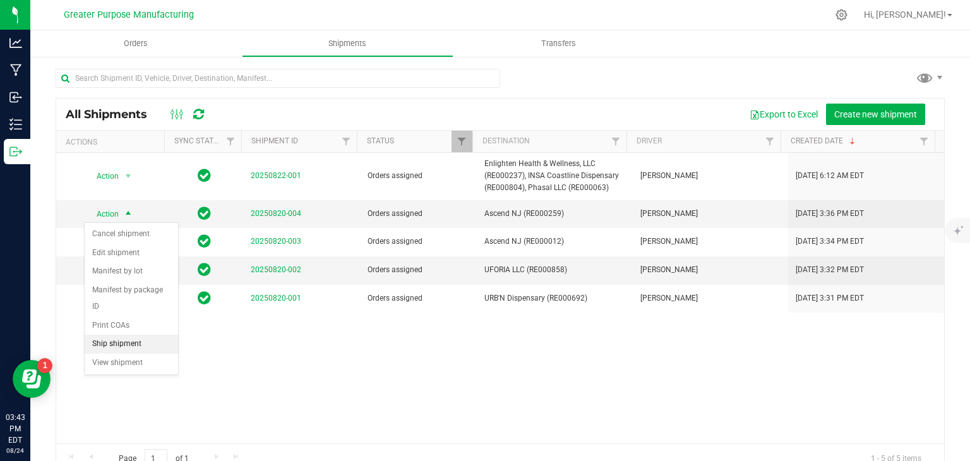
click at [124, 335] on li "Ship shipment" at bounding box center [131, 344] width 93 height 19
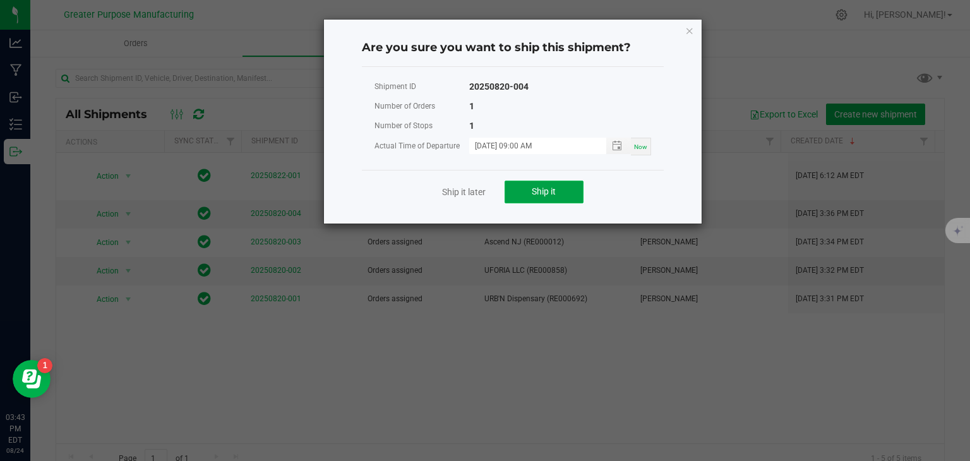
click at [561, 191] on button "Ship it" at bounding box center [544, 192] width 79 height 23
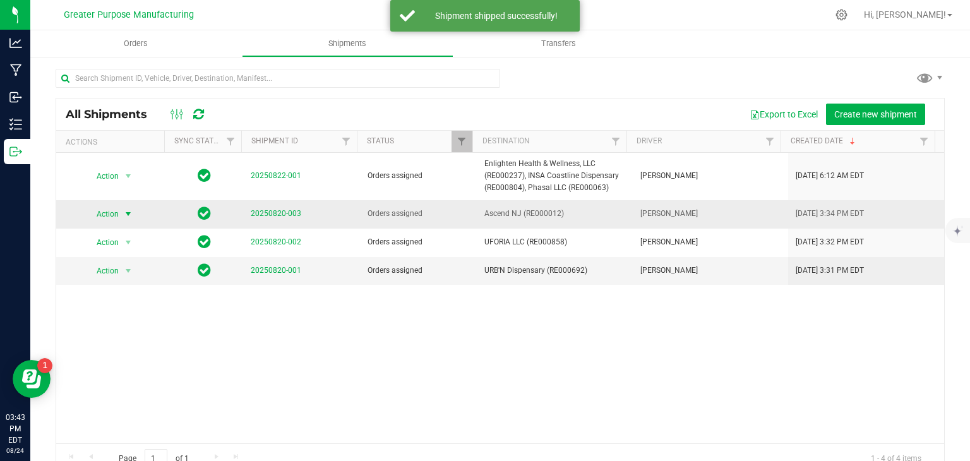
click at [123, 215] on span "select" at bounding box center [128, 214] width 10 height 10
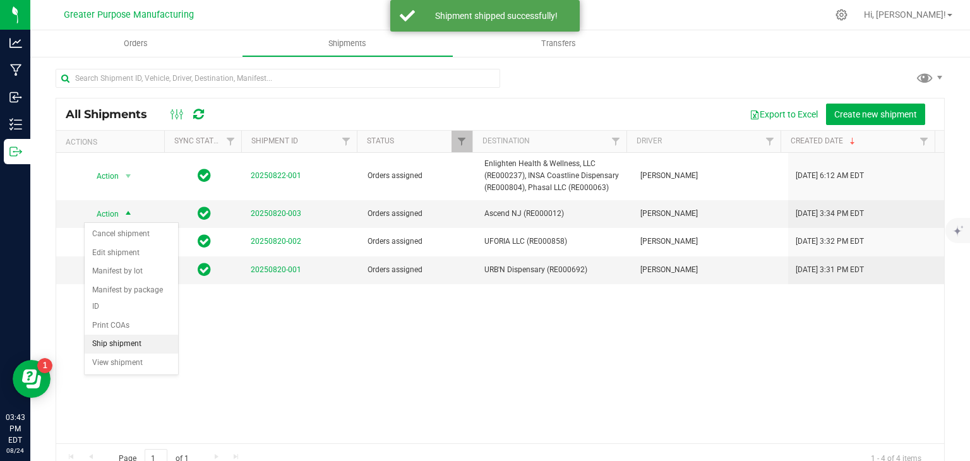
click at [119, 335] on li "Ship shipment" at bounding box center [131, 344] width 93 height 19
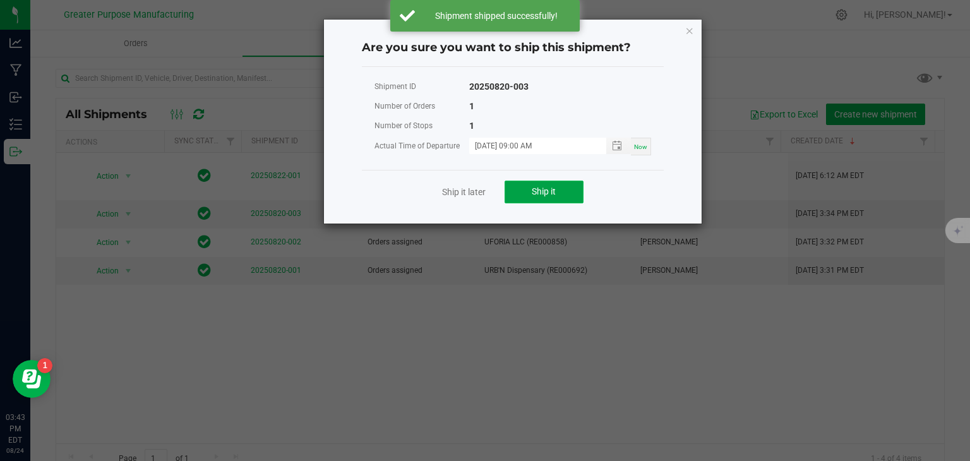
click at [546, 198] on button "Ship it" at bounding box center [544, 192] width 79 height 23
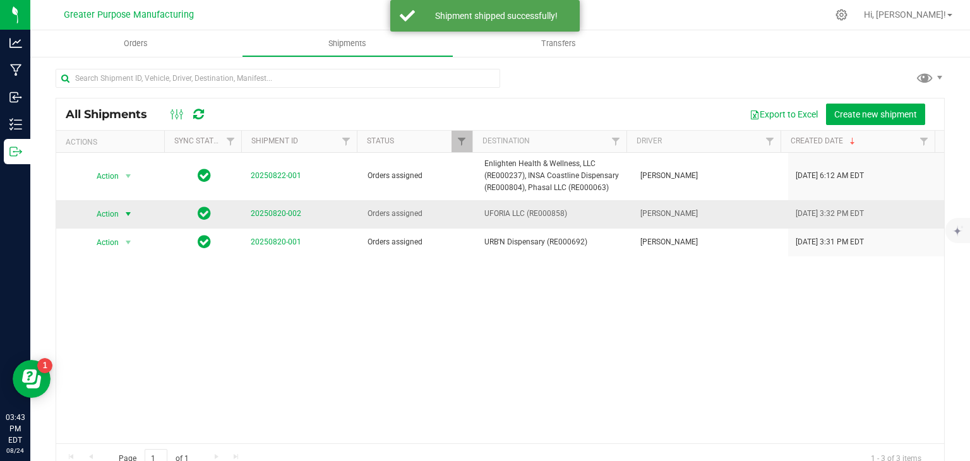
click at [123, 213] on span "select" at bounding box center [128, 214] width 10 height 10
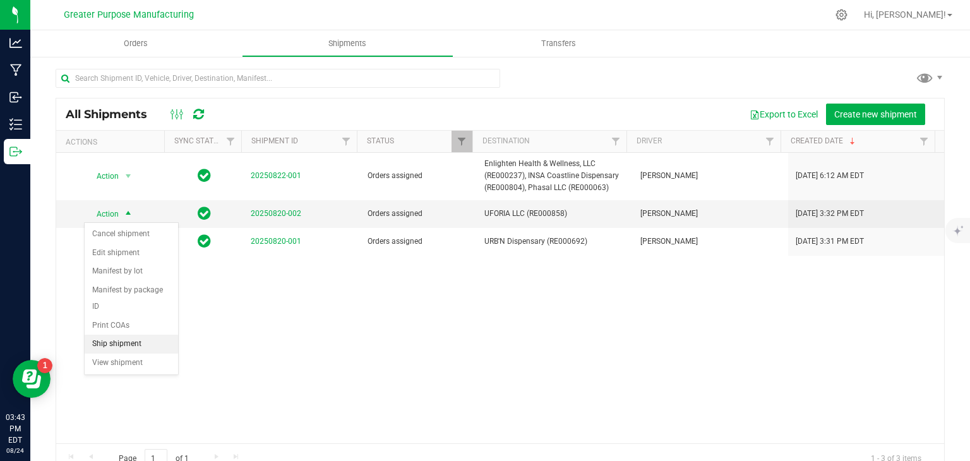
click at [113, 335] on li "Ship shipment" at bounding box center [131, 344] width 93 height 19
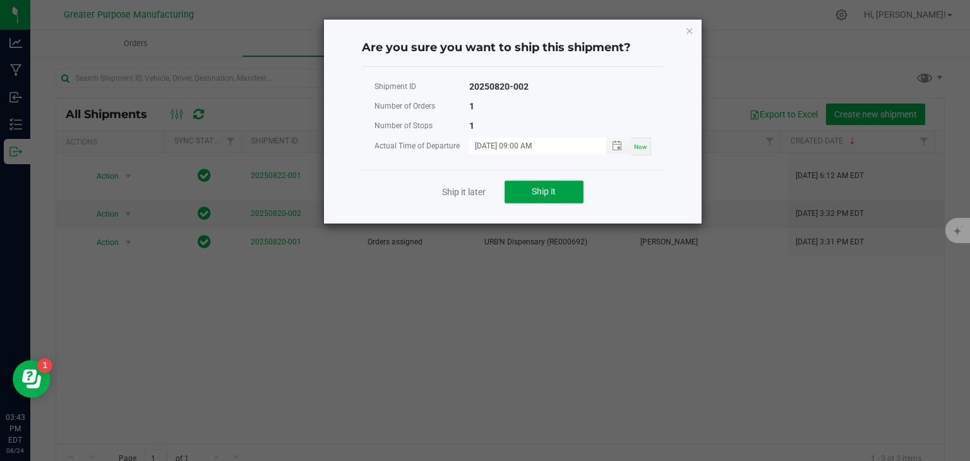
click at [533, 188] on span "Ship it" at bounding box center [544, 191] width 24 height 10
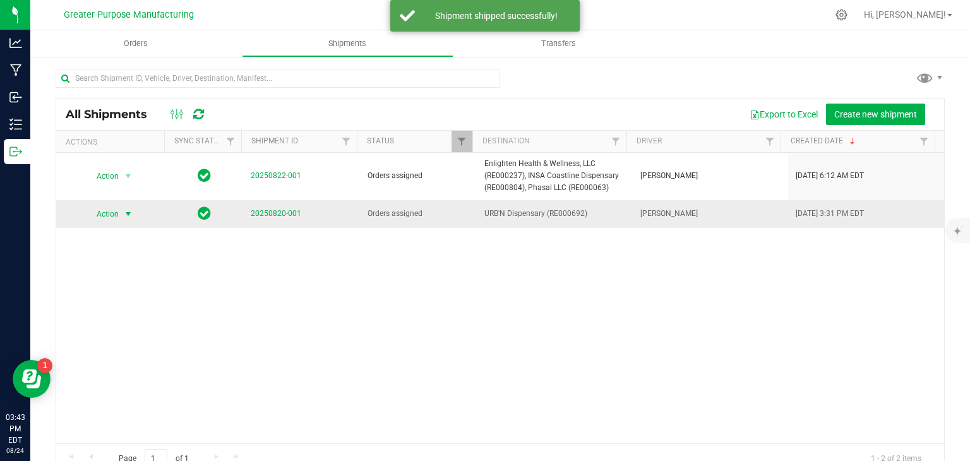
click at [124, 216] on span "select" at bounding box center [128, 214] width 10 height 10
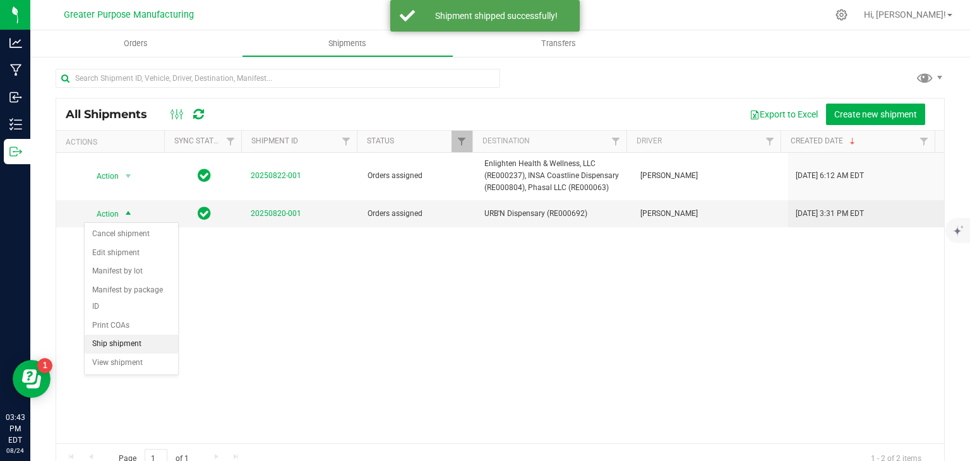
click at [107, 335] on li "Ship shipment" at bounding box center [131, 344] width 93 height 19
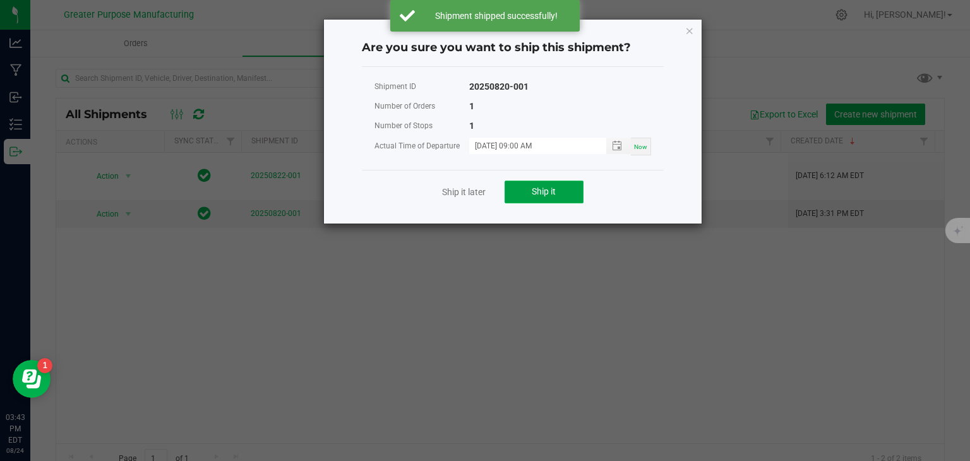
click at [563, 189] on button "Ship it" at bounding box center [544, 192] width 79 height 23
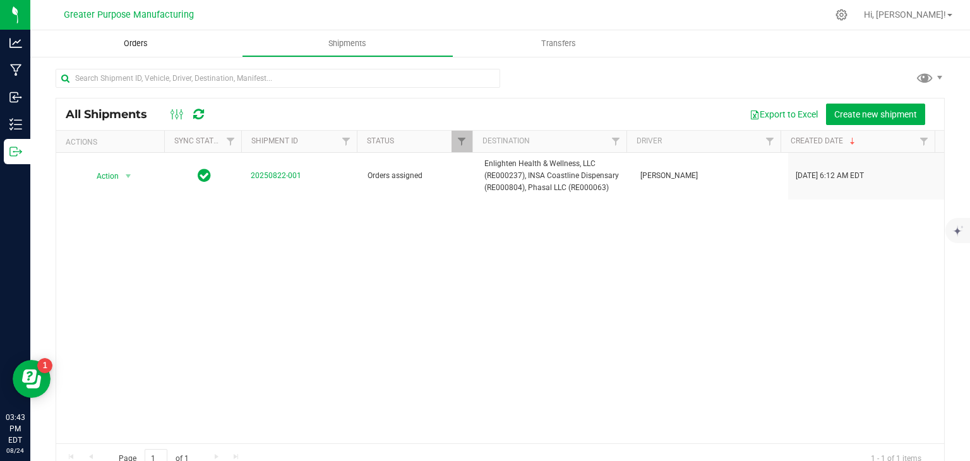
click at [130, 45] on span "Orders" at bounding box center [136, 43] width 58 height 11
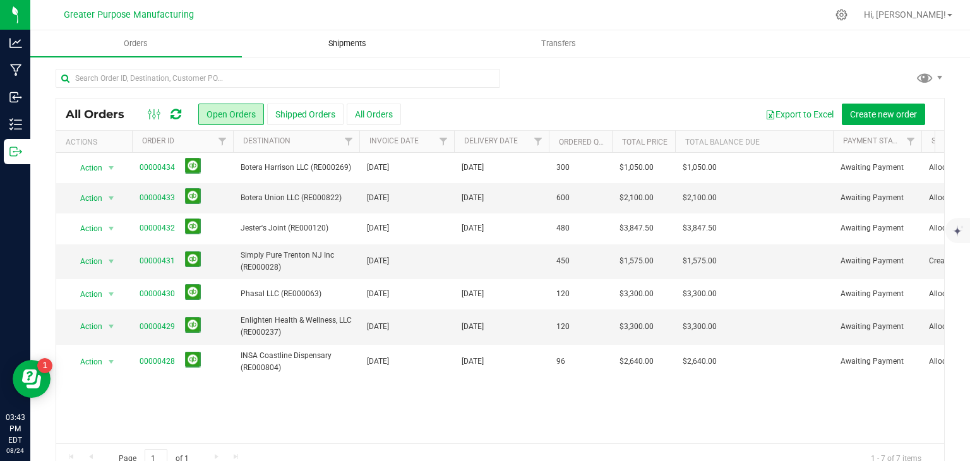
click at [334, 45] on span "Shipments" at bounding box center [347, 43] width 72 height 11
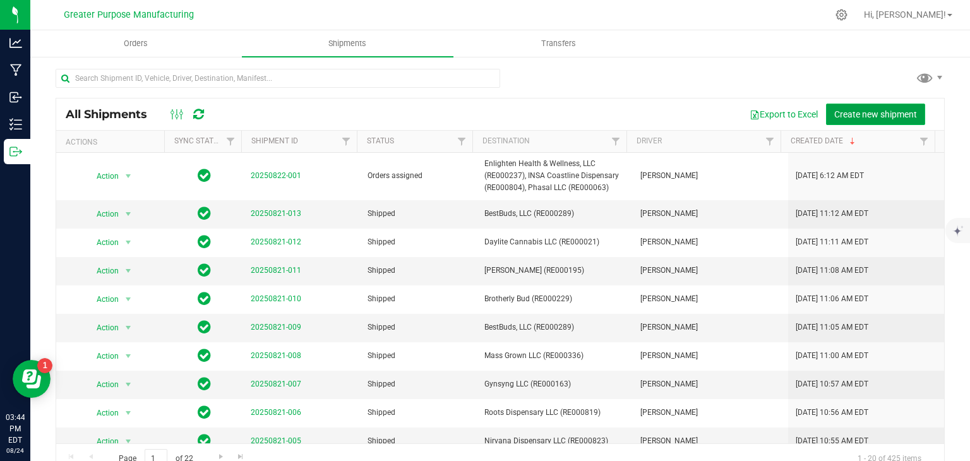
click at [869, 111] on span "Create new shipment" at bounding box center [875, 114] width 83 height 10
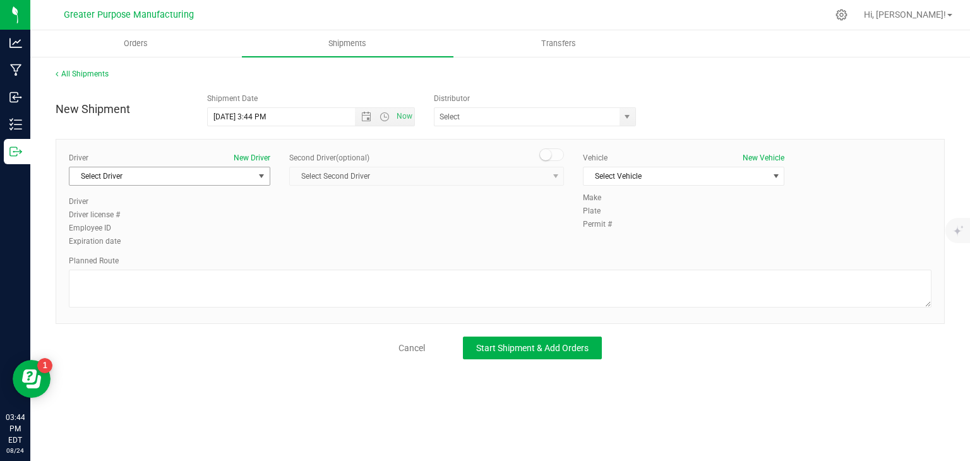
click at [240, 183] on span "Select Driver" at bounding box center [161, 176] width 184 height 18
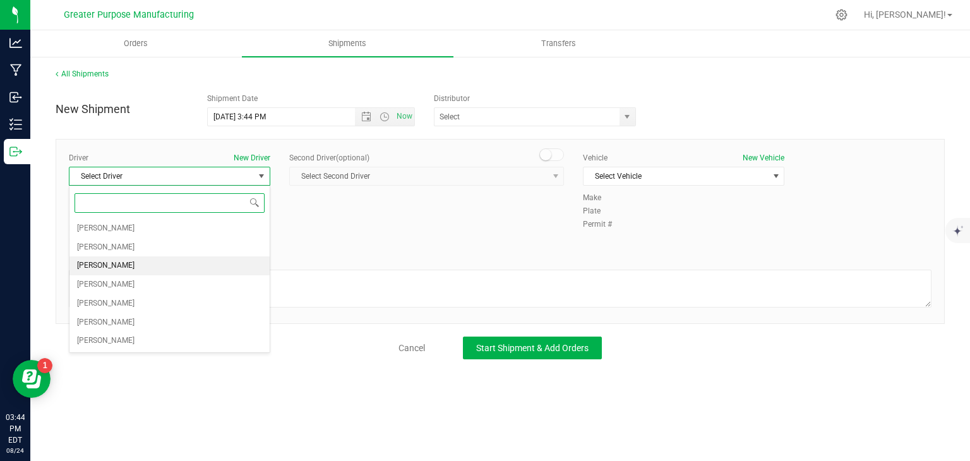
click at [131, 265] on span "[PERSON_NAME]" at bounding box center [105, 266] width 57 height 16
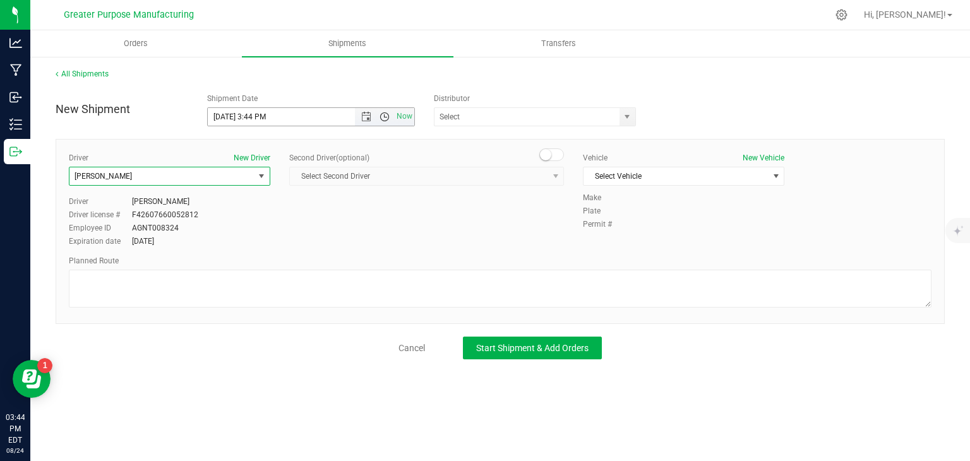
click at [385, 114] on span "Open the time view" at bounding box center [385, 117] width 10 height 10
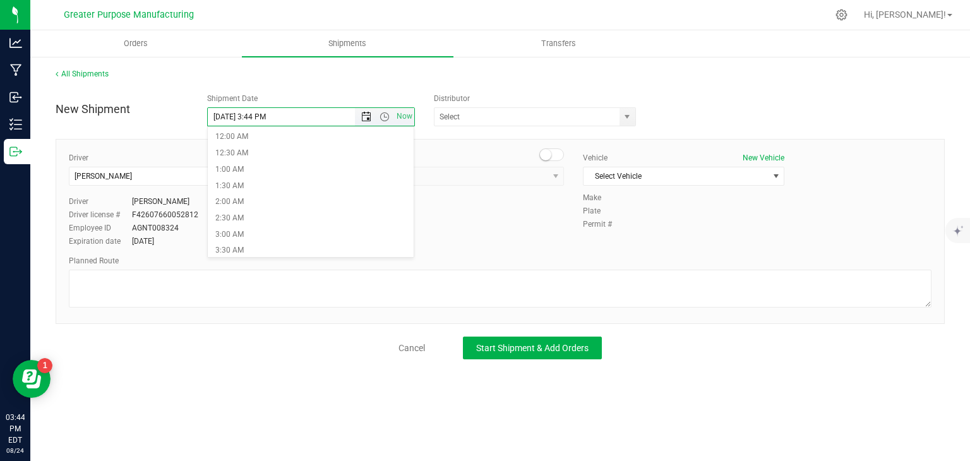
click at [371, 116] on span "Open the date view" at bounding box center [366, 117] width 10 height 10
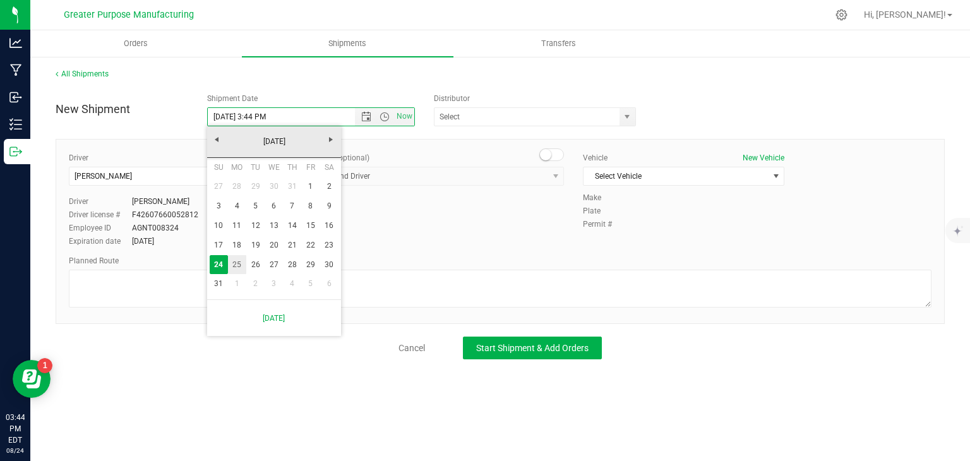
click at [239, 268] on link "25" at bounding box center [237, 265] width 18 height 20
type input "[DATE] 3:44 PM"
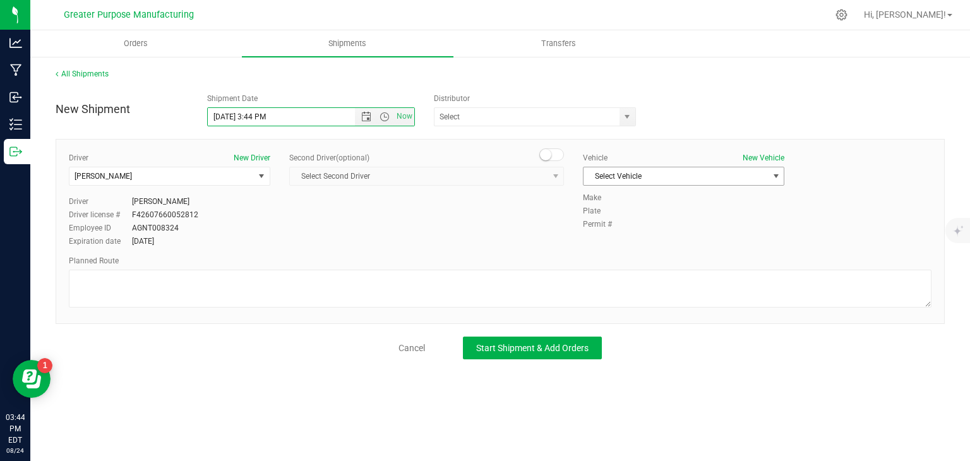
click at [613, 167] on span "Select Vehicle" at bounding box center [676, 176] width 184 height 18
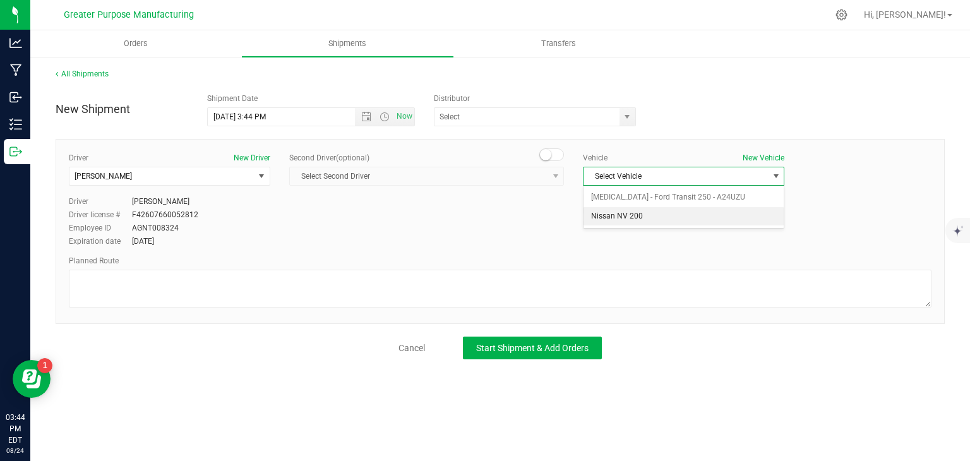
click at [618, 215] on li "Nissan NV 200" at bounding box center [684, 216] width 200 height 19
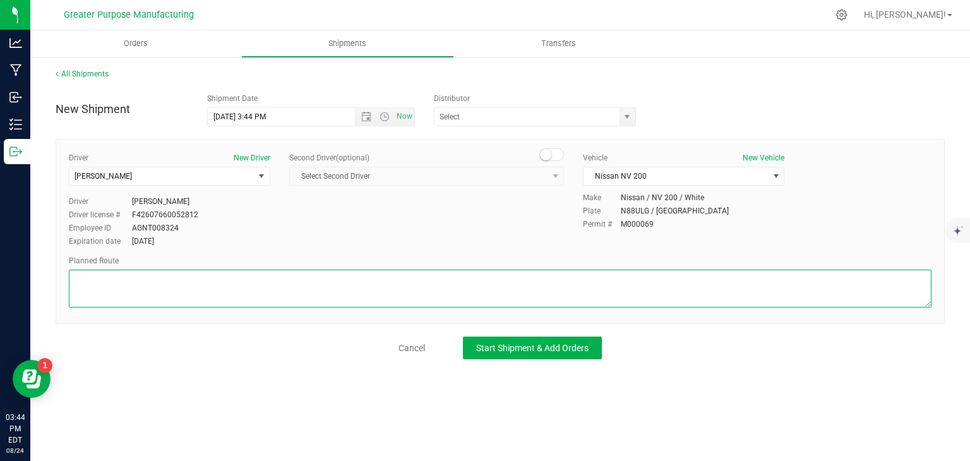
click at [557, 284] on textarea at bounding box center [500, 289] width 863 height 38
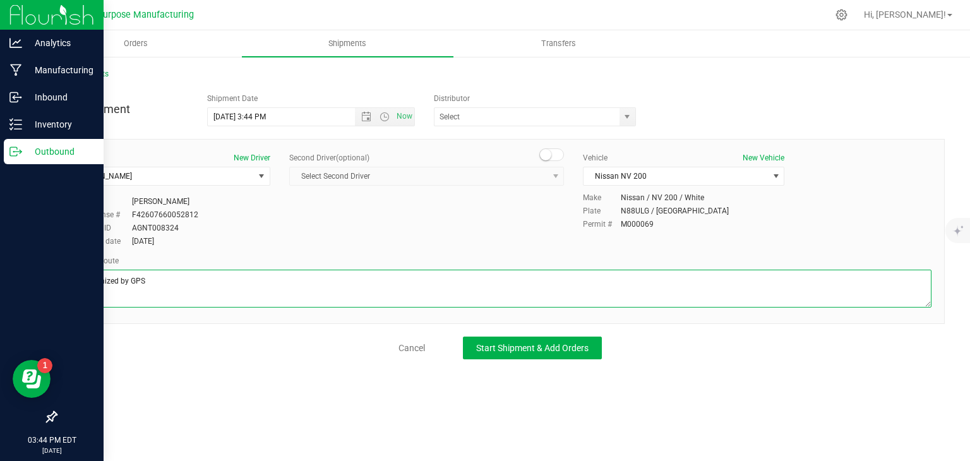
drag, startPoint x: 287, startPoint y: 285, endPoint x: 0, endPoint y: 270, distance: 287.2
click at [0, 270] on div "Analytics Manufacturing Inbound Inventory Outbound 03:44 PM EDT [DATE] 08/24 Gr…" at bounding box center [485, 230] width 970 height 461
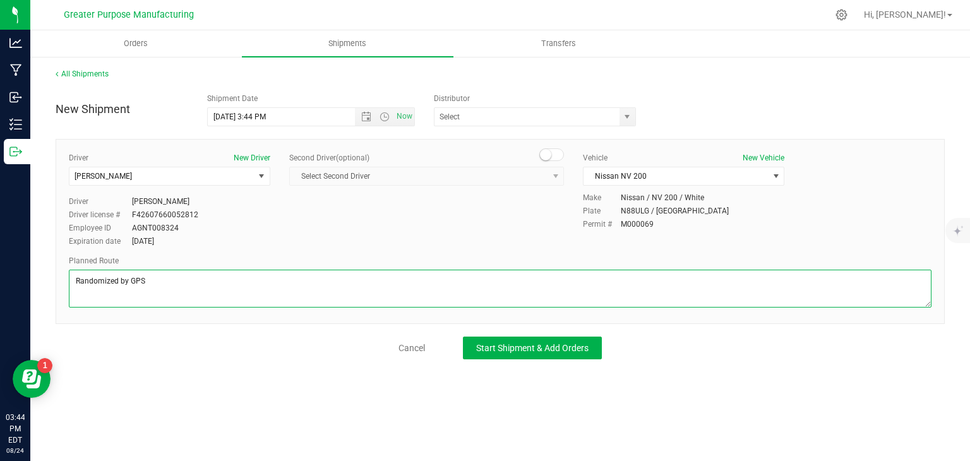
type textarea "Randomized by GPS"
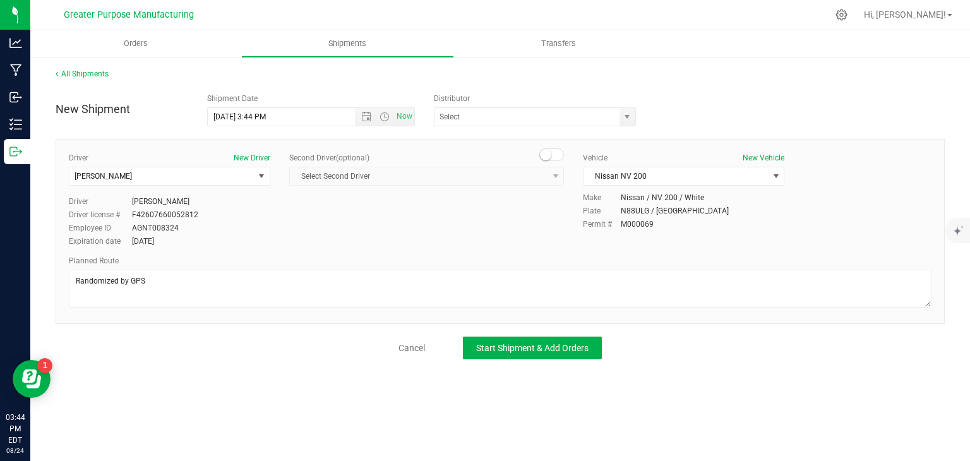
click at [346, 366] on div "All Shipments New Shipment Shipment Date [DATE] 3:44 PM Now Distributor Greater…" at bounding box center [500, 214] width 940 height 316
click at [508, 346] on span "Start Shipment & Add Orders" at bounding box center [532, 348] width 112 height 10
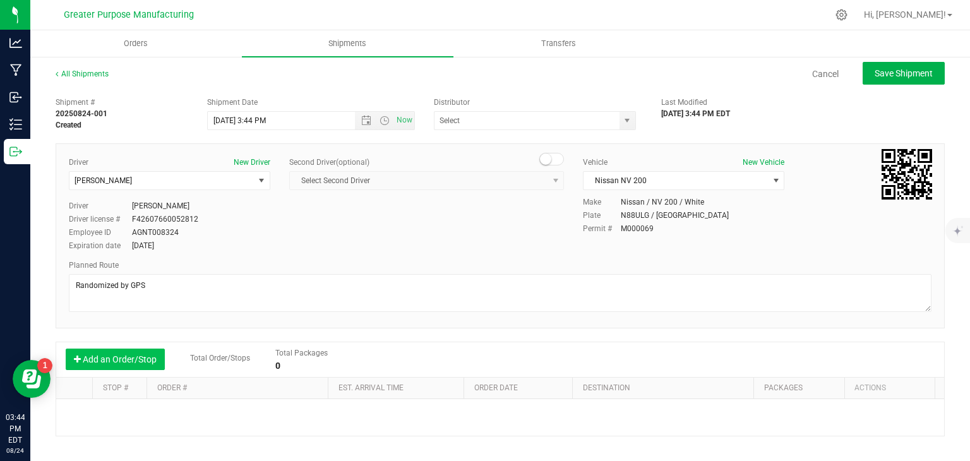
click at [134, 359] on button "Add an Order/Stop" at bounding box center [115, 359] width 99 height 21
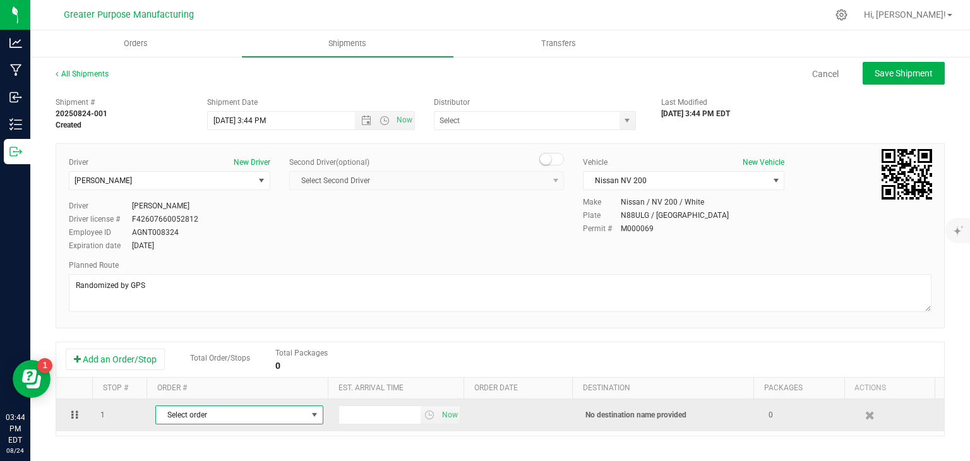
click at [202, 413] on span "Select order" at bounding box center [231, 415] width 151 height 18
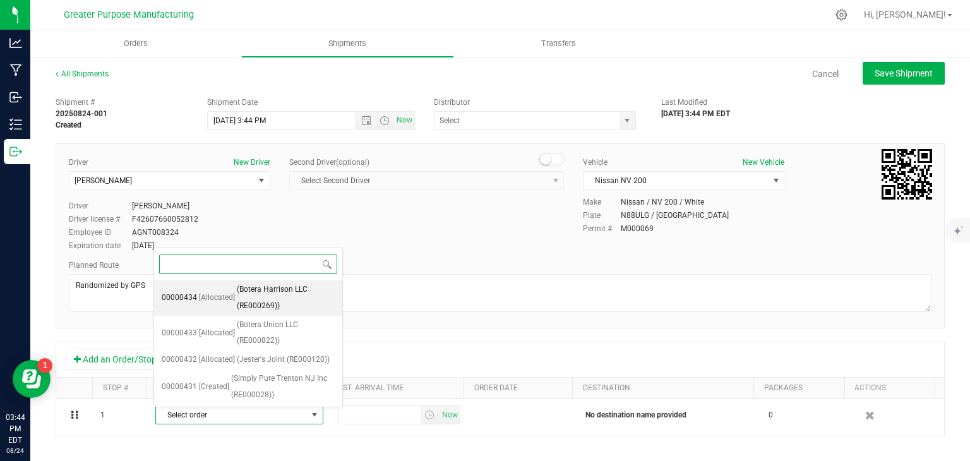
click at [266, 292] on span "(Botera Harrison LLC (RE000269))" at bounding box center [286, 298] width 98 height 32
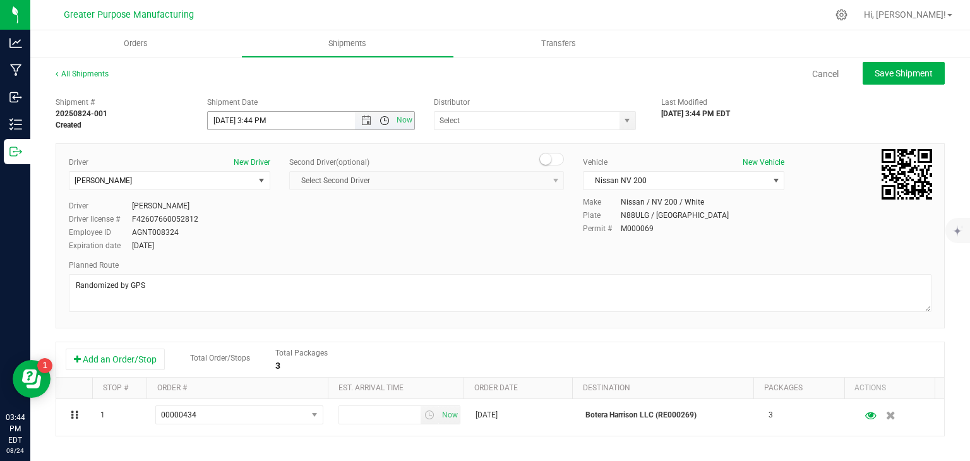
click at [380, 122] on span "Open the time view" at bounding box center [385, 121] width 10 height 10
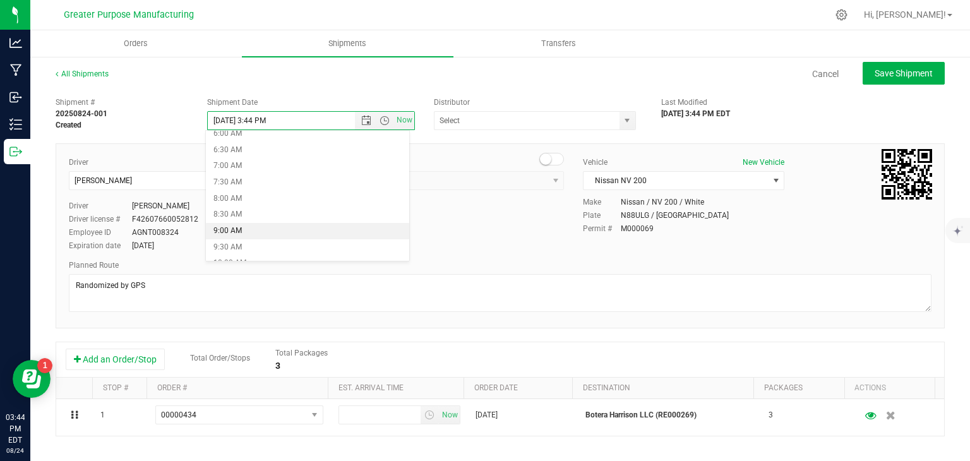
click at [260, 227] on li "9:00 AM" at bounding box center [307, 231] width 203 height 16
type input "[DATE] 9:00 AM"
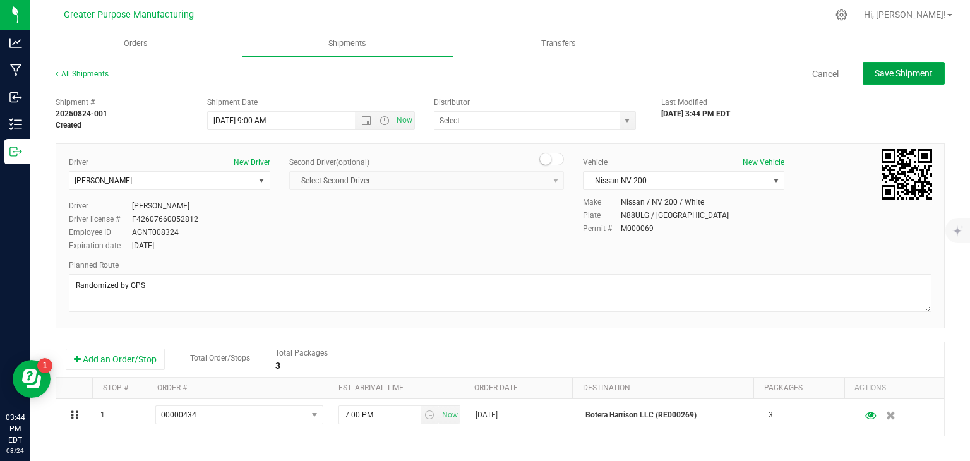
drag, startPoint x: 895, startPoint y: 70, endPoint x: 833, endPoint y: 120, distance: 79.5
click at [833, 120] on div "All Shipments Cancel Save Shipment Shipment # 20250824-001 Created Shipment Dat…" at bounding box center [500, 350] width 889 height 564
click at [566, 118] on input "text" at bounding box center [524, 121] width 179 height 18
click at [624, 118] on span "select" at bounding box center [627, 121] width 10 height 10
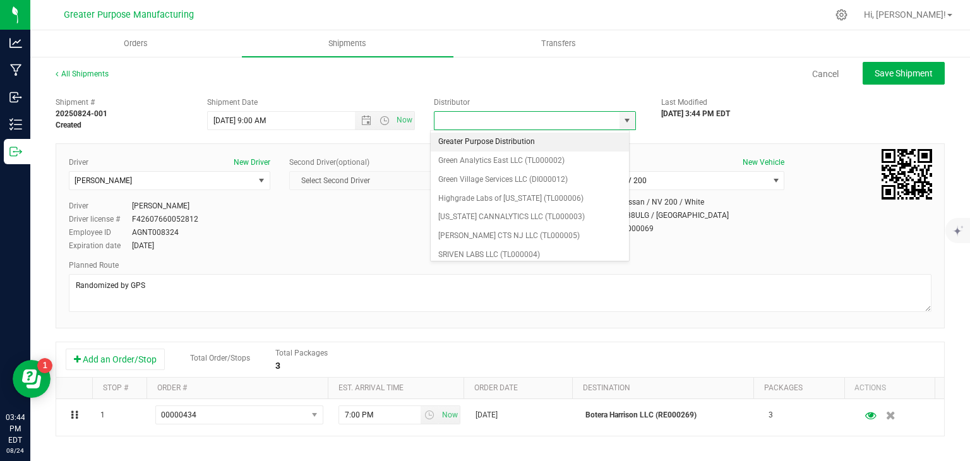
click at [497, 138] on li "Greater Purpose Distribution" at bounding box center [530, 142] width 198 height 19
type input "Greater Purpose Distribution"
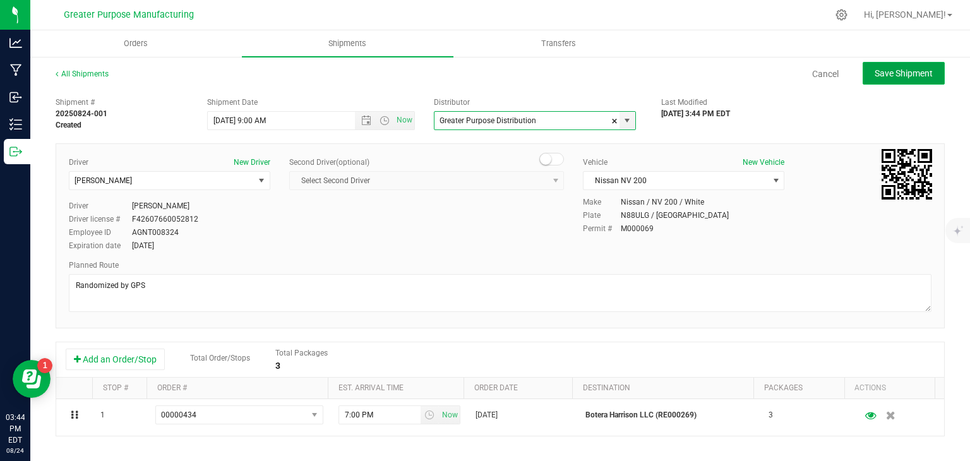
click at [879, 69] on span "Save Shipment" at bounding box center [904, 73] width 58 height 10
type input "[DATE] 1:00 PM"
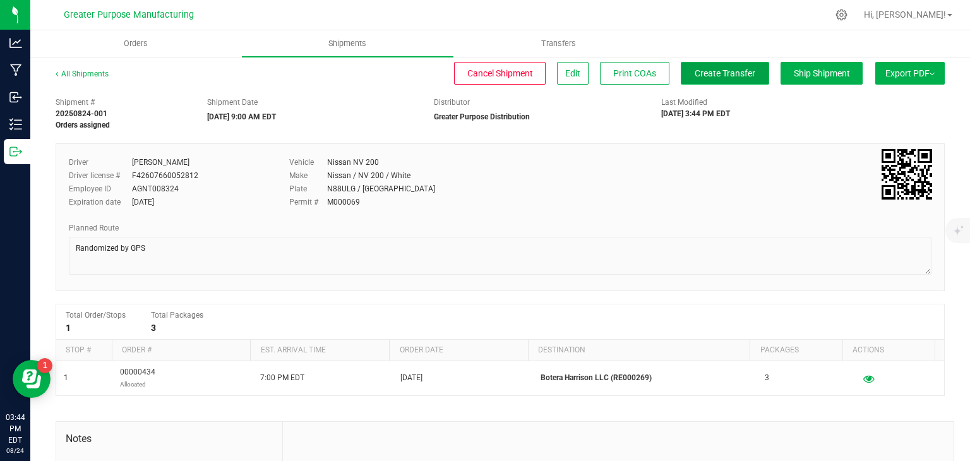
click at [702, 70] on span "Create Transfer" at bounding box center [725, 73] width 61 height 10
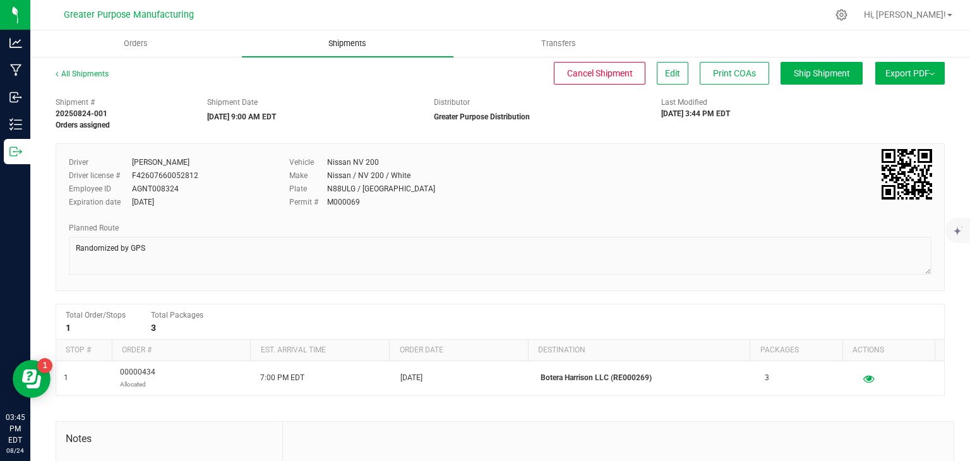
click at [347, 46] on span "Shipments" at bounding box center [347, 43] width 72 height 11
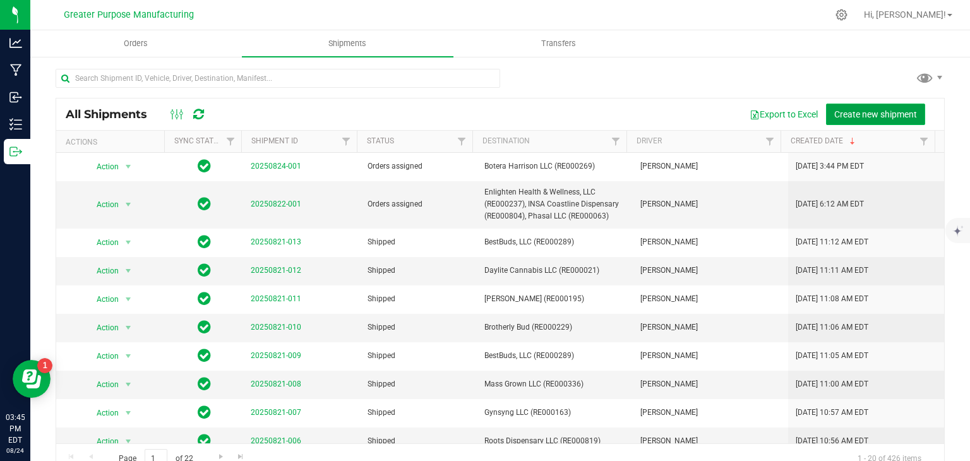
click at [843, 115] on span "Create new shipment" at bounding box center [875, 114] width 83 height 10
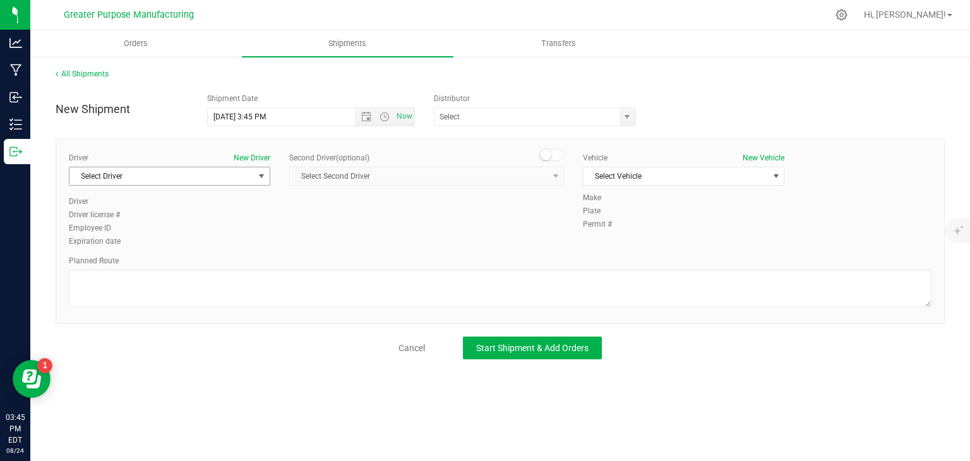
click at [250, 178] on span "Select Driver" at bounding box center [161, 176] width 184 height 18
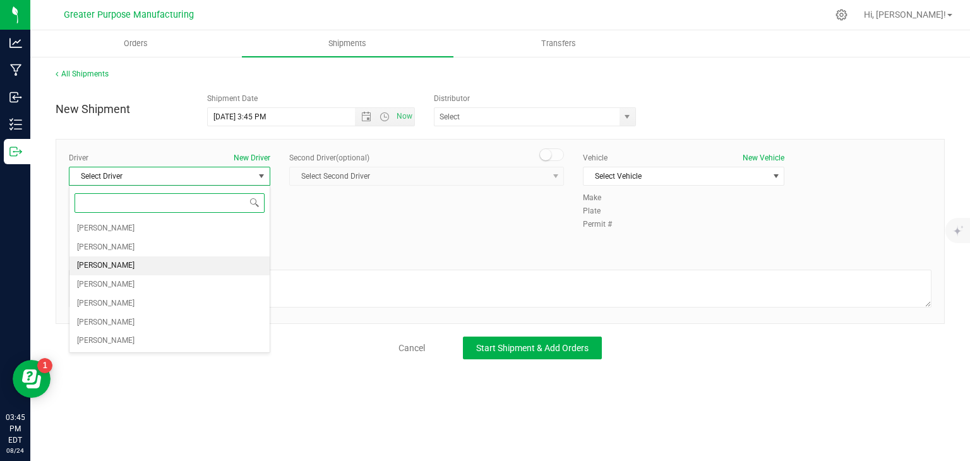
click at [183, 261] on li "[PERSON_NAME]" at bounding box center [169, 265] width 200 height 19
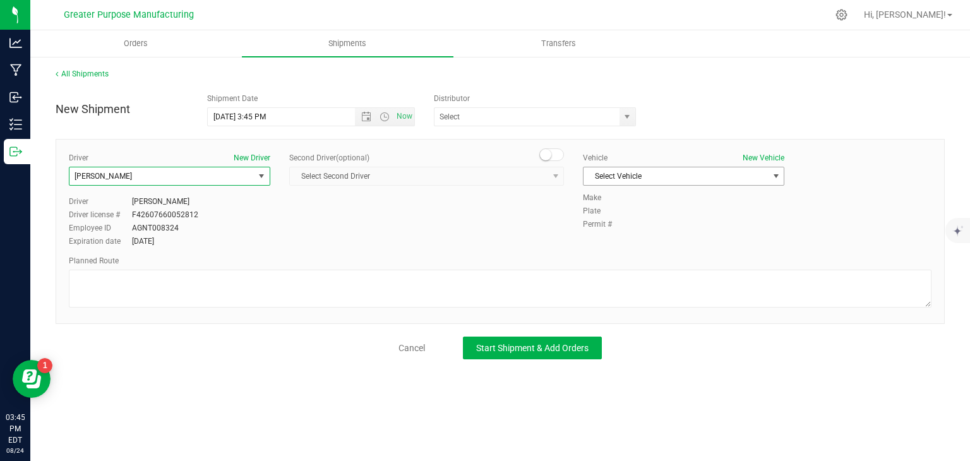
click at [640, 180] on span "Select Vehicle" at bounding box center [676, 176] width 184 height 18
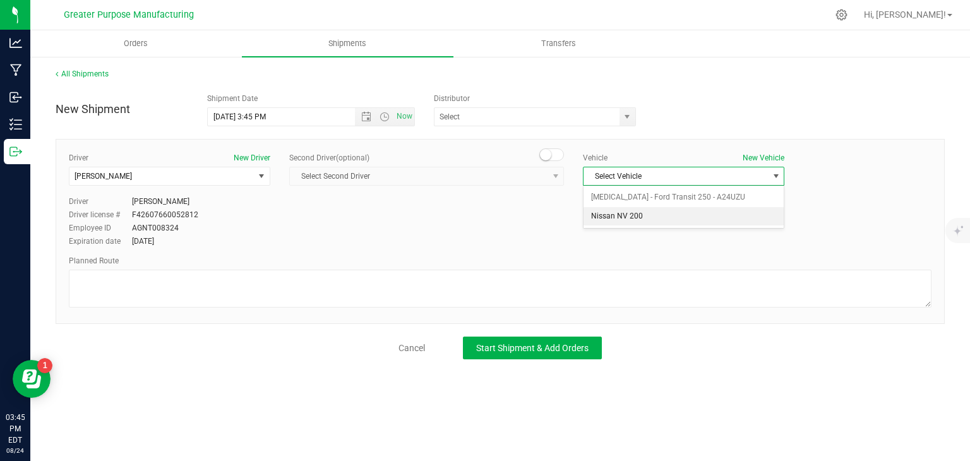
click at [622, 215] on li "Nissan NV 200" at bounding box center [684, 216] width 200 height 19
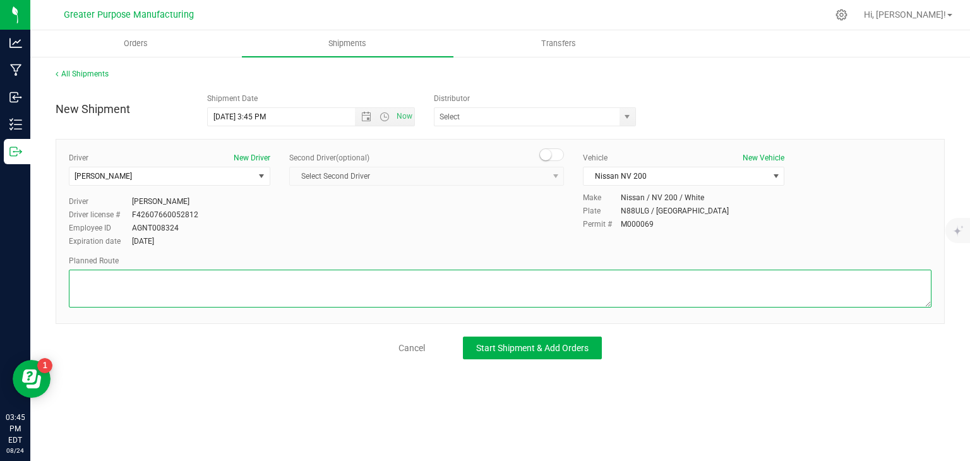
click at [418, 281] on textarea at bounding box center [500, 289] width 863 height 38
paste textarea "Randomized by GPS"
click at [361, 118] on span "Open the date view" at bounding box center [366, 117] width 21 height 10
type textarea "Randomized by GPS"
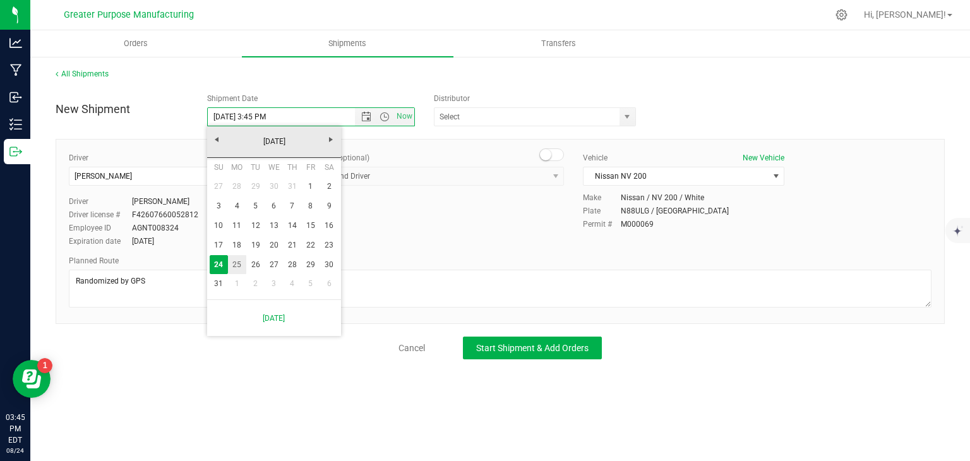
click at [236, 263] on link "25" at bounding box center [237, 265] width 18 height 20
type input "[DATE] 3:45 PM"
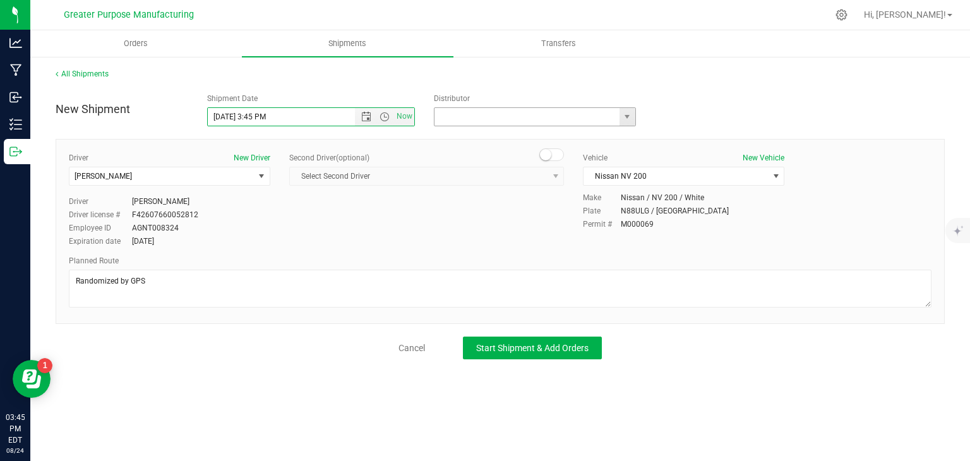
click at [467, 114] on input "text" at bounding box center [524, 117] width 179 height 18
click at [629, 117] on span "select" at bounding box center [627, 117] width 10 height 10
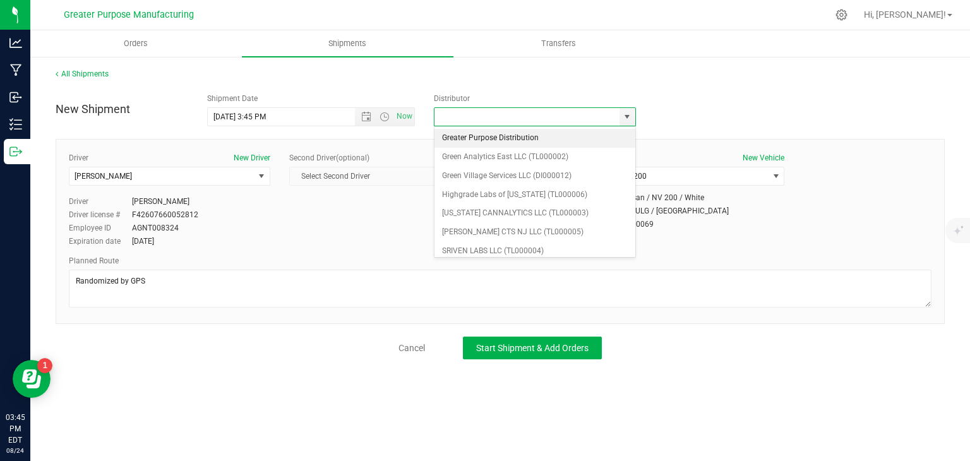
click at [566, 140] on li "Greater Purpose Distribution" at bounding box center [535, 138] width 201 height 19
type input "Greater Purpose Distribution"
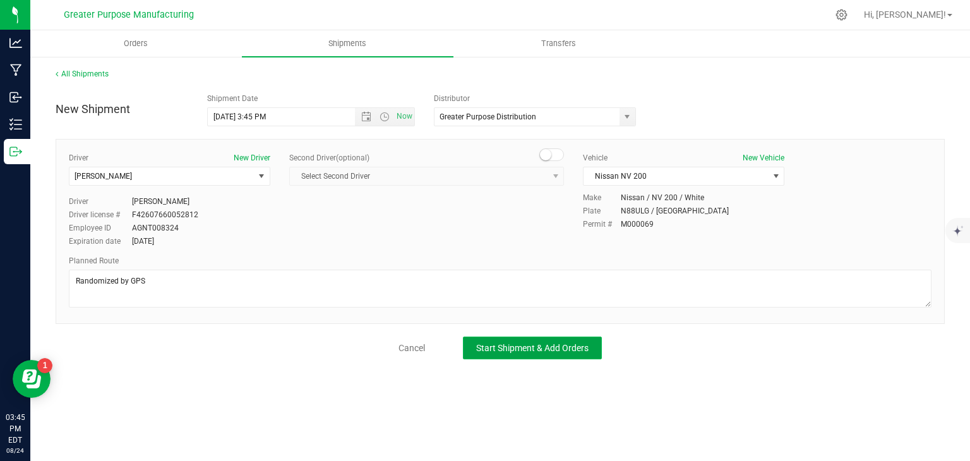
click at [548, 349] on span "Start Shipment & Add Orders" at bounding box center [532, 348] width 112 height 10
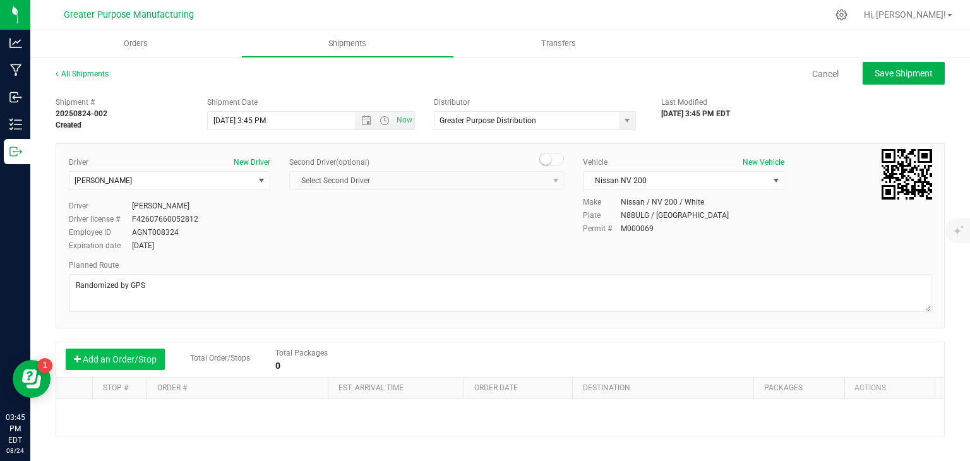
click at [126, 361] on button "Add an Order/Stop" at bounding box center [115, 359] width 99 height 21
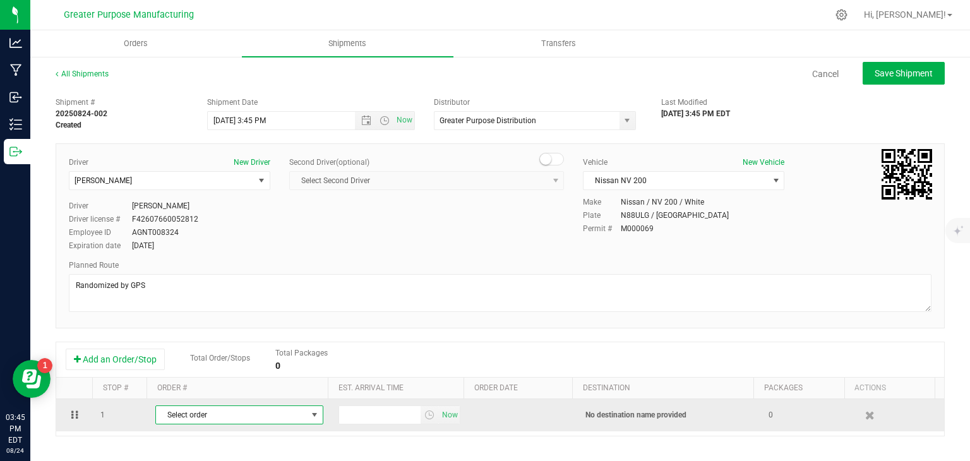
click at [181, 414] on span "Select order" at bounding box center [231, 415] width 151 height 18
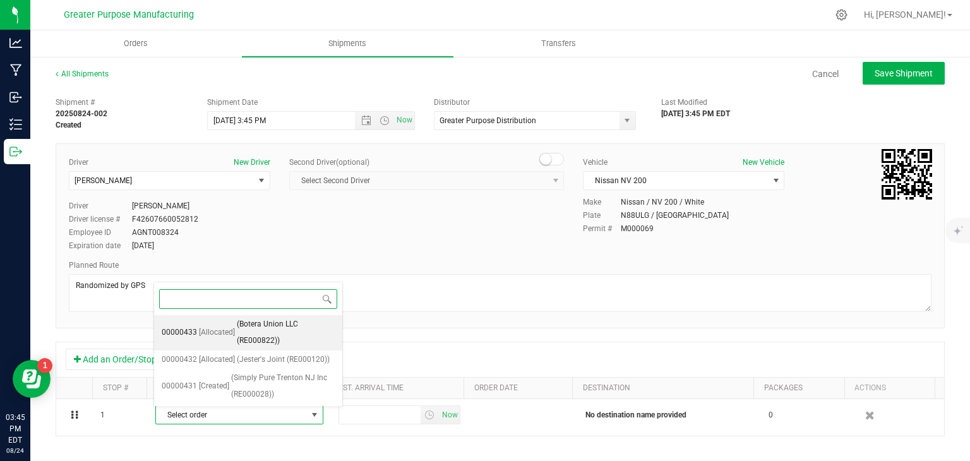
click at [237, 327] on span "(Botera Union LLC (RE000822))" at bounding box center [286, 332] width 98 height 32
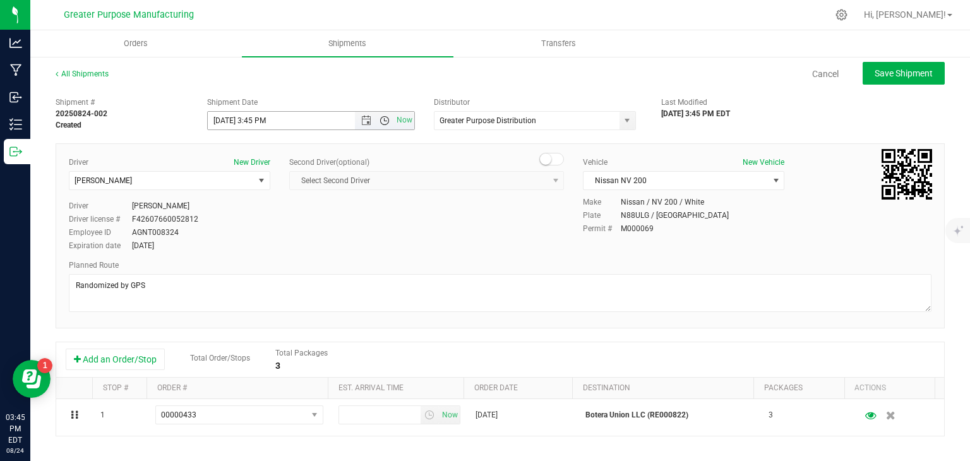
click at [382, 122] on span "Open the time view" at bounding box center [385, 121] width 10 height 10
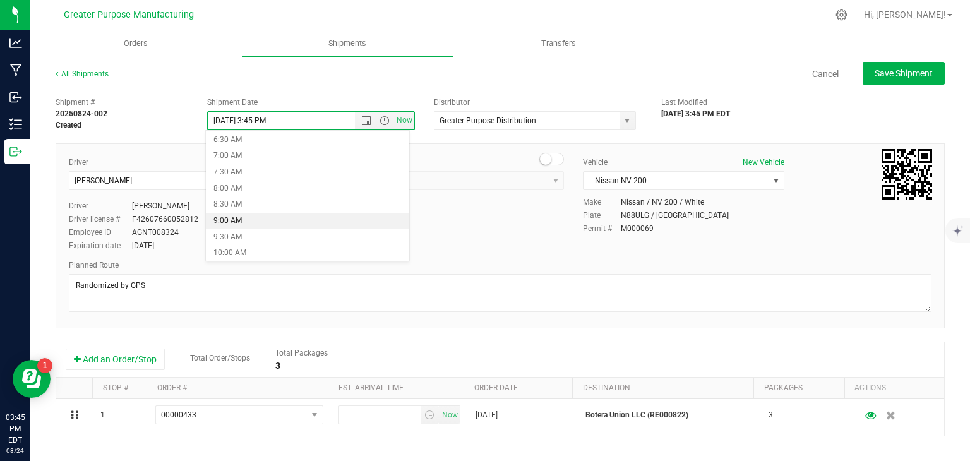
click at [287, 223] on li "9:00 AM" at bounding box center [307, 221] width 203 height 16
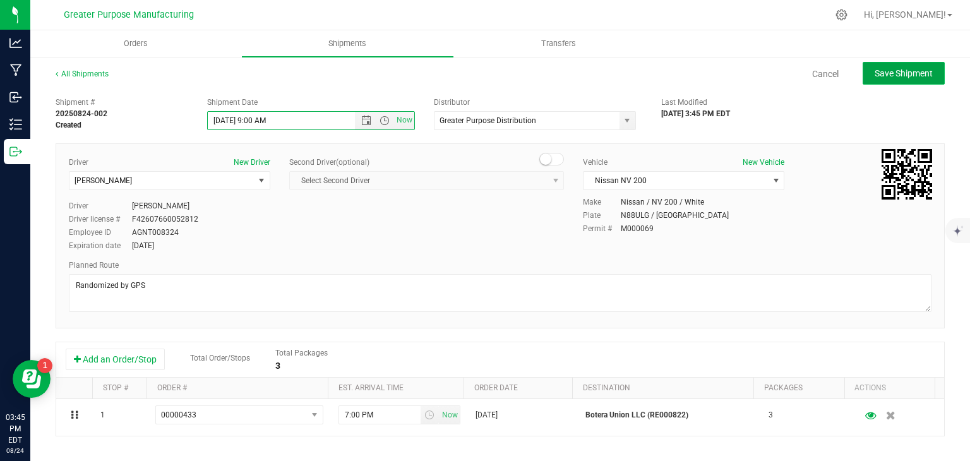
click at [886, 65] on button "Save Shipment" at bounding box center [904, 73] width 82 height 23
type input "[DATE] 1:00 PM"
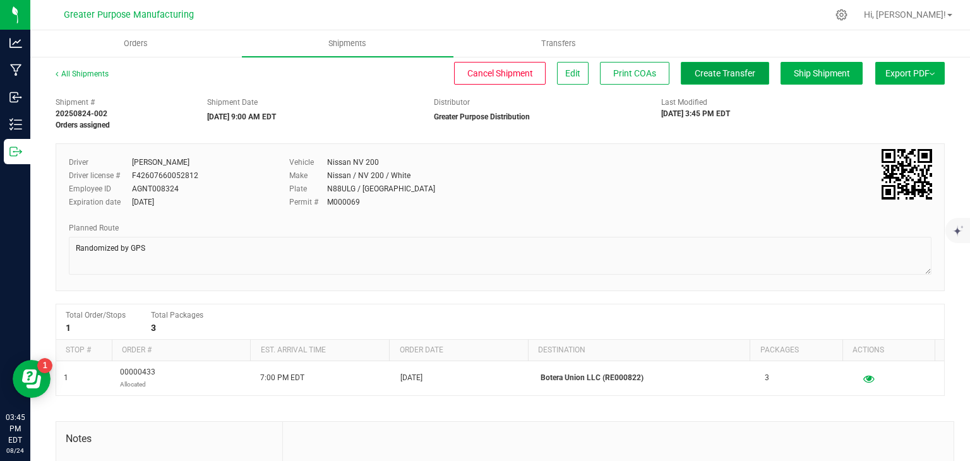
click at [712, 78] on span "Create Transfer" at bounding box center [725, 73] width 61 height 10
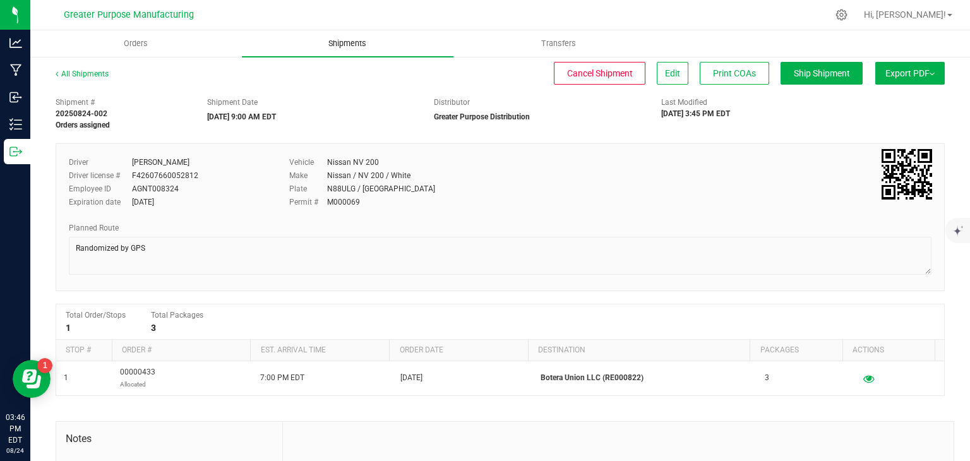
click at [322, 39] on span "Shipments" at bounding box center [347, 43] width 72 height 11
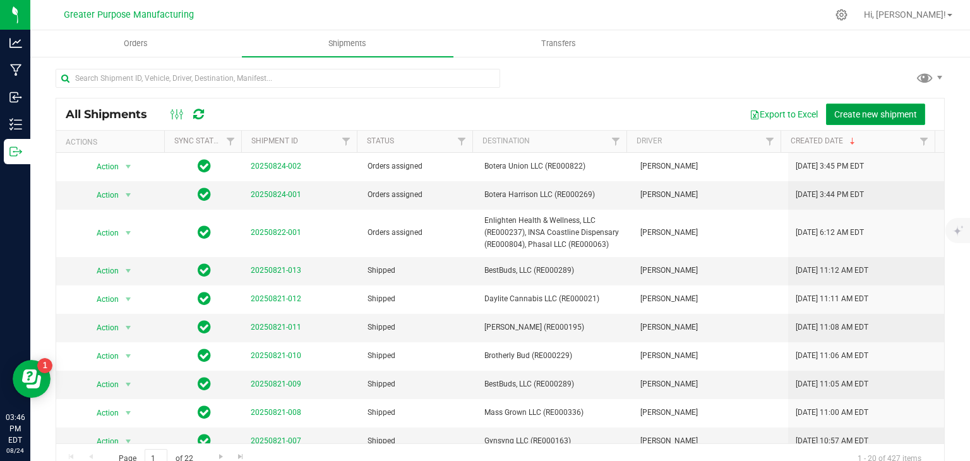
click at [872, 112] on span "Create new shipment" at bounding box center [875, 114] width 83 height 10
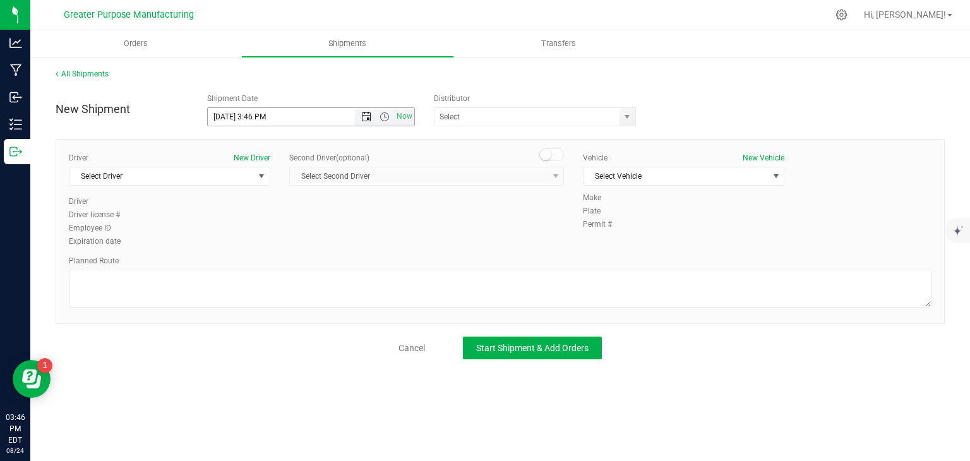
click at [363, 117] on span "Open the date view" at bounding box center [366, 117] width 10 height 10
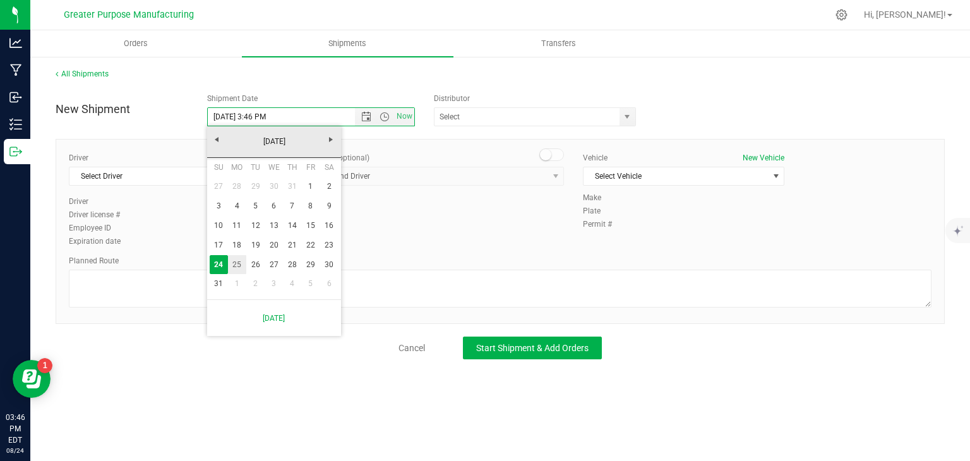
click at [237, 260] on link "25" at bounding box center [237, 265] width 18 height 20
type input "[DATE] 3:46 PM"
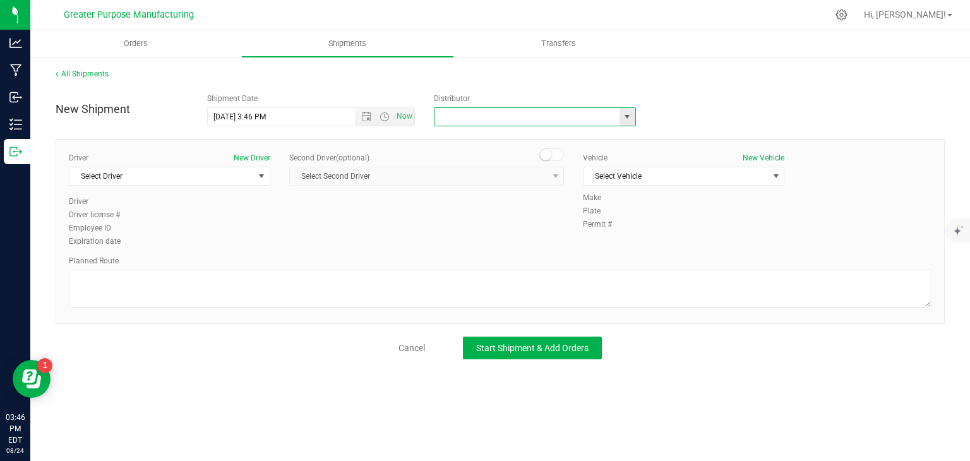
click at [486, 121] on input "text" at bounding box center [524, 117] width 179 height 18
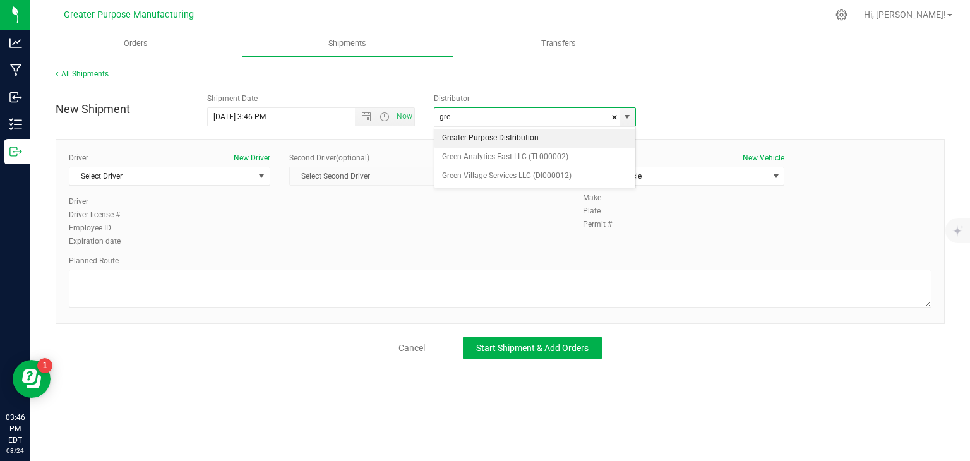
click at [502, 140] on li "Greater Purpose Distribution" at bounding box center [535, 138] width 201 height 19
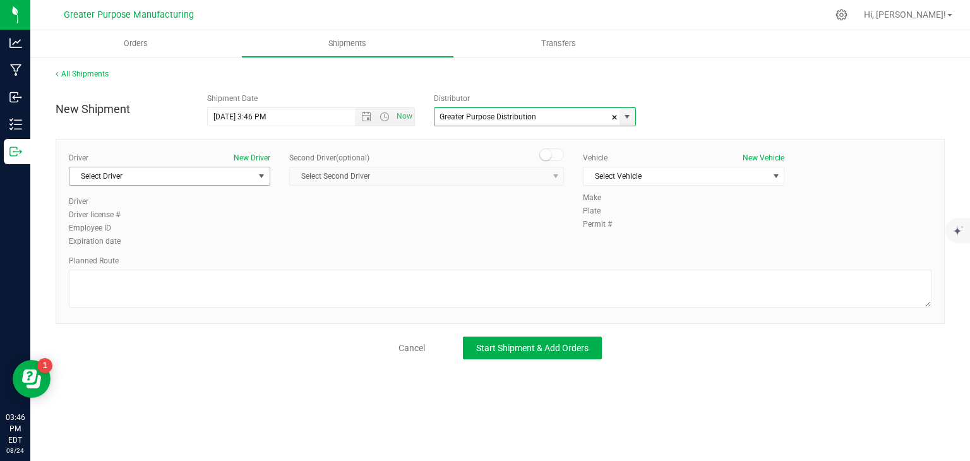
type input "Greater Purpose Distribution"
click at [239, 184] on span "Select Driver" at bounding box center [169, 176] width 201 height 19
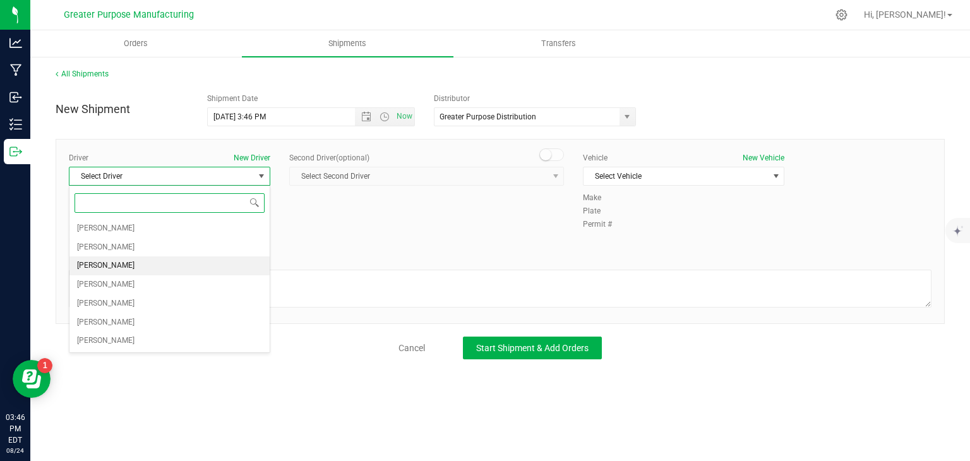
click at [155, 261] on li "[PERSON_NAME]" at bounding box center [169, 265] width 200 height 19
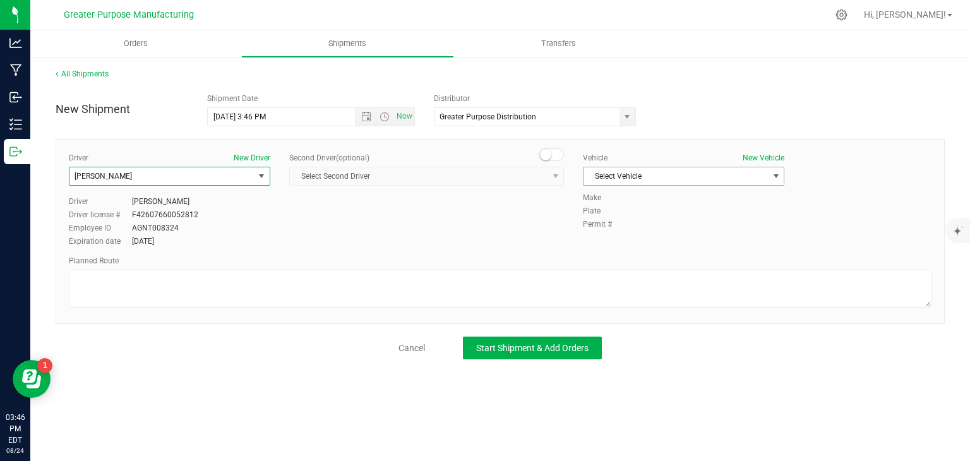
click at [649, 175] on span "Select Vehicle" at bounding box center [676, 176] width 184 height 18
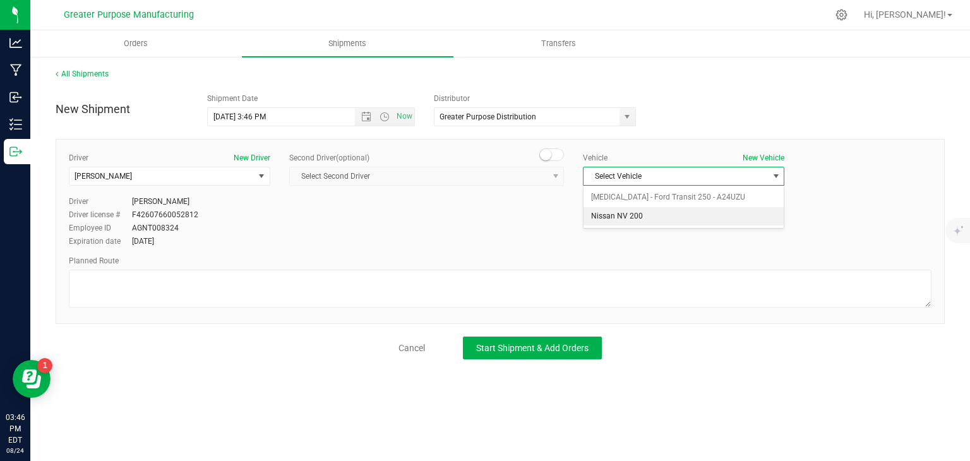
click at [635, 215] on li "Nissan NV 200" at bounding box center [684, 216] width 200 height 19
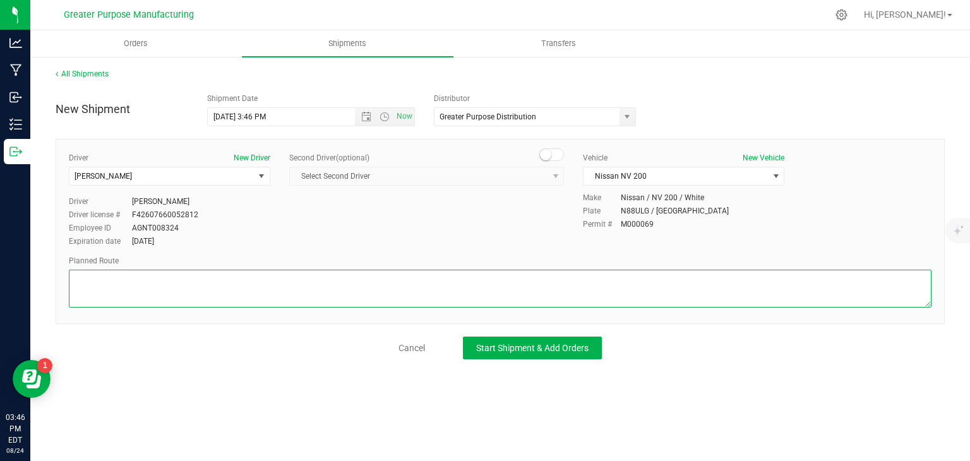
click at [556, 273] on textarea at bounding box center [500, 289] width 863 height 38
paste textarea "Randomized by GPS"
type textarea "Randomized by GPS"
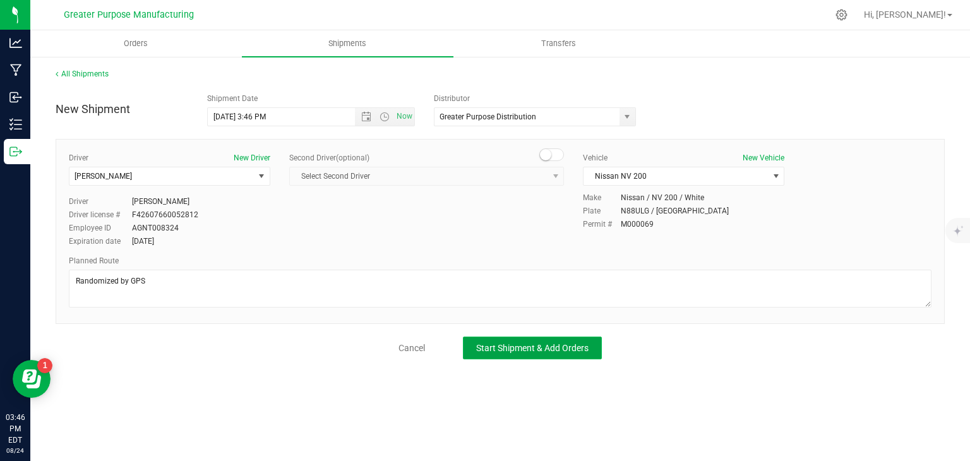
click at [556, 344] on span "Start Shipment & Add Orders" at bounding box center [532, 348] width 112 height 10
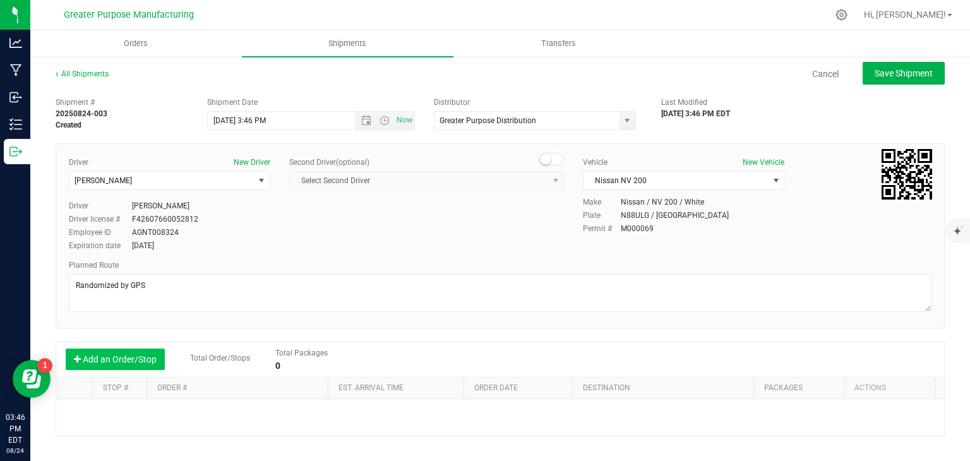
click at [126, 362] on button "Add an Order/Stop" at bounding box center [115, 359] width 99 height 21
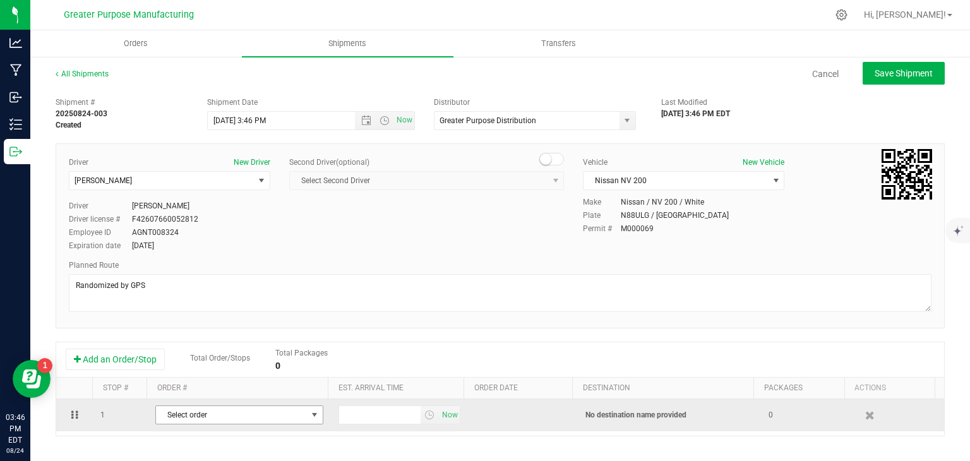
click at [174, 414] on span "Select order" at bounding box center [231, 415] width 151 height 18
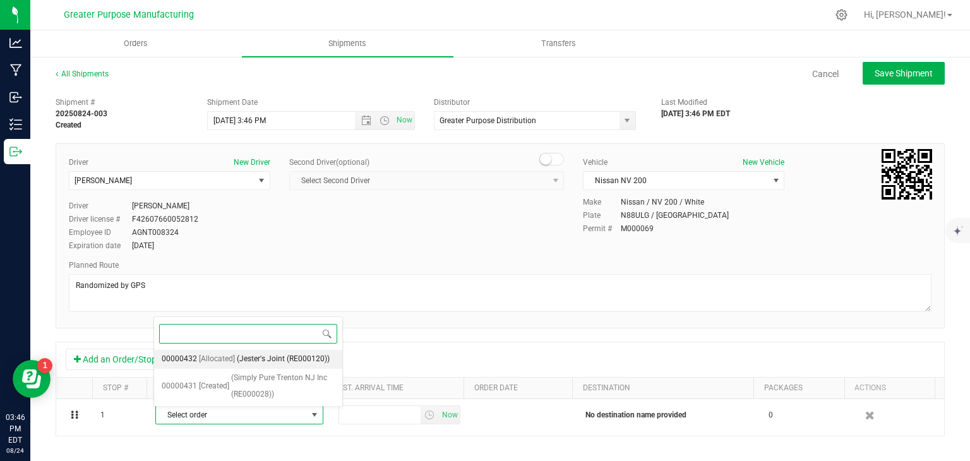
click at [257, 364] on span "(Jester's Joint (RE000120))" at bounding box center [283, 359] width 93 height 16
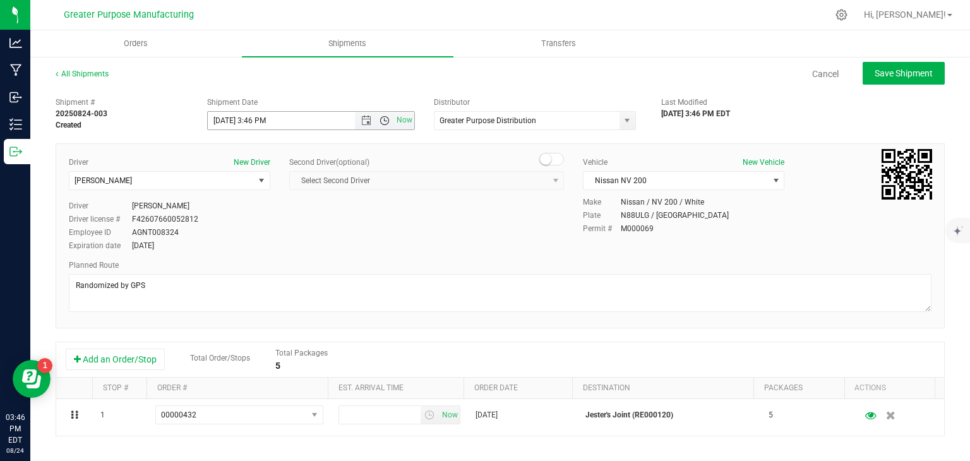
click at [380, 123] on span "Open the time view" at bounding box center [385, 121] width 10 height 10
click at [283, 165] on li "9:00 AM" at bounding box center [307, 172] width 203 height 16
click at [899, 77] on span "Save Shipment" at bounding box center [904, 73] width 58 height 10
type input "[DATE] 1:00 PM"
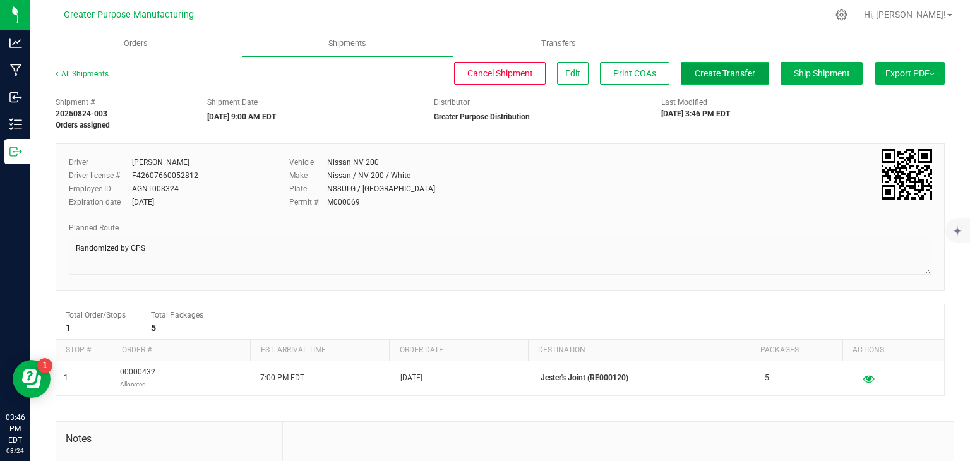
click at [723, 68] on span "Create Transfer" at bounding box center [725, 73] width 61 height 10
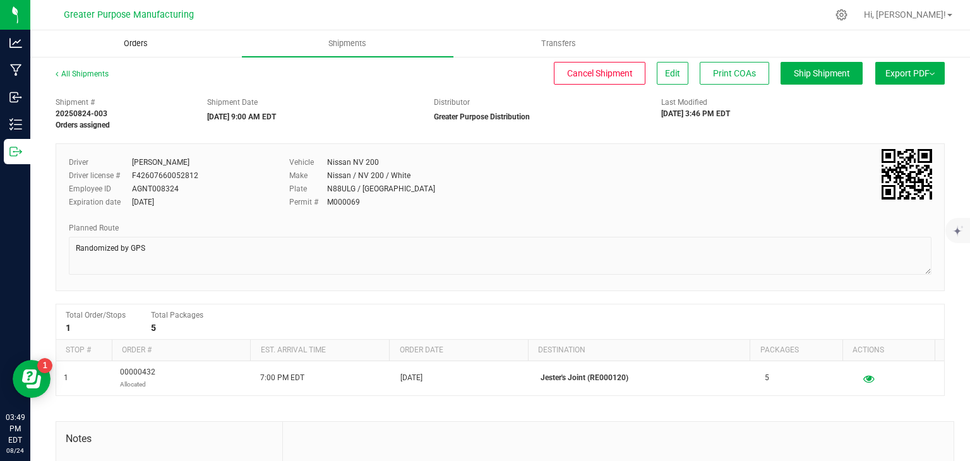
click at [134, 46] on span "Orders" at bounding box center [136, 43] width 58 height 11
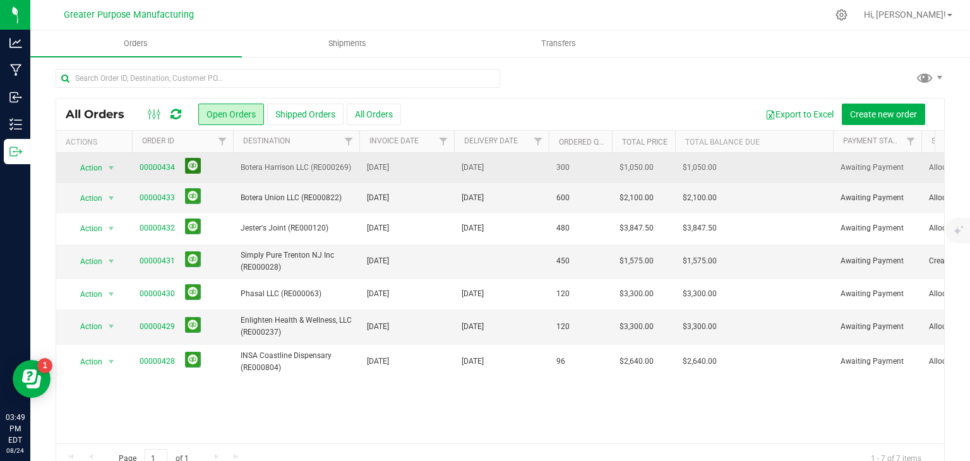
click at [193, 165] on button at bounding box center [193, 166] width 16 height 16
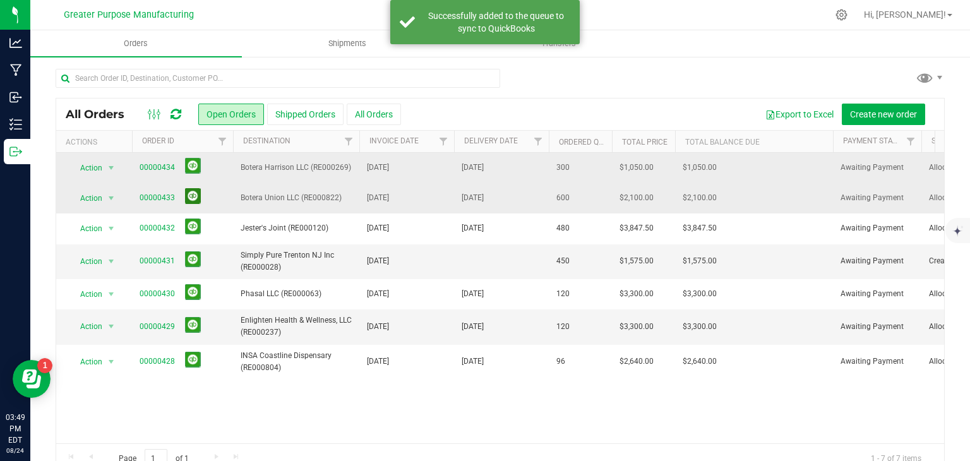
click at [189, 193] on button at bounding box center [193, 196] width 16 height 16
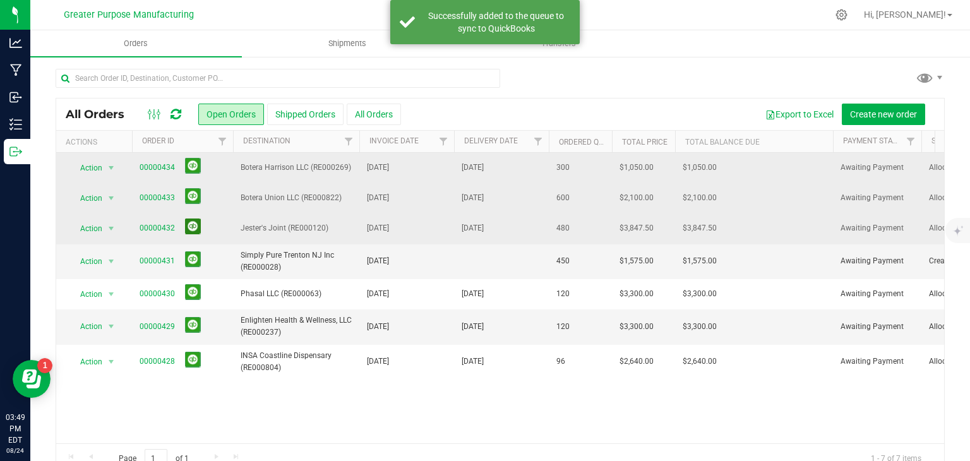
click at [193, 226] on button at bounding box center [193, 227] width 16 height 16
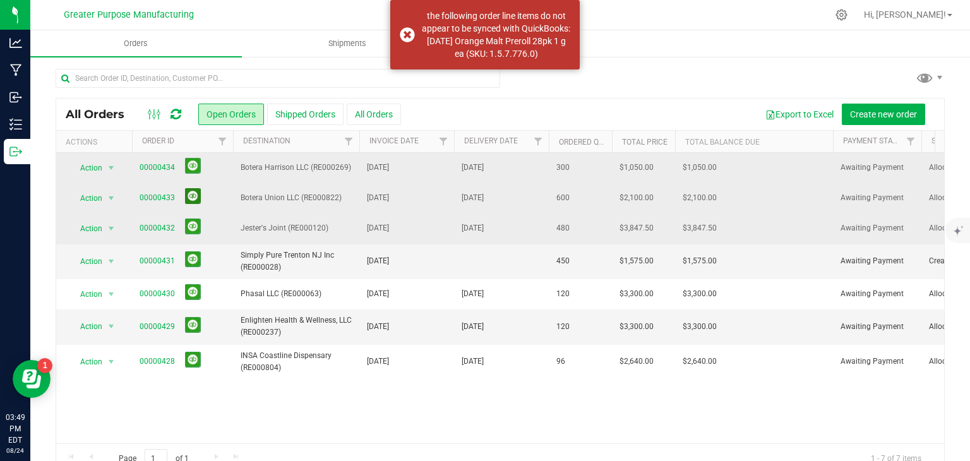
click at [192, 198] on button at bounding box center [193, 196] width 16 height 16
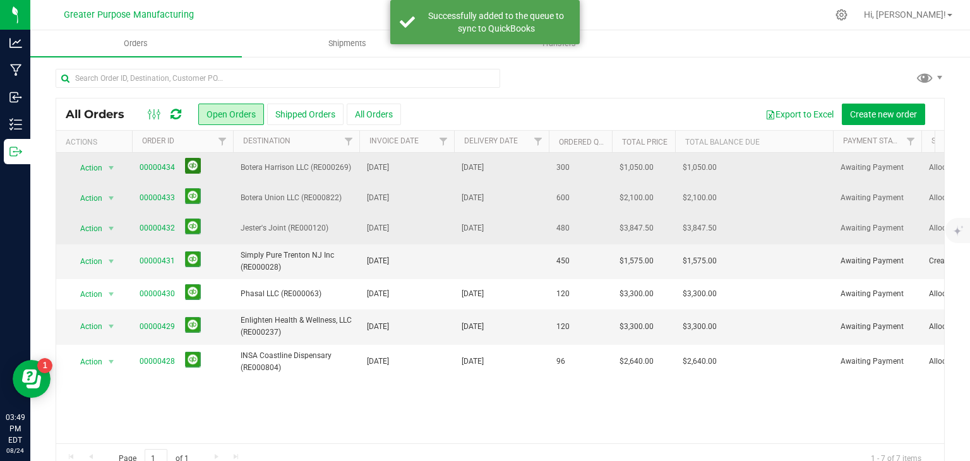
click at [189, 164] on button at bounding box center [193, 166] width 16 height 16
click at [186, 231] on button at bounding box center [193, 227] width 16 height 16
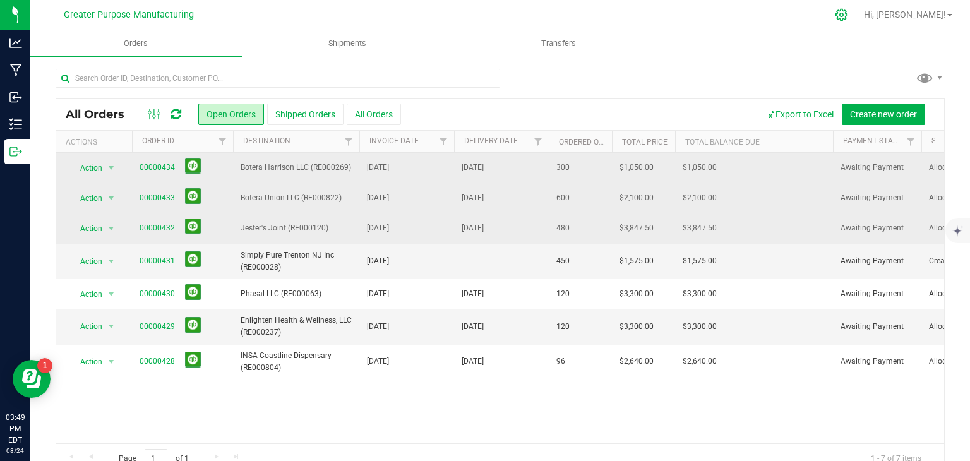
click at [848, 16] on icon at bounding box center [841, 14] width 13 height 13
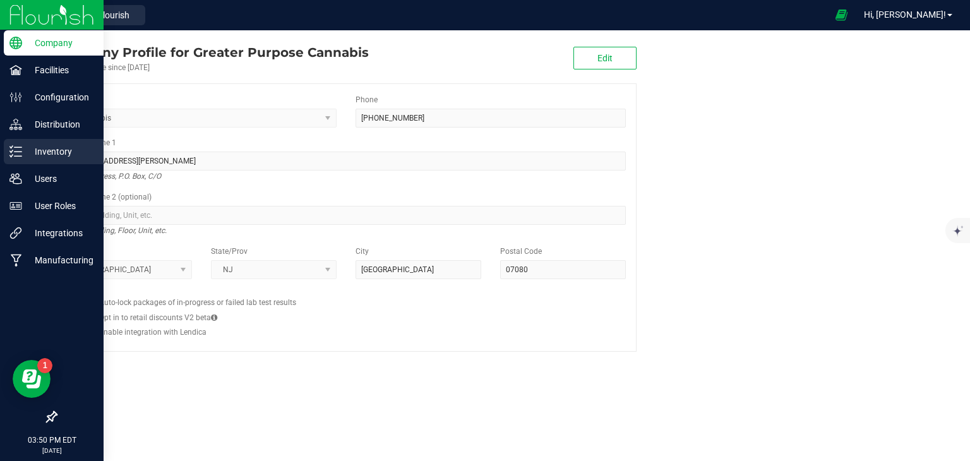
click at [54, 160] on div "Inventory" at bounding box center [54, 151] width 100 height 25
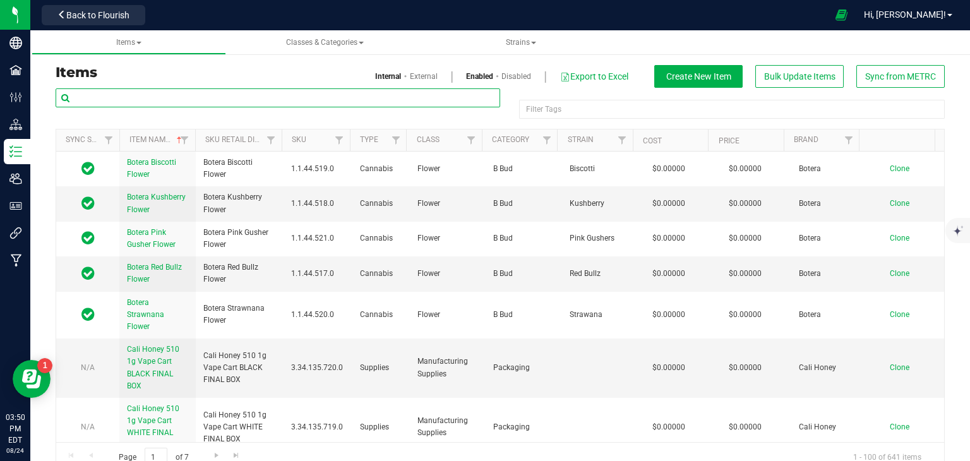
click at [167, 102] on input "text" at bounding box center [278, 97] width 445 height 19
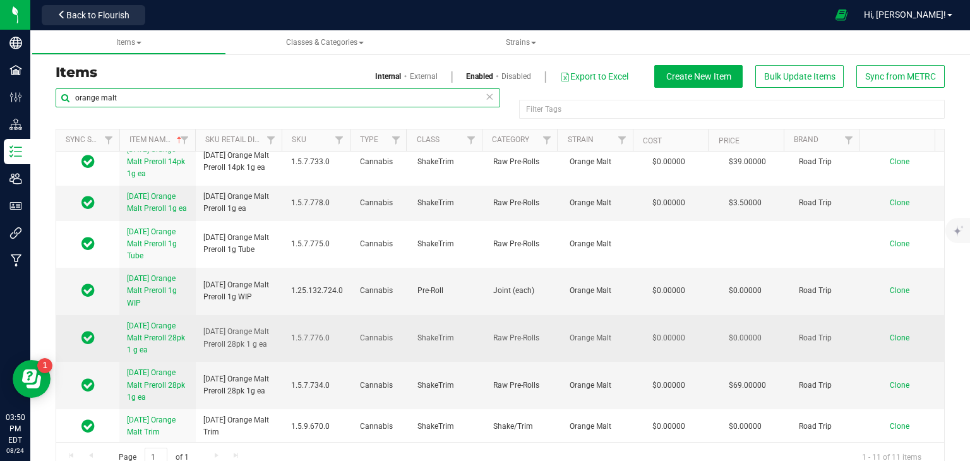
scroll to position [23, 0]
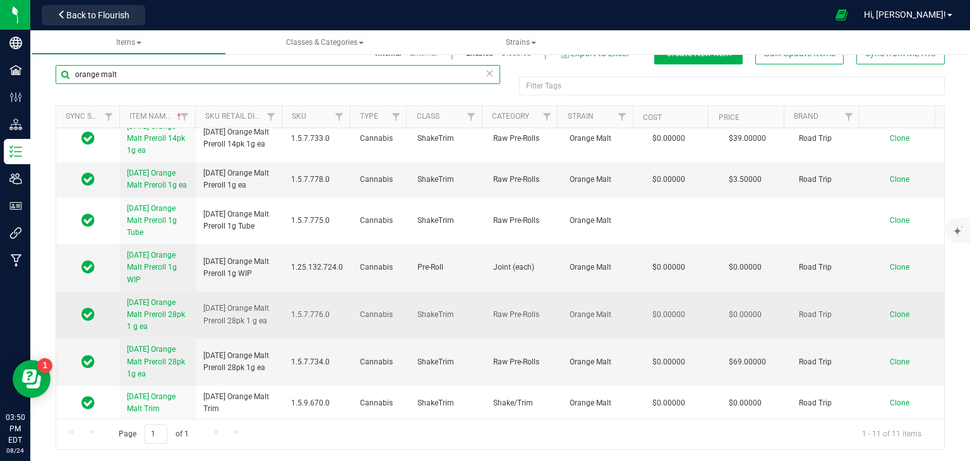
type input "orange malt"
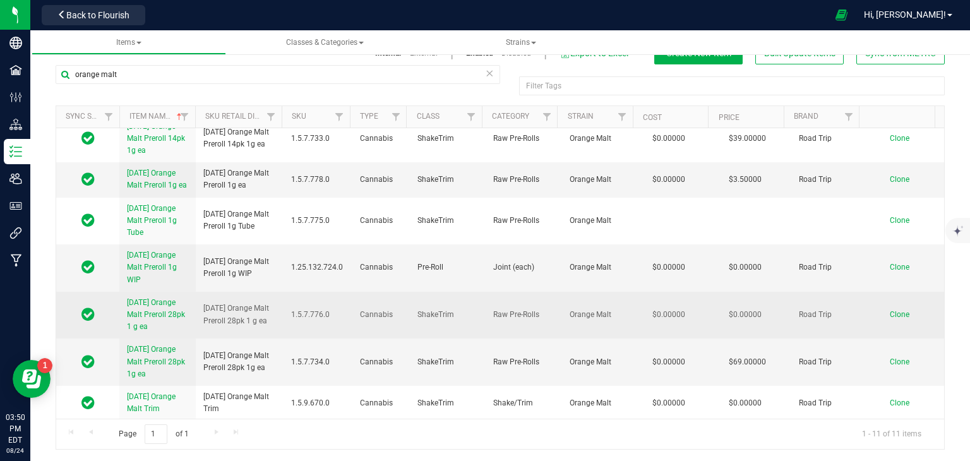
click at [464, 319] on td "ShakeTrim" at bounding box center [448, 315] width 76 height 47
click at [144, 303] on span "[DATE] Orange Malt Preroll 28pk 1 g ea" at bounding box center [156, 314] width 58 height 33
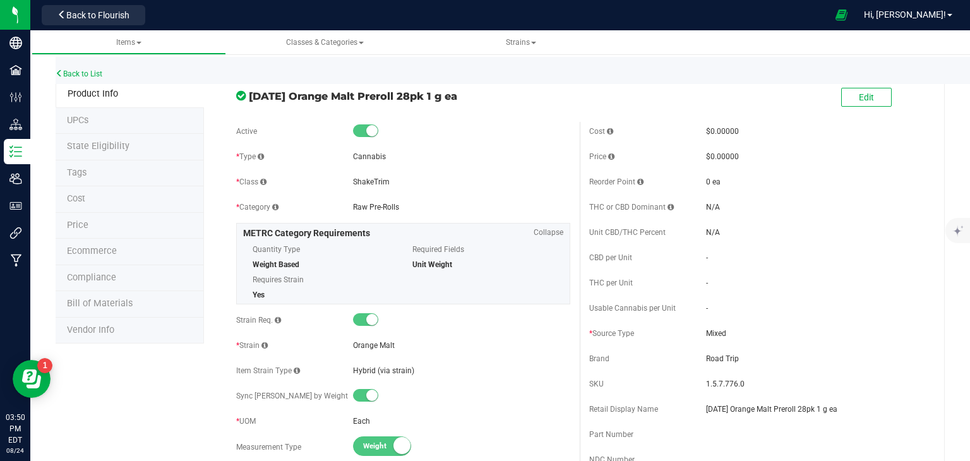
drag, startPoint x: 465, startPoint y: 97, endPoint x: 250, endPoint y: 97, distance: 214.8
click at [250, 97] on span "[DATE] Orange Malt Preroll 28pk 1 g ea" at bounding box center [410, 95] width 322 height 15
copy span "[DATE] Orange Malt Preroll 28pk 1 g ea"
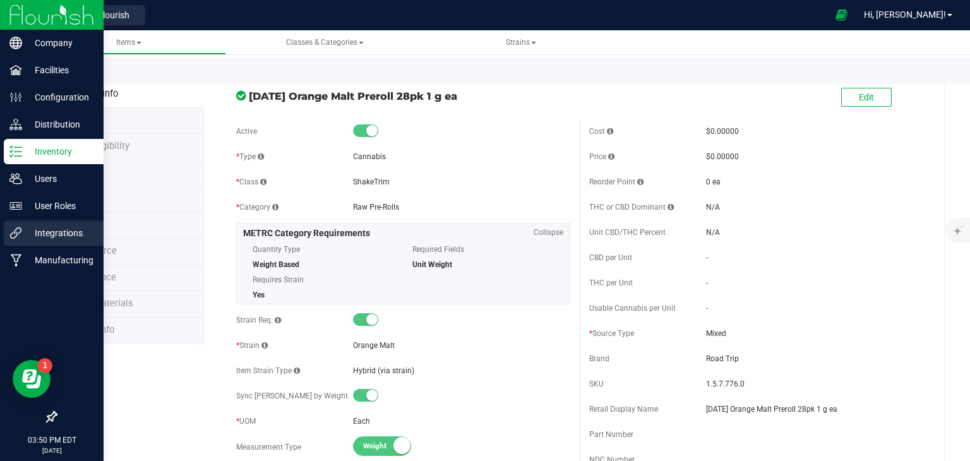
click at [77, 223] on div "Integrations" at bounding box center [54, 232] width 100 height 25
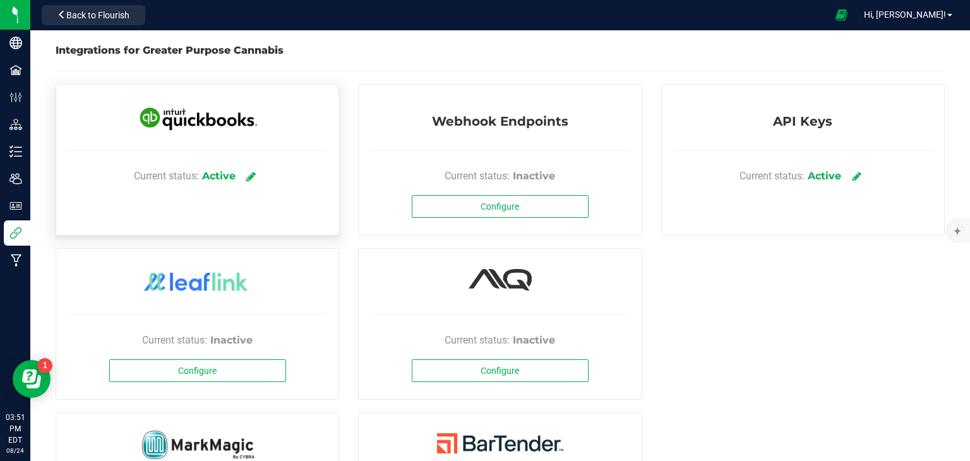
click at [251, 176] on icon at bounding box center [250, 176] width 9 height 11
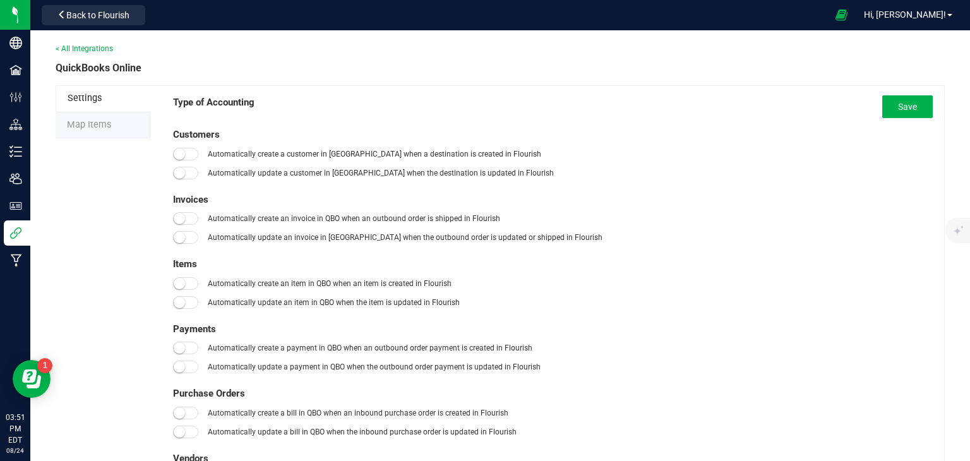
type input "[DATE]"
click at [99, 128] on span "Map Items" at bounding box center [89, 124] width 44 height 11
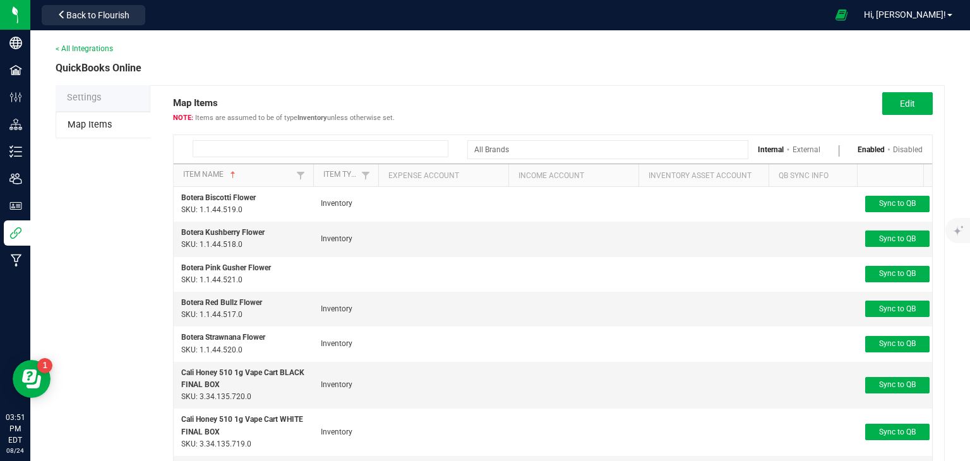
click at [229, 149] on input at bounding box center [321, 148] width 256 height 17
paste input "[DATE] Orange Malt Preroll 28pk 1 g ea"
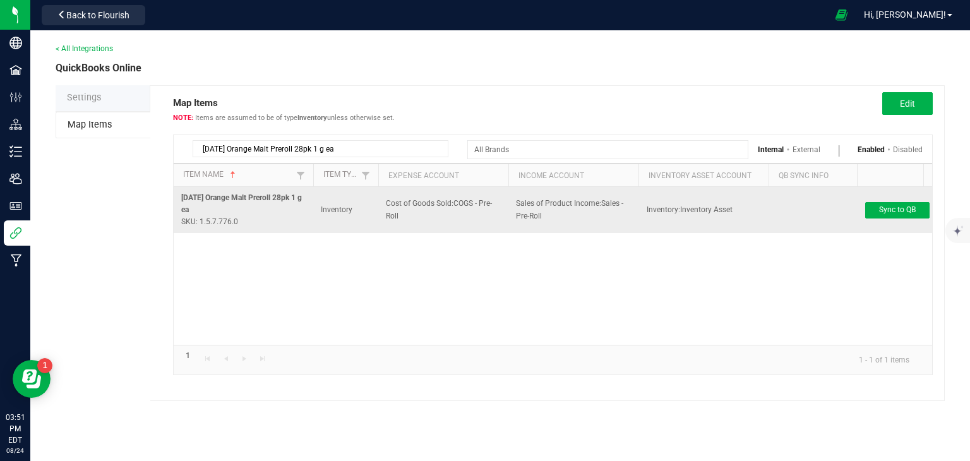
scroll to position [0, 8]
type input "[DATE] Orange Malt Preroll 28pk 1 g ea"
click at [870, 214] on button "Sync to QB" at bounding box center [897, 210] width 64 height 16
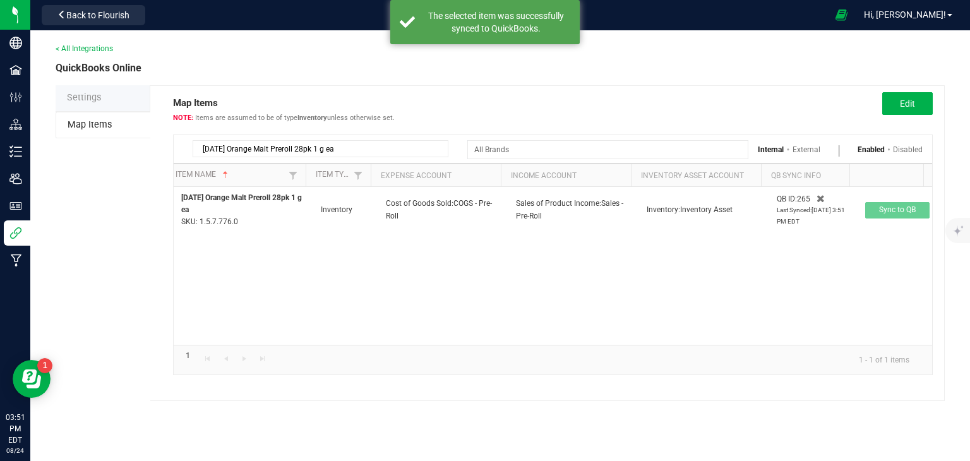
scroll to position [0, 0]
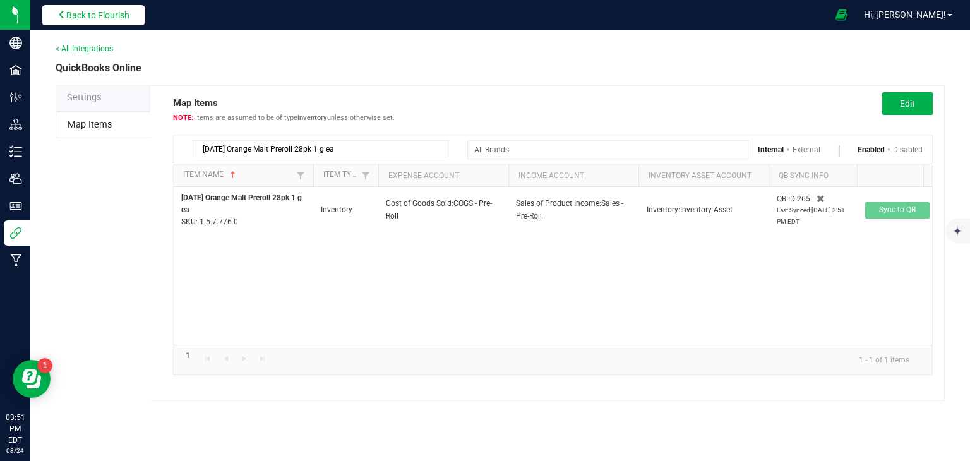
click at [121, 13] on span "Back to Flourish" at bounding box center [97, 15] width 63 height 10
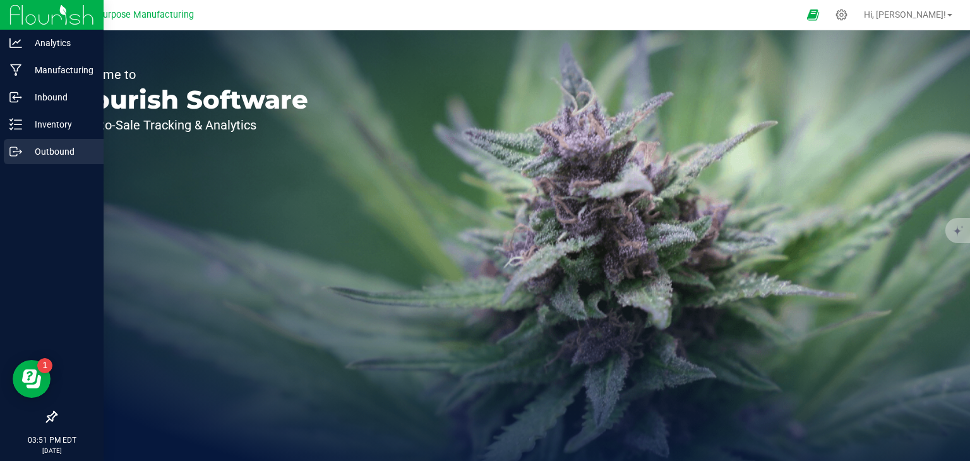
click at [51, 149] on p "Outbound" at bounding box center [60, 151] width 76 height 15
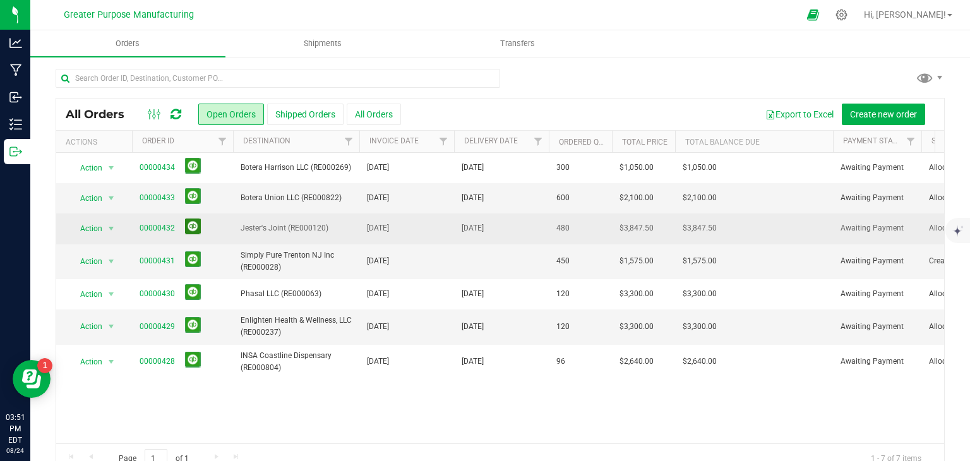
click at [189, 228] on button at bounding box center [193, 227] width 16 height 16
